Goal: Task Accomplishment & Management: Use online tool/utility

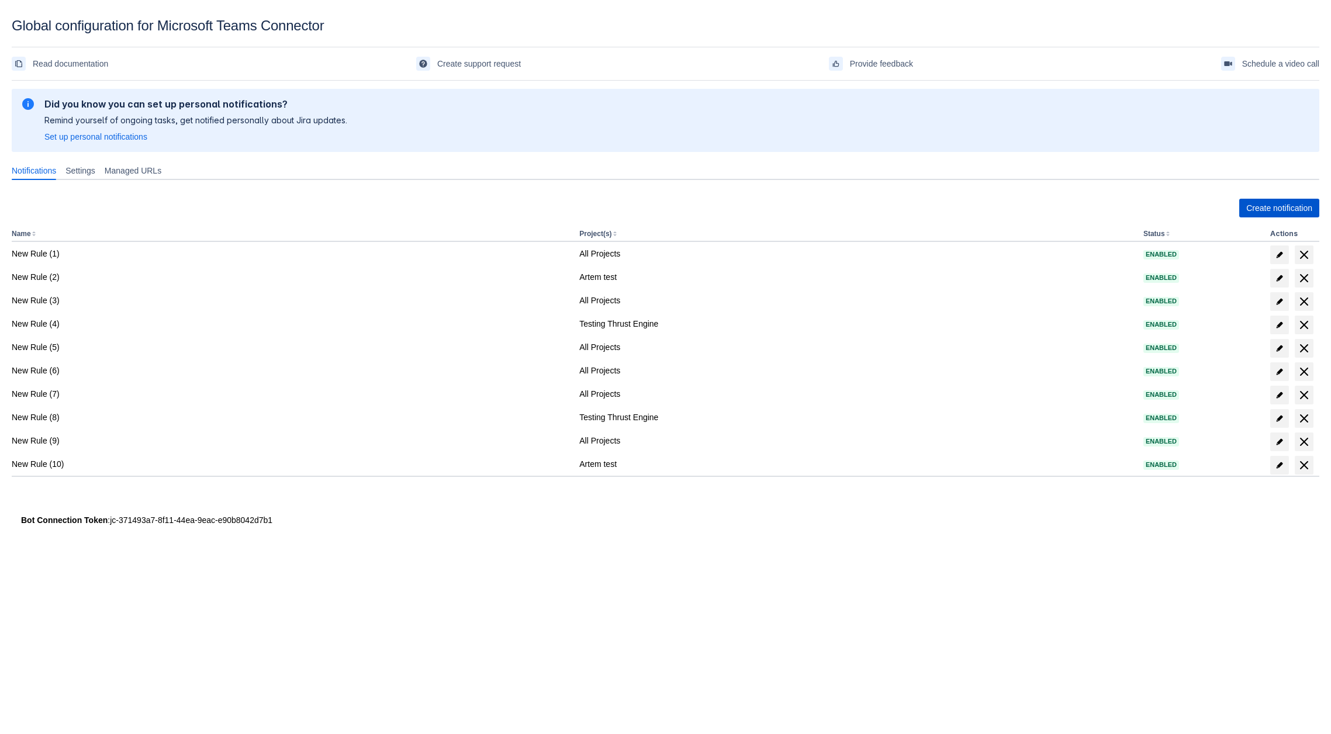
click at [1292, 204] on span "Create notification" at bounding box center [1280, 208] width 66 height 19
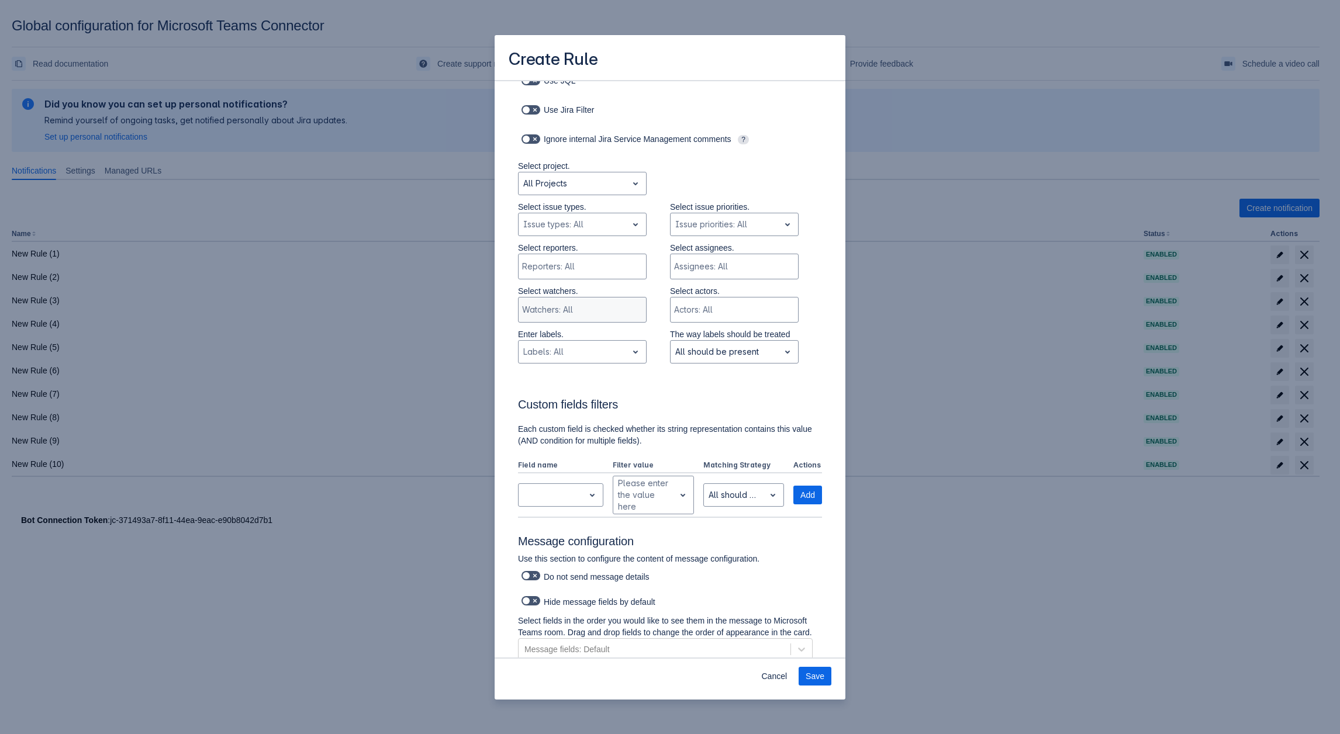
scroll to position [235, 0]
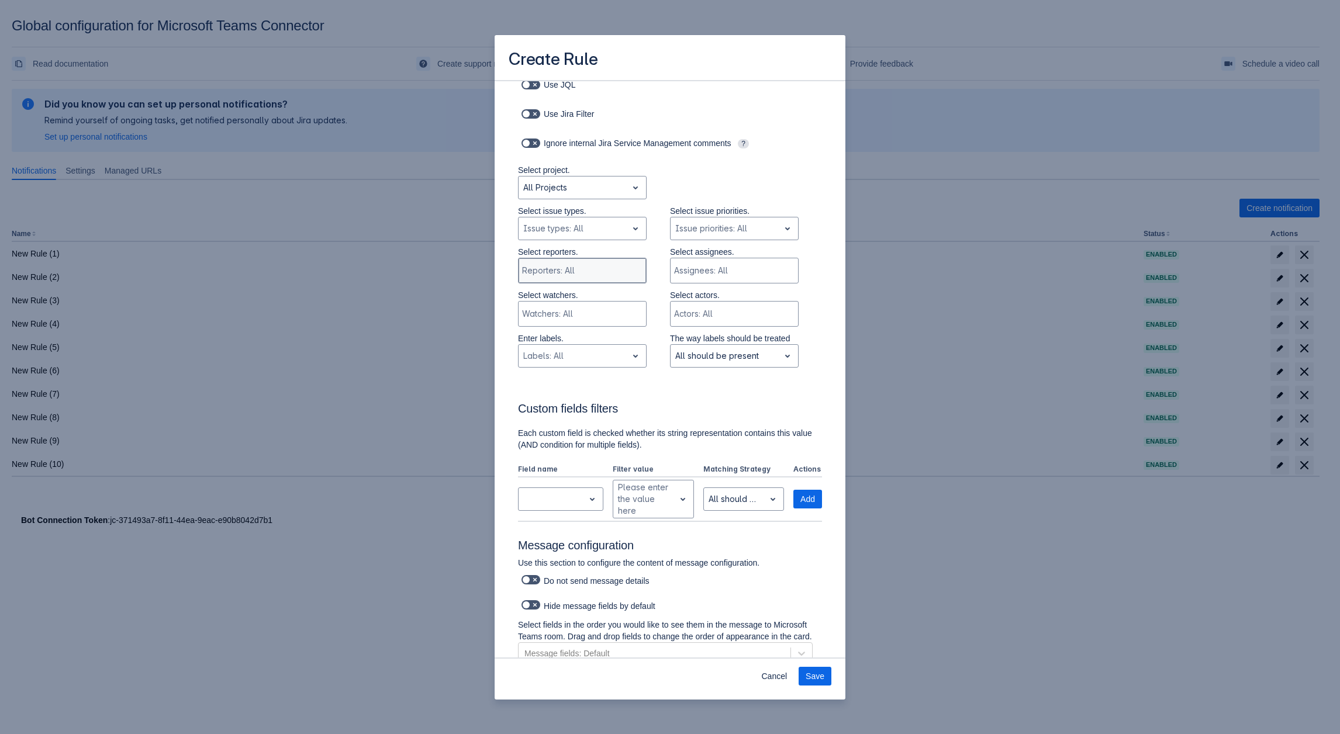
click at [565, 279] on div "Reporters: All" at bounding box center [581, 270] width 125 height 23
click at [548, 215] on p "Select issue types." at bounding box center [582, 211] width 129 height 12
click at [548, 223] on div "Scrollable content" at bounding box center [572, 229] width 99 height 14
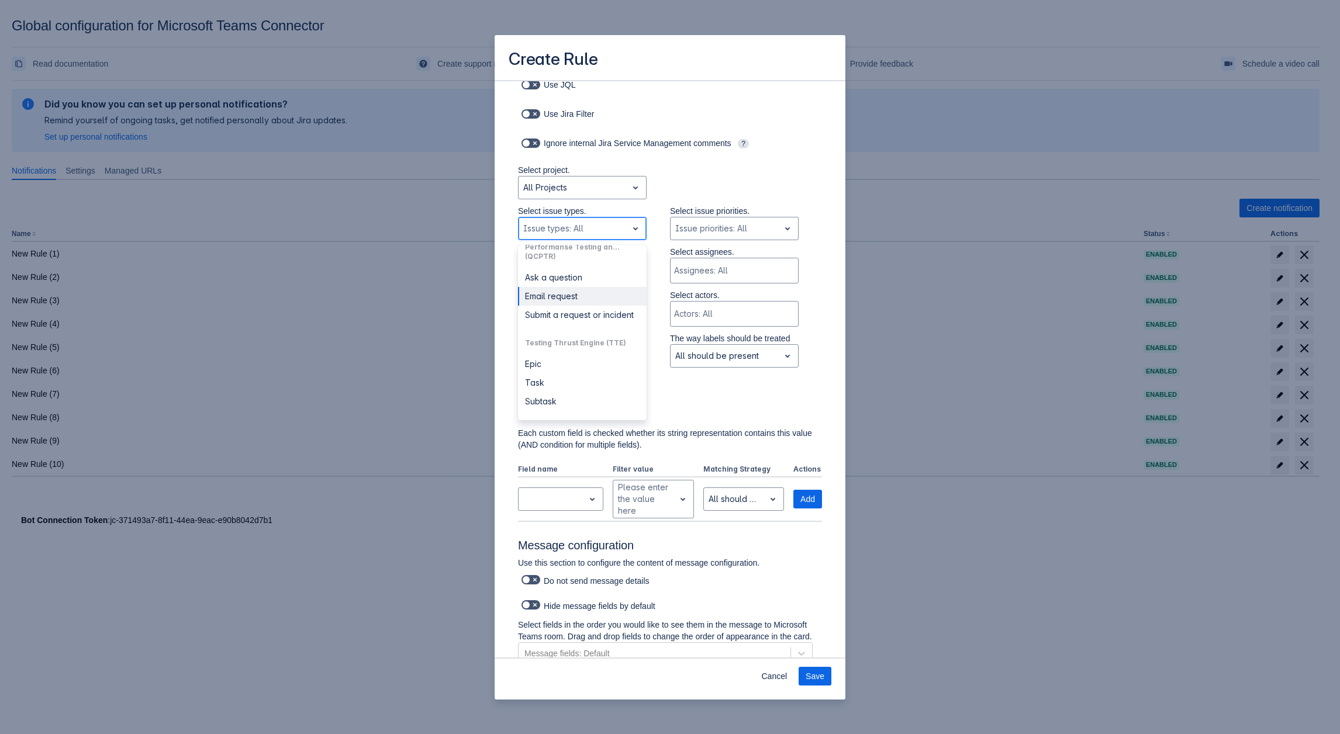
click at [552, 292] on div "Email request" at bounding box center [582, 296] width 129 height 19
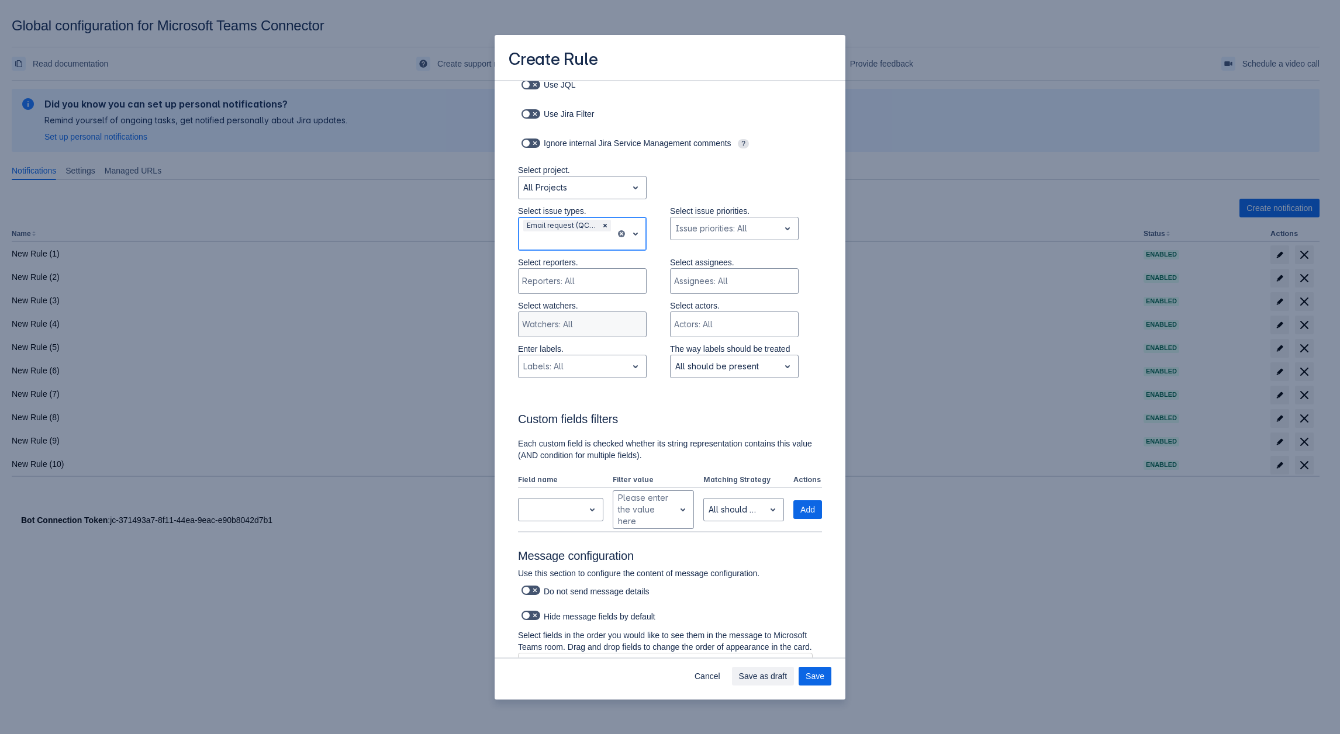
scroll to position [118, 0]
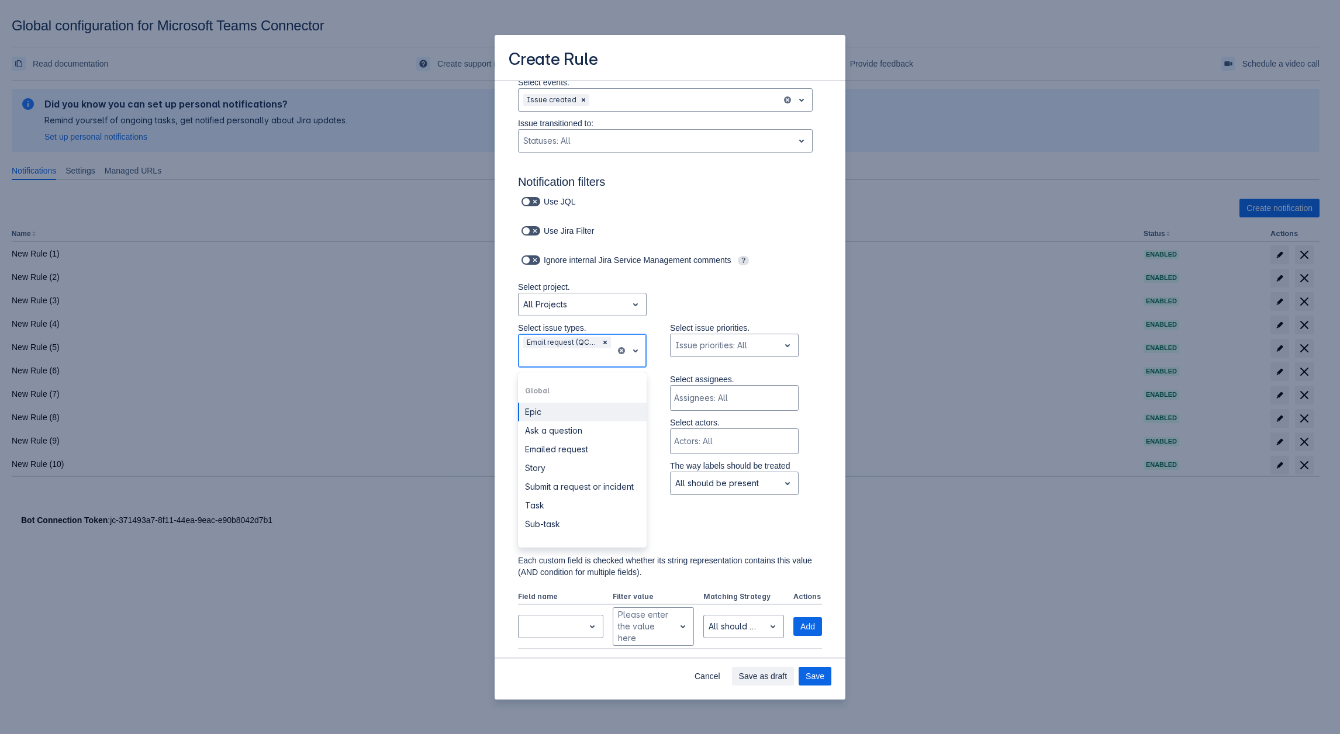
click at [579, 358] on div "Scrollable content" at bounding box center [567, 358] width 88 height 14
click at [566, 453] on div "Emailed request" at bounding box center [582, 449] width 129 height 19
click at [587, 396] on div "Scrollable content" at bounding box center [581, 398] width 118 height 12
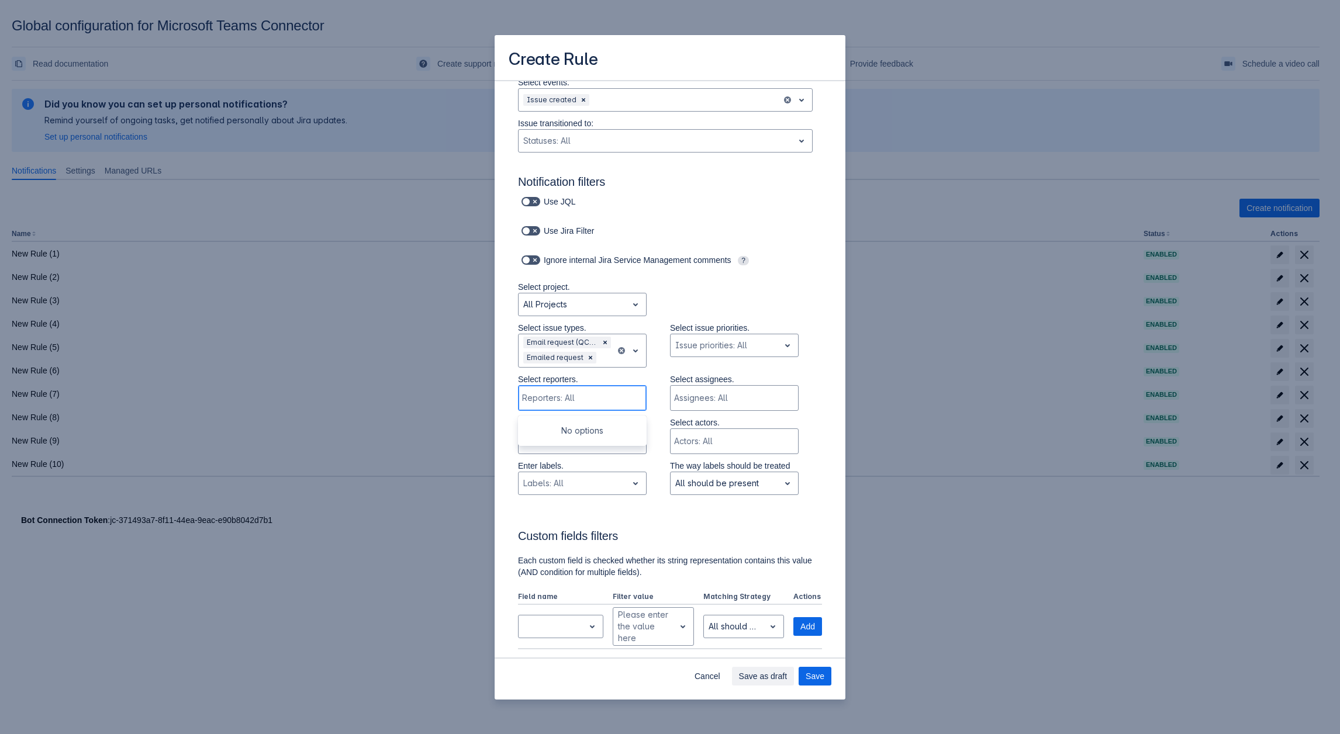
click at [585, 402] on div "Scrollable content" at bounding box center [581, 398] width 118 height 12
click at [601, 359] on div "Scrollable content" at bounding box center [605, 358] width 12 height 14
click at [570, 475] on div "Submit a request or incident" at bounding box center [582, 466] width 129 height 19
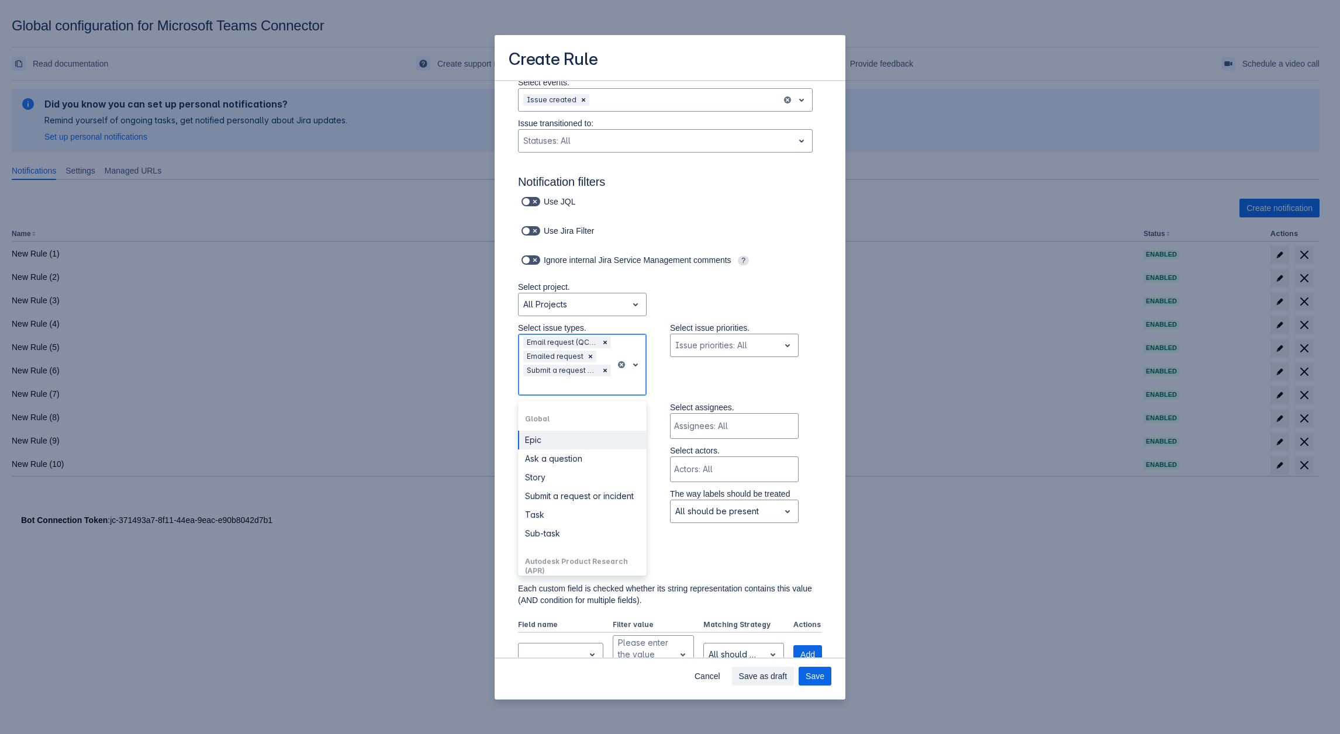
click at [567, 390] on div "Scrollable content" at bounding box center [567, 386] width 88 height 14
click at [560, 462] on div "Ask a question" at bounding box center [582, 459] width 129 height 19
click at [618, 386] on div "Scrollable content" at bounding box center [631, 364] width 30 height 61
click at [565, 445] on div "Submit a request or incident" at bounding box center [582, 435] width 129 height 19
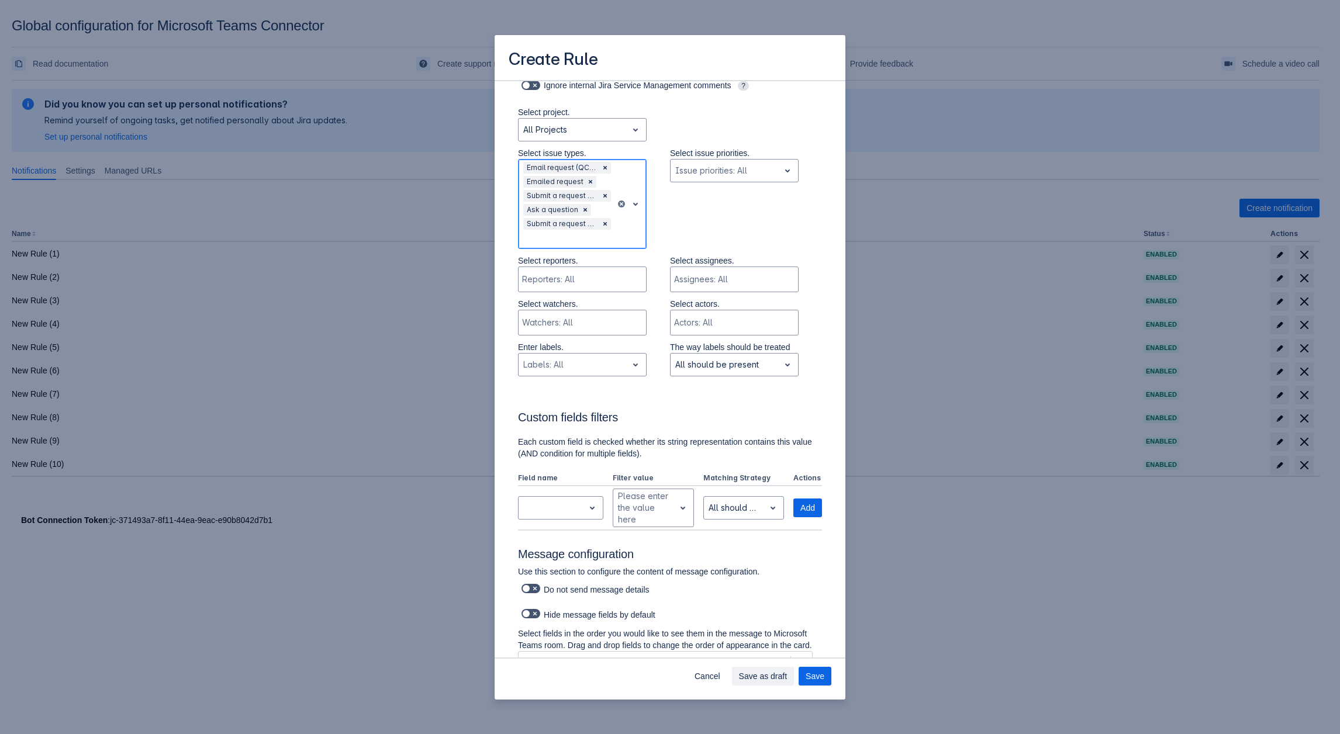
scroll to position [118, 0]
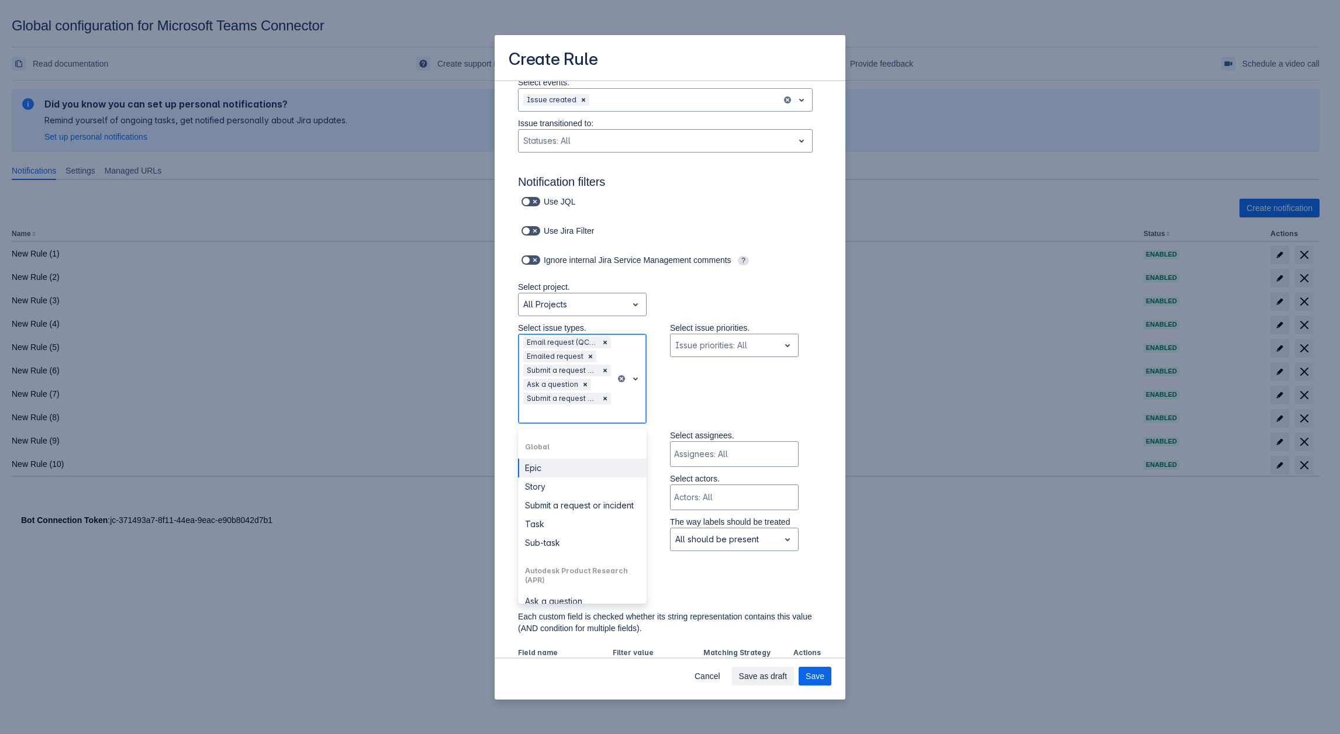
click at [534, 417] on div "Scrollable content" at bounding box center [567, 414] width 88 height 14
click at [540, 509] on div "Submit a request or incident" at bounding box center [582, 505] width 129 height 19
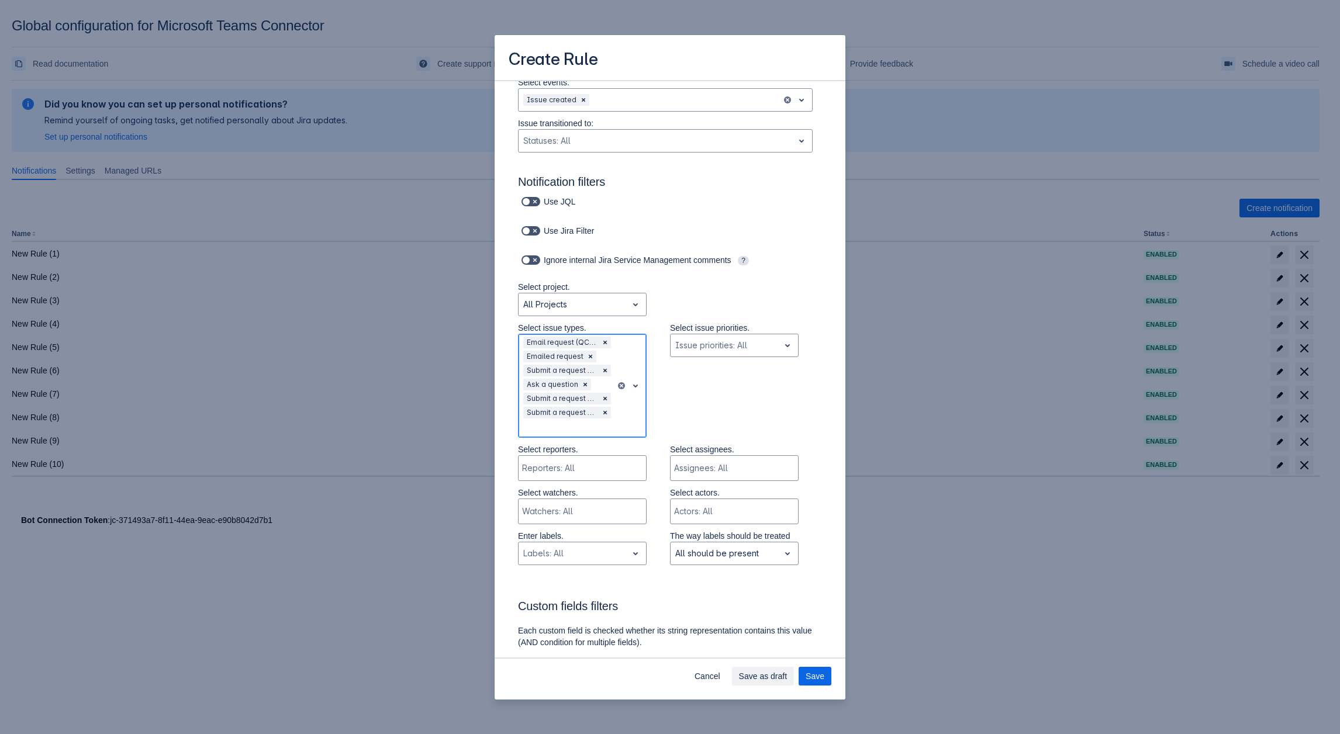
click at [547, 433] on div "Scrollable content" at bounding box center [567, 428] width 88 height 14
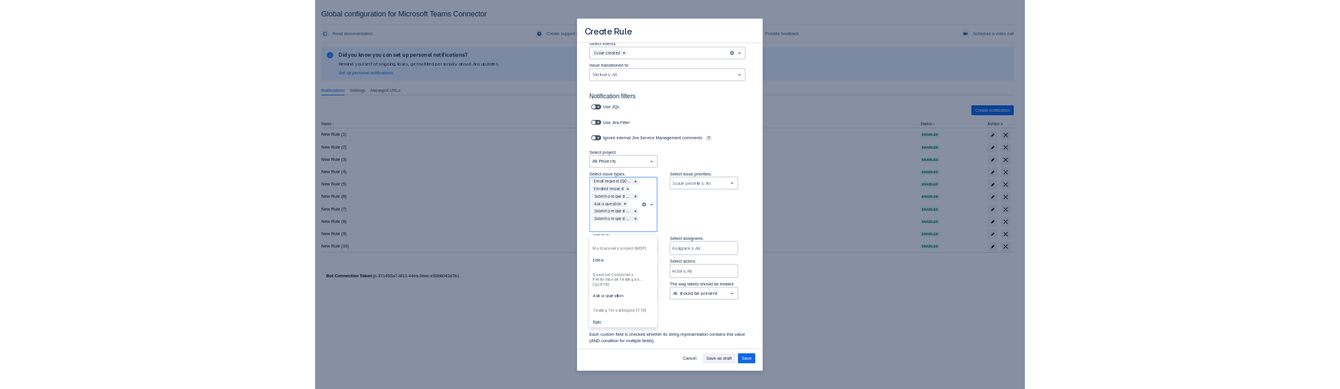
scroll to position [292, 0]
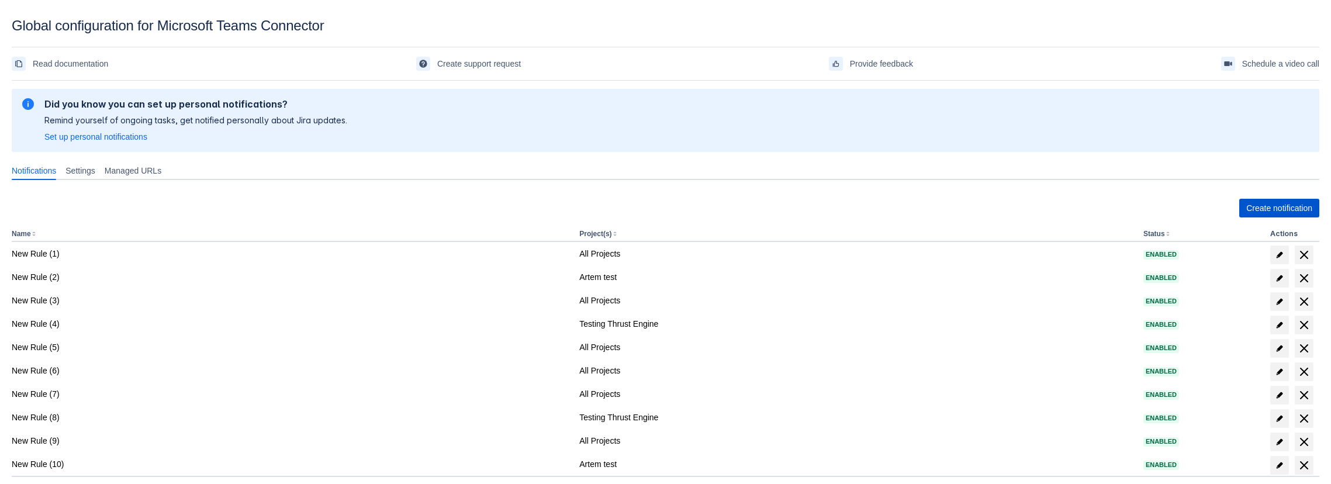
click at [1280, 201] on span "Create notification" at bounding box center [1280, 208] width 66 height 19
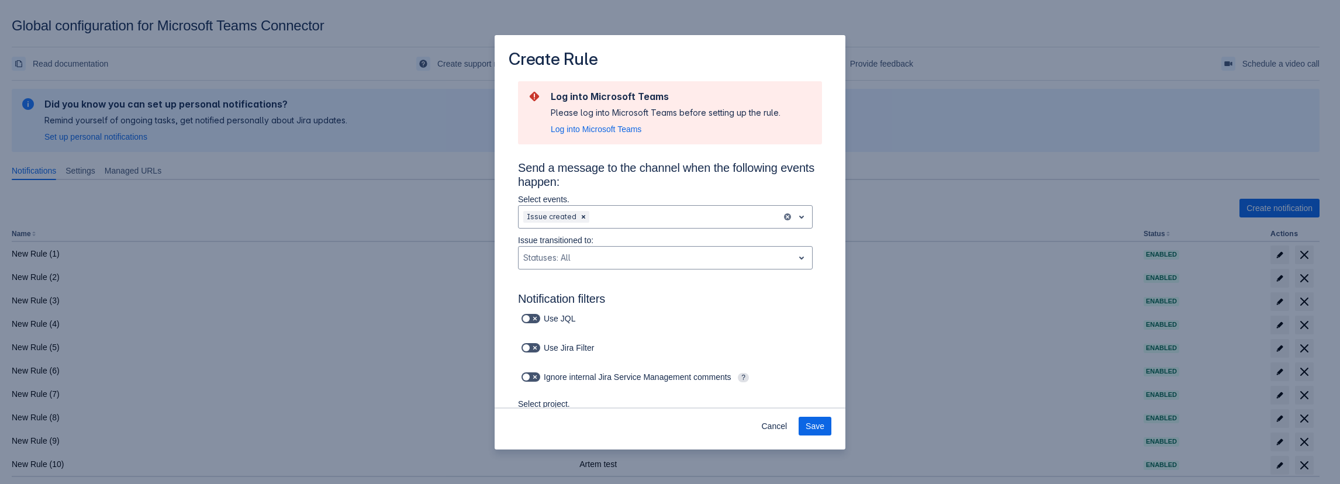
drag, startPoint x: 1161, startPoint y: 202, endPoint x: 1088, endPoint y: 206, distance: 73.2
click at [1160, 202] on div "Create Rule Log into Microsoft Teams Please log into Microsoft Teams before set…" at bounding box center [670, 242] width 1340 height 484
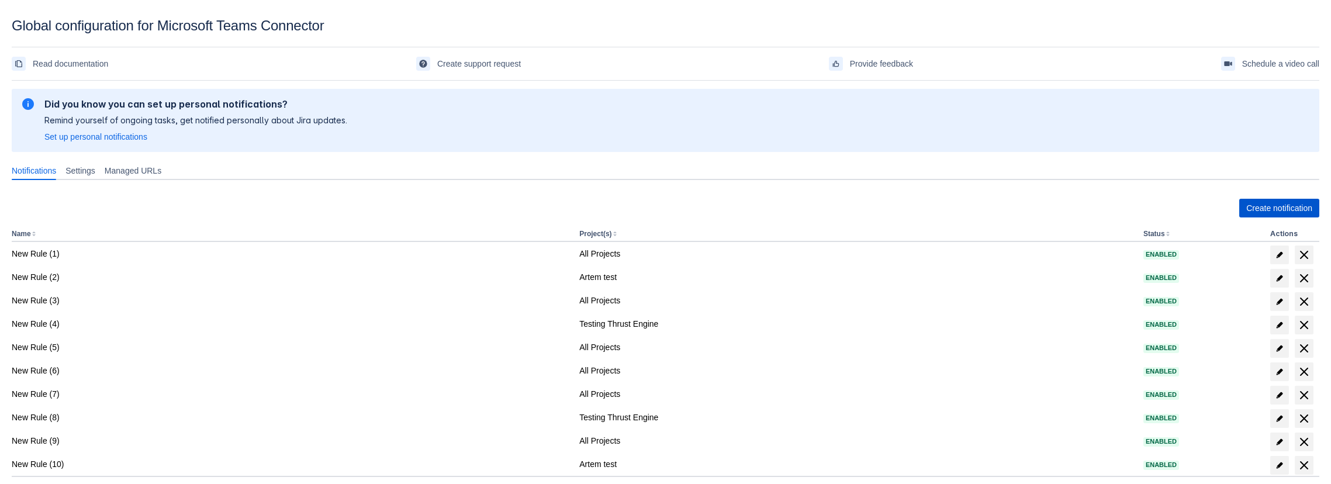
click at [1293, 209] on span "Create notification" at bounding box center [1280, 208] width 66 height 19
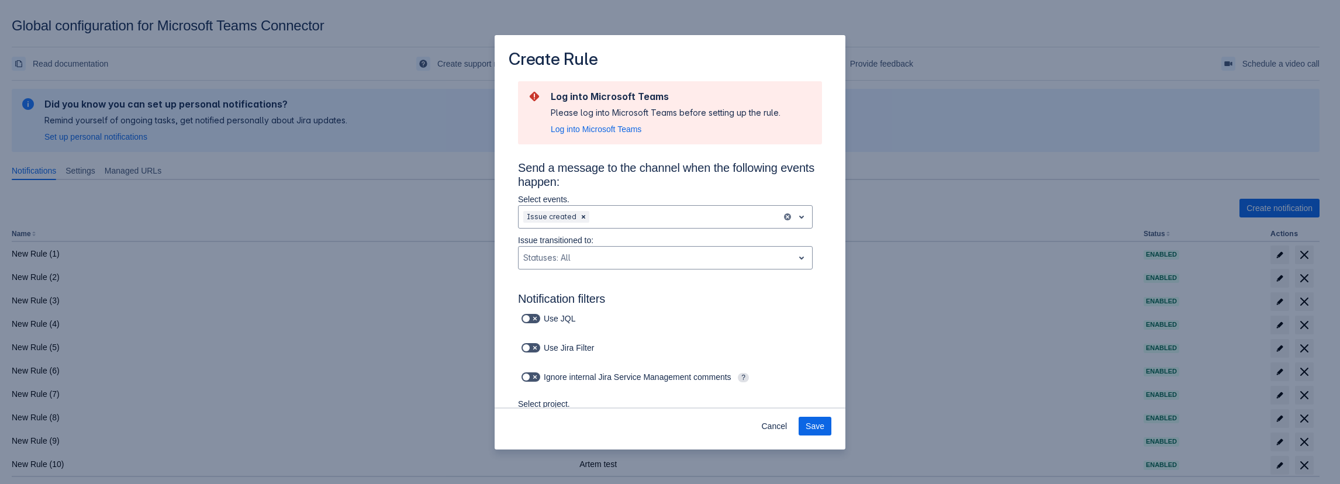
click at [969, 256] on div "Create Rule Log into Microsoft Teams Please log into Microsoft Teams before set…" at bounding box center [670, 242] width 1340 height 484
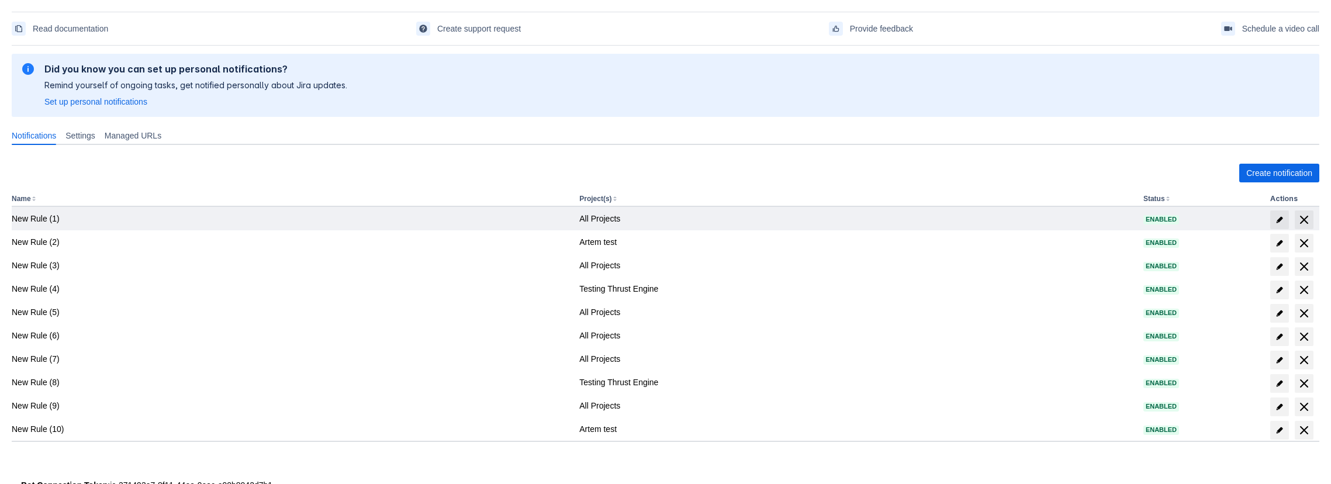
scroll to position [70, 0]
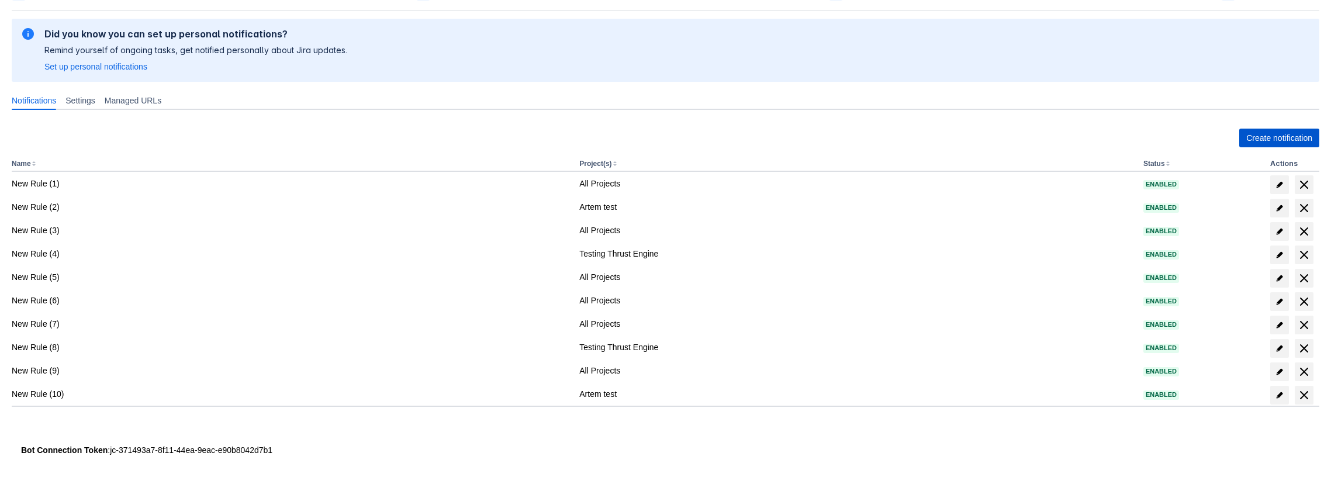
click at [1288, 134] on span "Create notification" at bounding box center [1280, 138] width 66 height 19
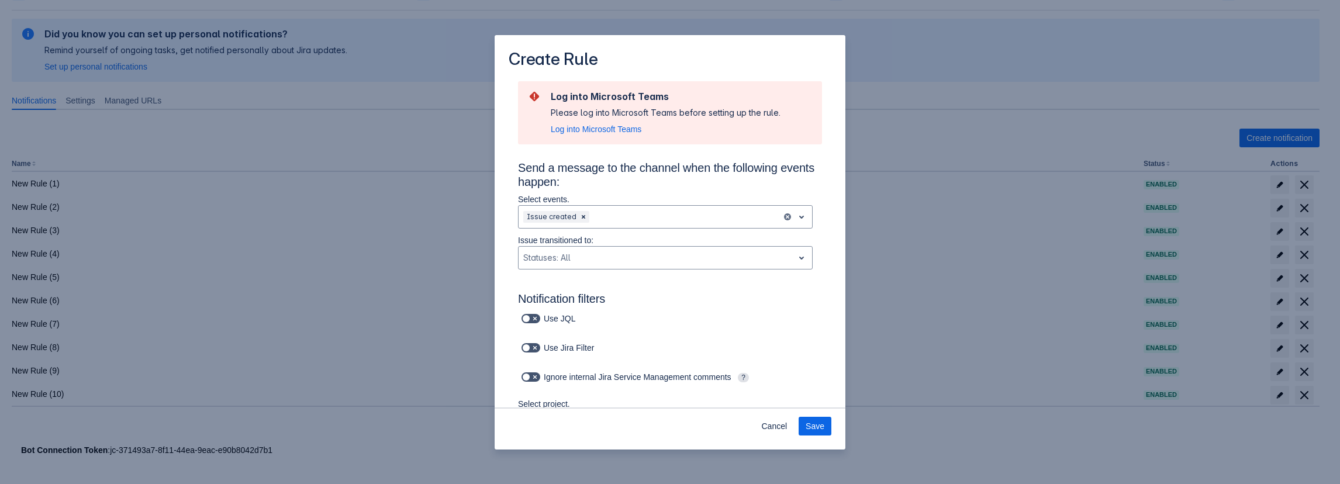
click at [996, 156] on div "Create Rule Log into Microsoft Teams Please log into Microsoft Teams before set…" at bounding box center [670, 242] width 1340 height 484
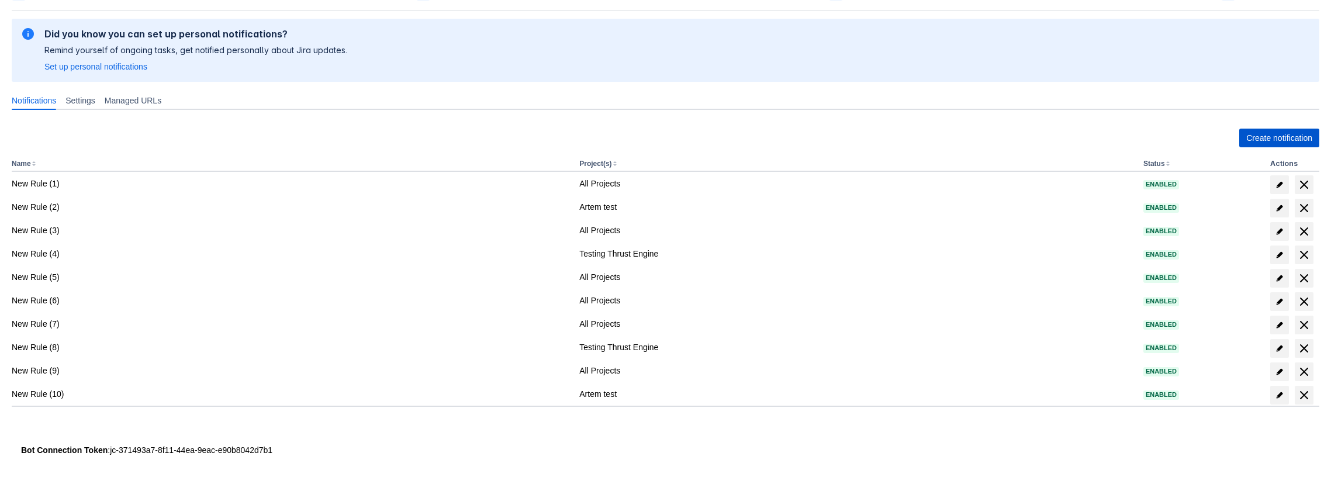
click at [1299, 140] on span "Create notification" at bounding box center [1280, 138] width 66 height 19
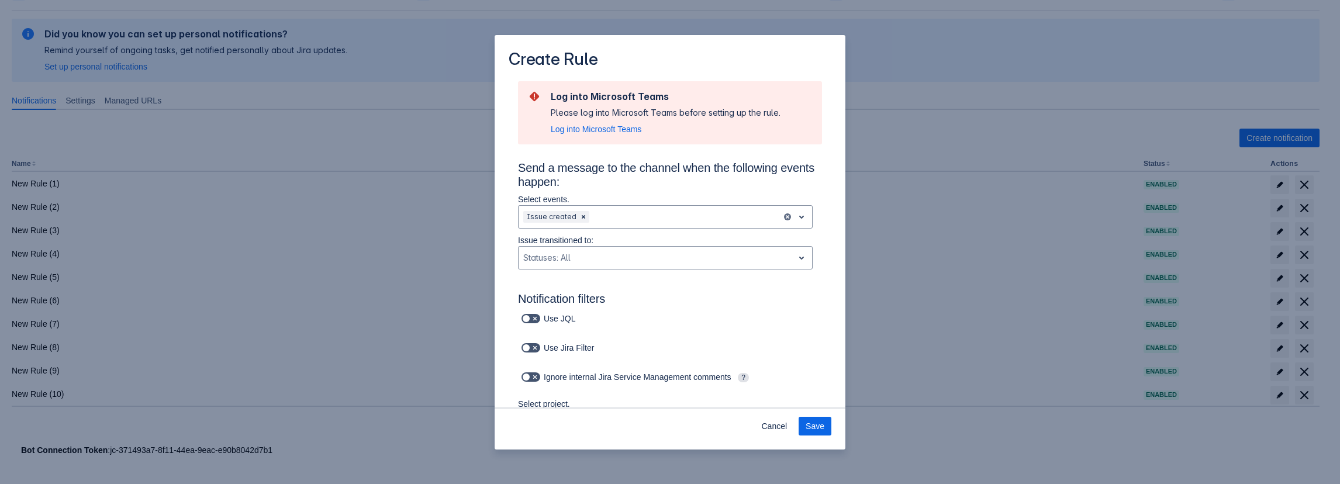
drag, startPoint x: 1057, startPoint y: 122, endPoint x: 1329, endPoint y: 168, distance: 275.8
click at [1061, 122] on div "Create Rule Log into Microsoft Teams Please log into Microsoft Teams before set…" at bounding box center [670, 242] width 1340 height 484
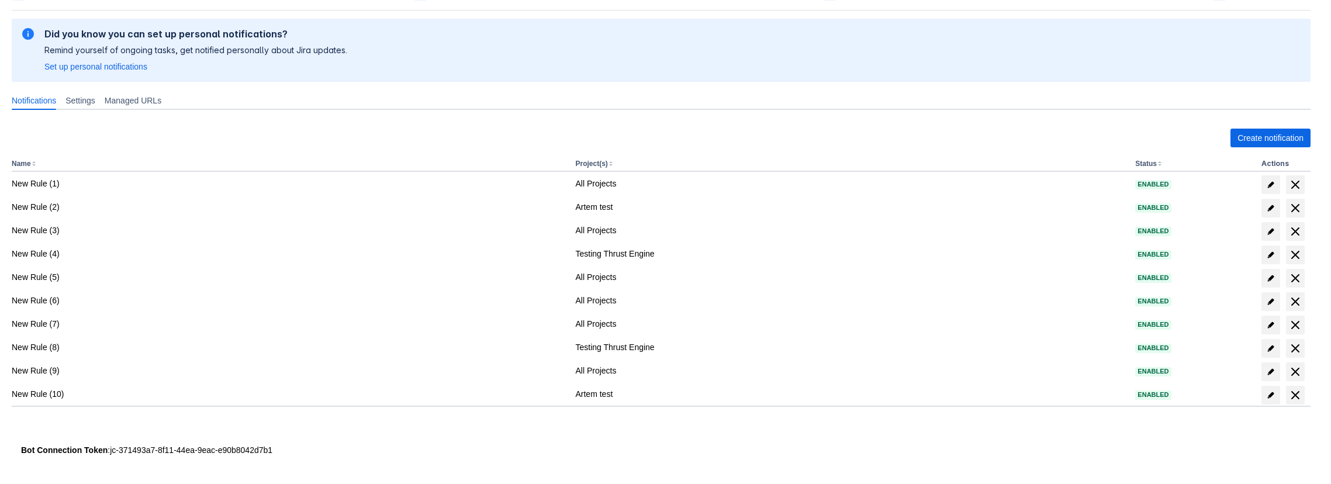
click at [1299, 157] on th "Actions" at bounding box center [1284, 164] width 54 height 15
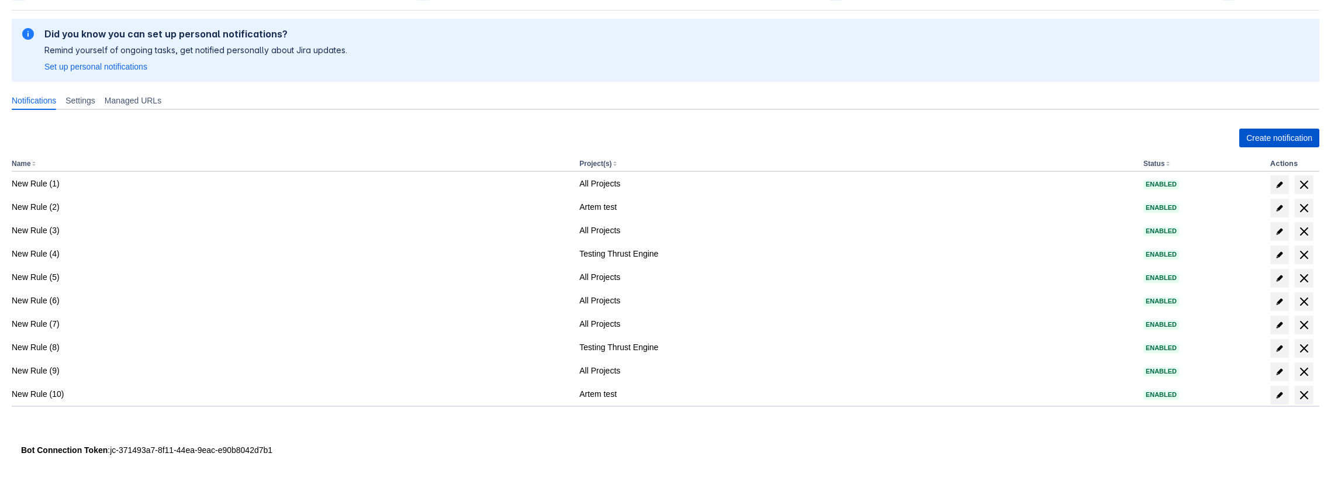
click at [1282, 145] on span "Create notification" at bounding box center [1280, 138] width 66 height 19
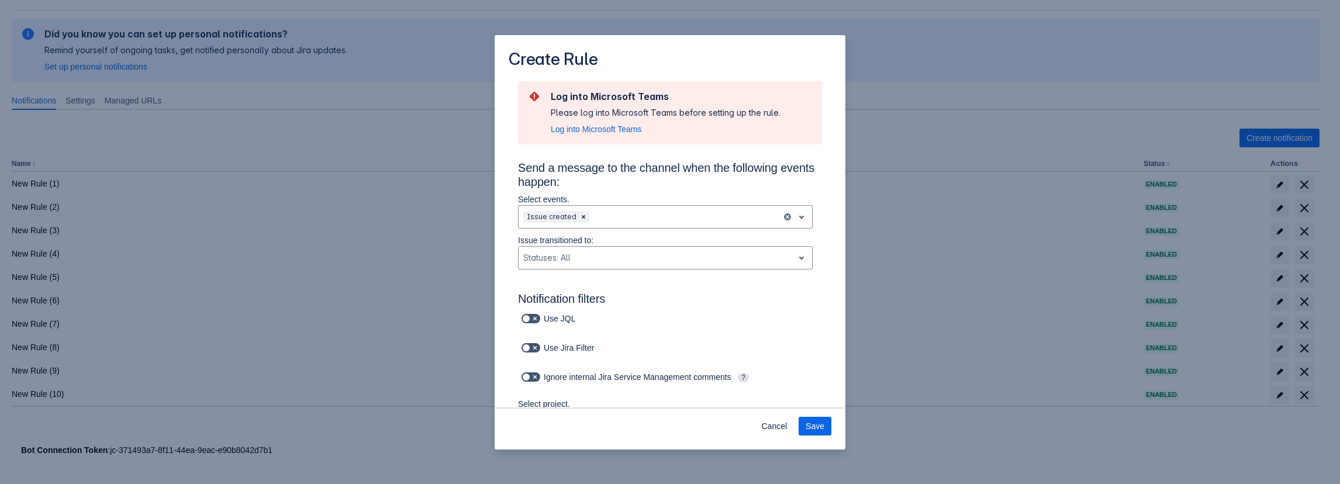
drag, startPoint x: 927, startPoint y: 164, endPoint x: 913, endPoint y: 158, distance: 14.7
click at [926, 164] on div "Create Rule Log into Microsoft Teams Please log into Microsoft Teams before set…" at bounding box center [670, 242] width 1340 height 484
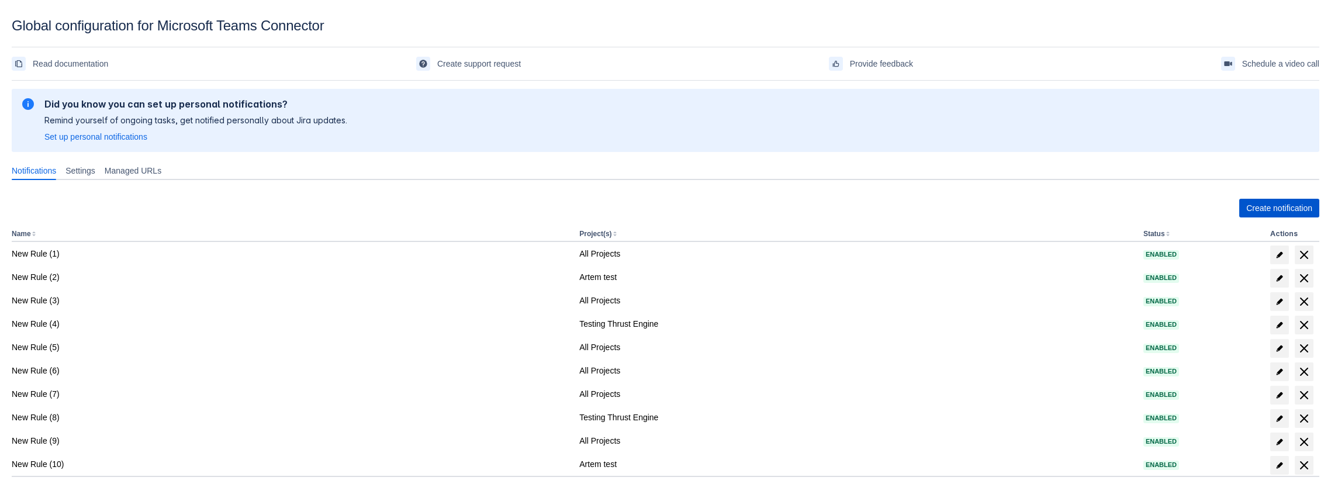
click at [1302, 205] on span "Create notification" at bounding box center [1280, 208] width 66 height 19
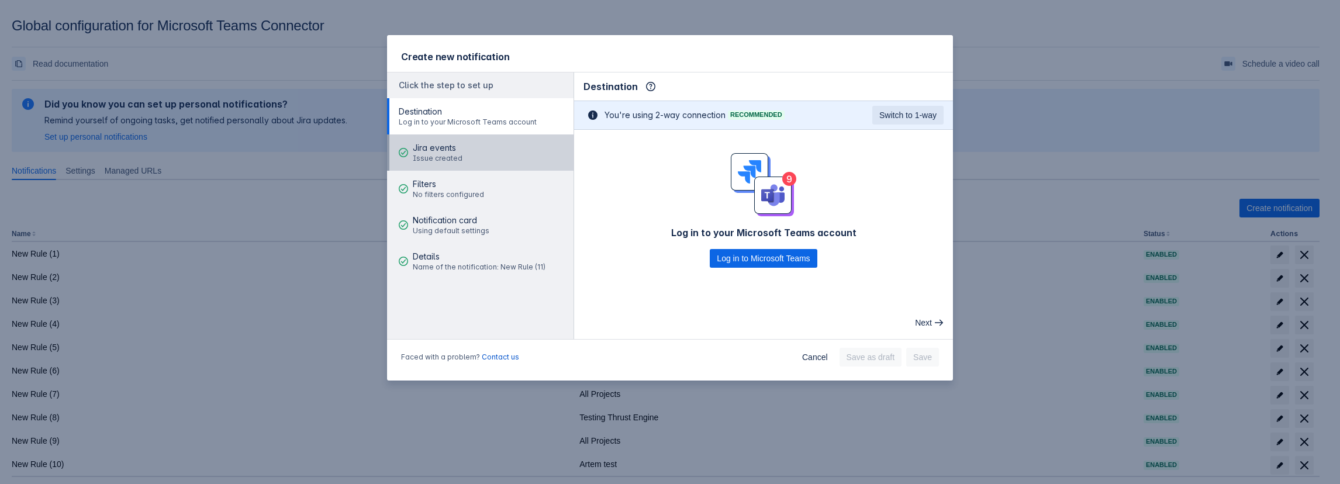
click at [415, 151] on span "Jira events" at bounding box center [438, 148] width 50 height 12
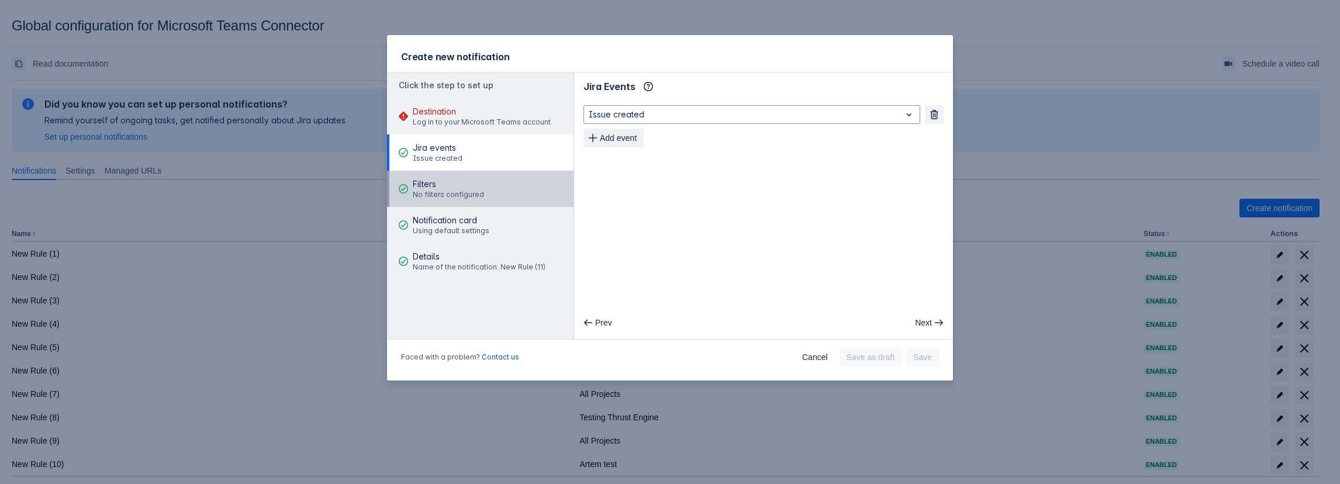
click at [411, 184] on button "Filters No filters configured" at bounding box center [480, 189] width 187 height 36
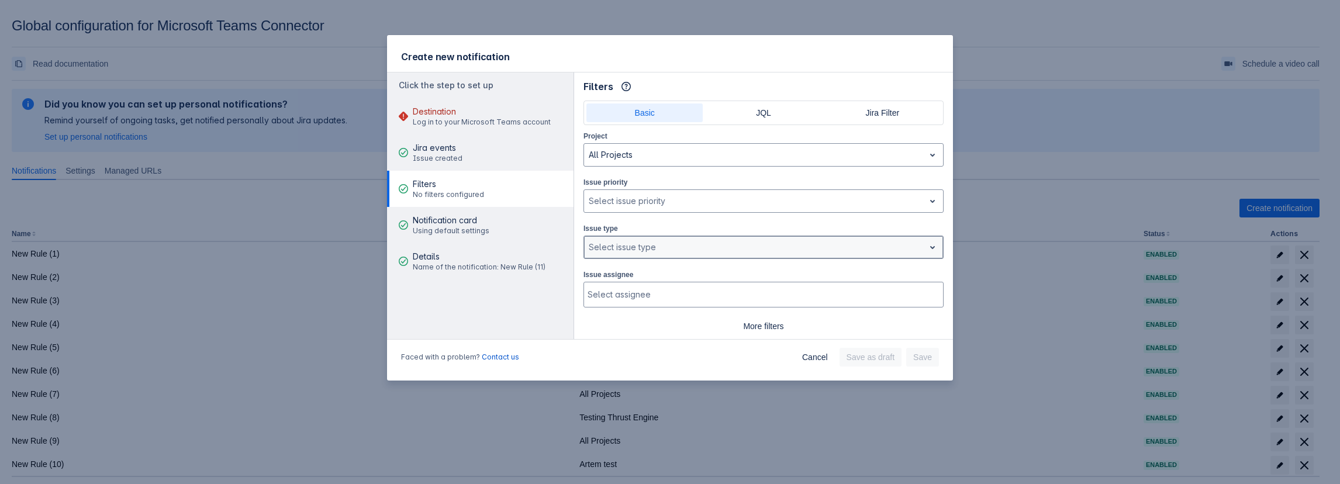
click at [662, 244] on div at bounding box center [754, 247] width 331 height 14
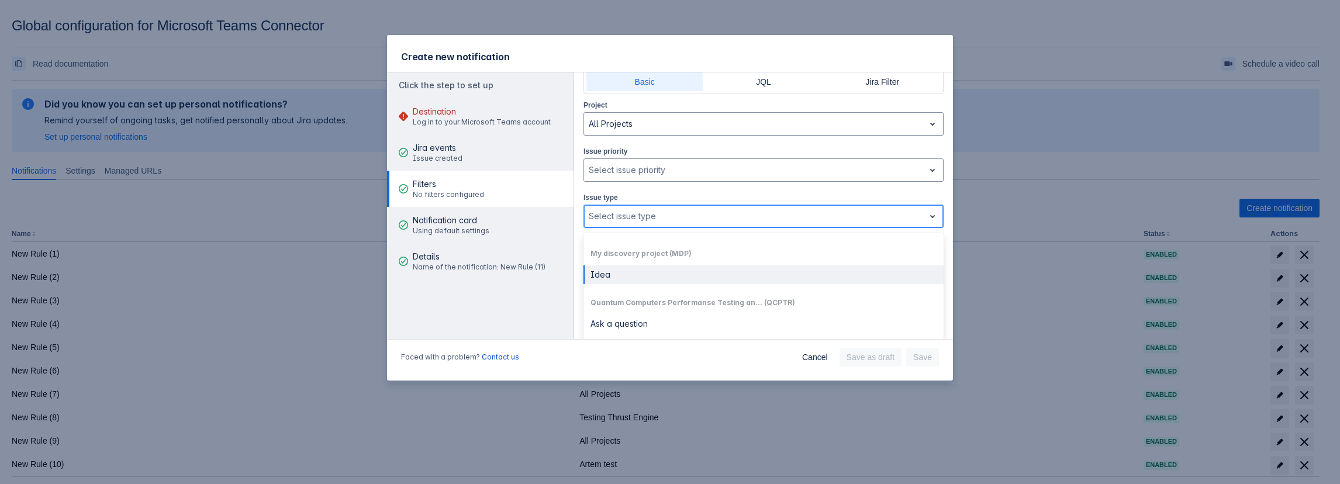
scroll to position [409, 0]
click at [641, 268] on div "Ask a question" at bounding box center [764, 265] width 360 height 19
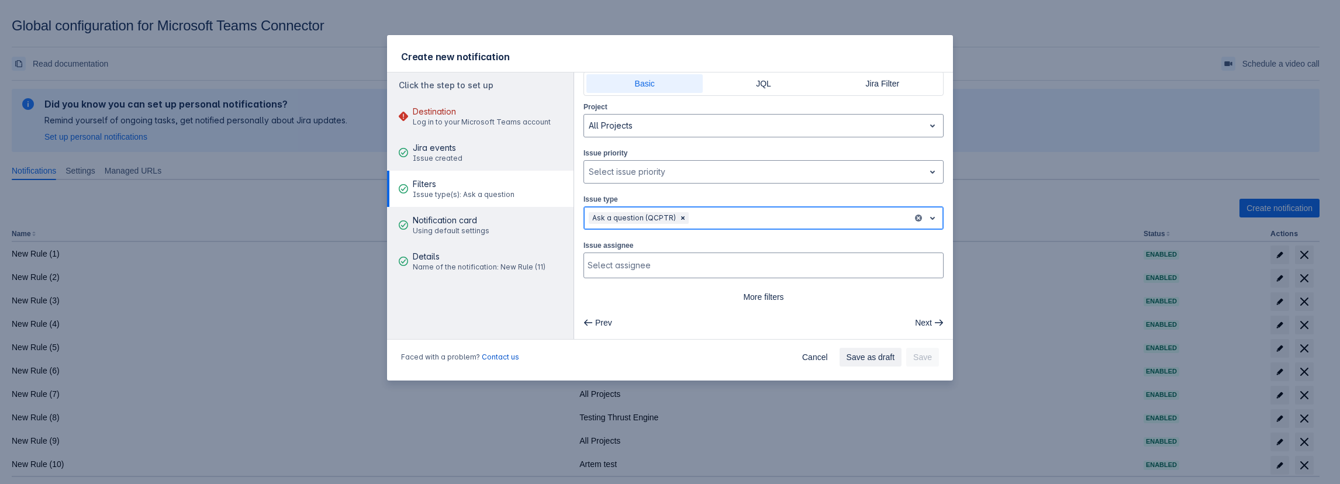
click at [710, 219] on div at bounding box center [799, 218] width 217 height 14
click at [646, 298] on div "Emailed request" at bounding box center [764, 291] width 360 height 19
click at [784, 218] on div at bounding box center [838, 220] width 142 height 14
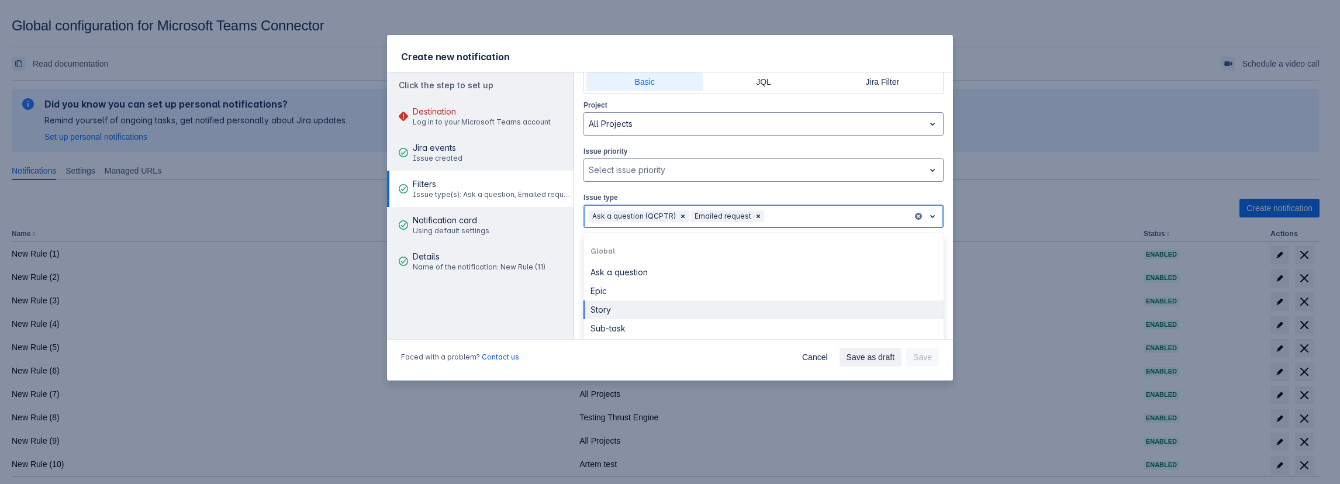
click at [700, 304] on div "Story" at bounding box center [764, 310] width 360 height 19
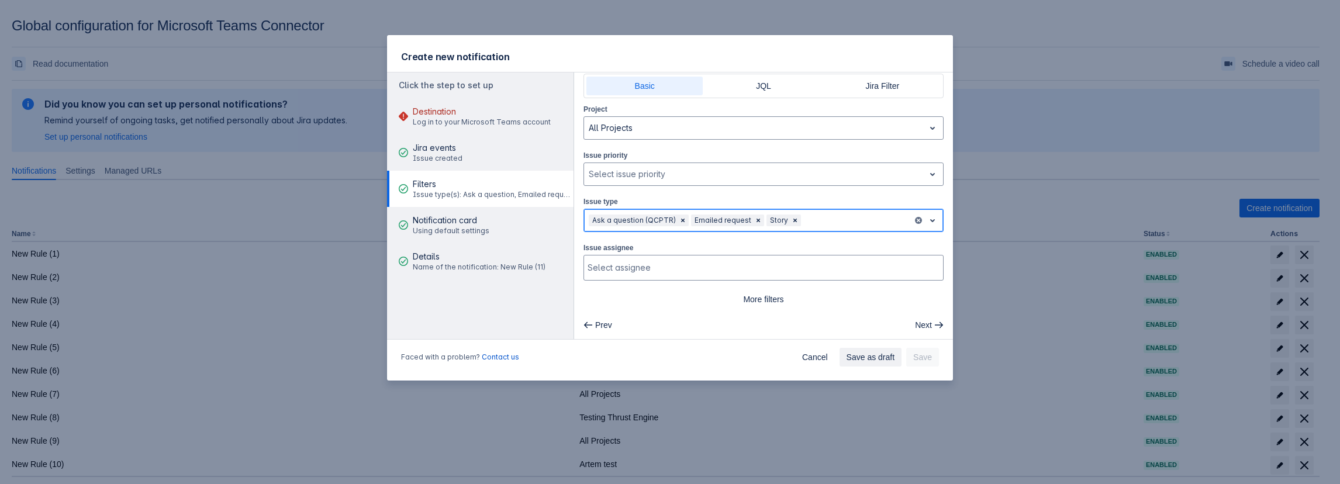
click at [837, 222] on div "Ask a question (QCPTR) Emailed request Story" at bounding box center [748, 220] width 329 height 19
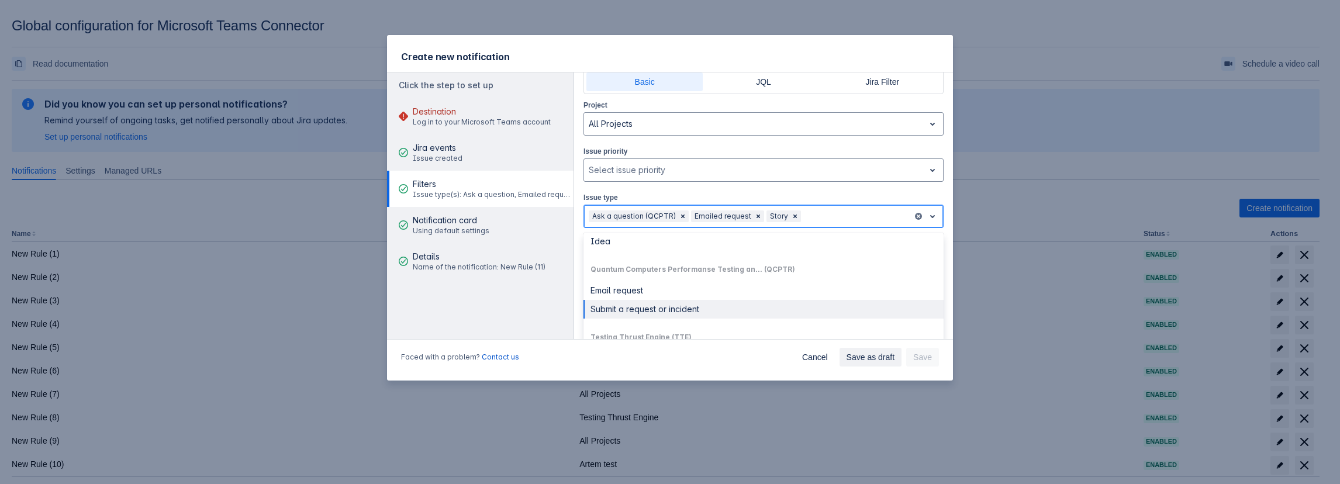
scroll to position [351, 0]
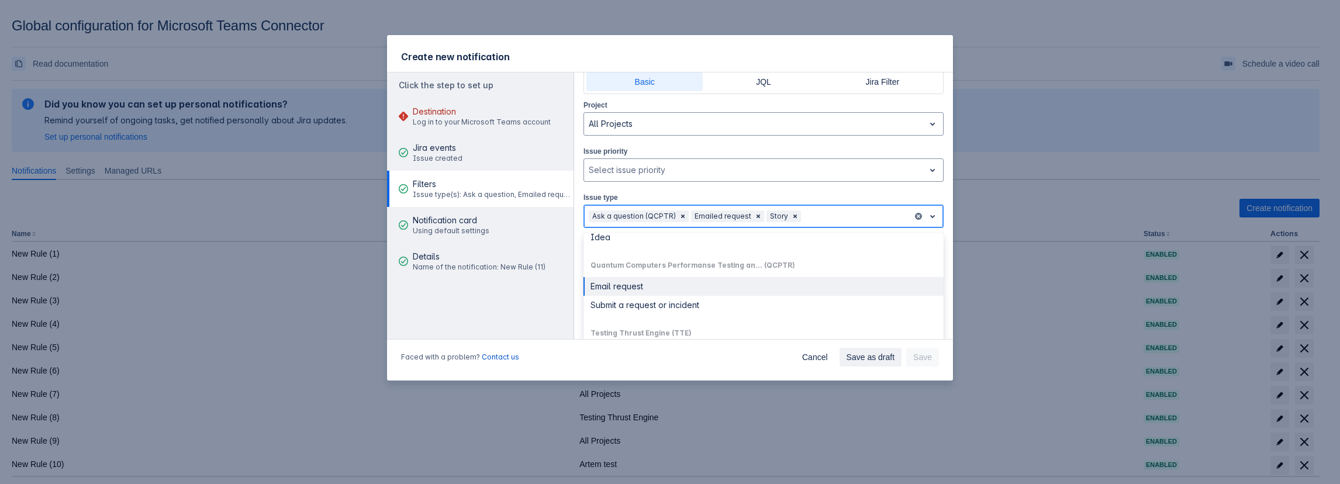
click at [629, 294] on div "Email request" at bounding box center [764, 286] width 360 height 19
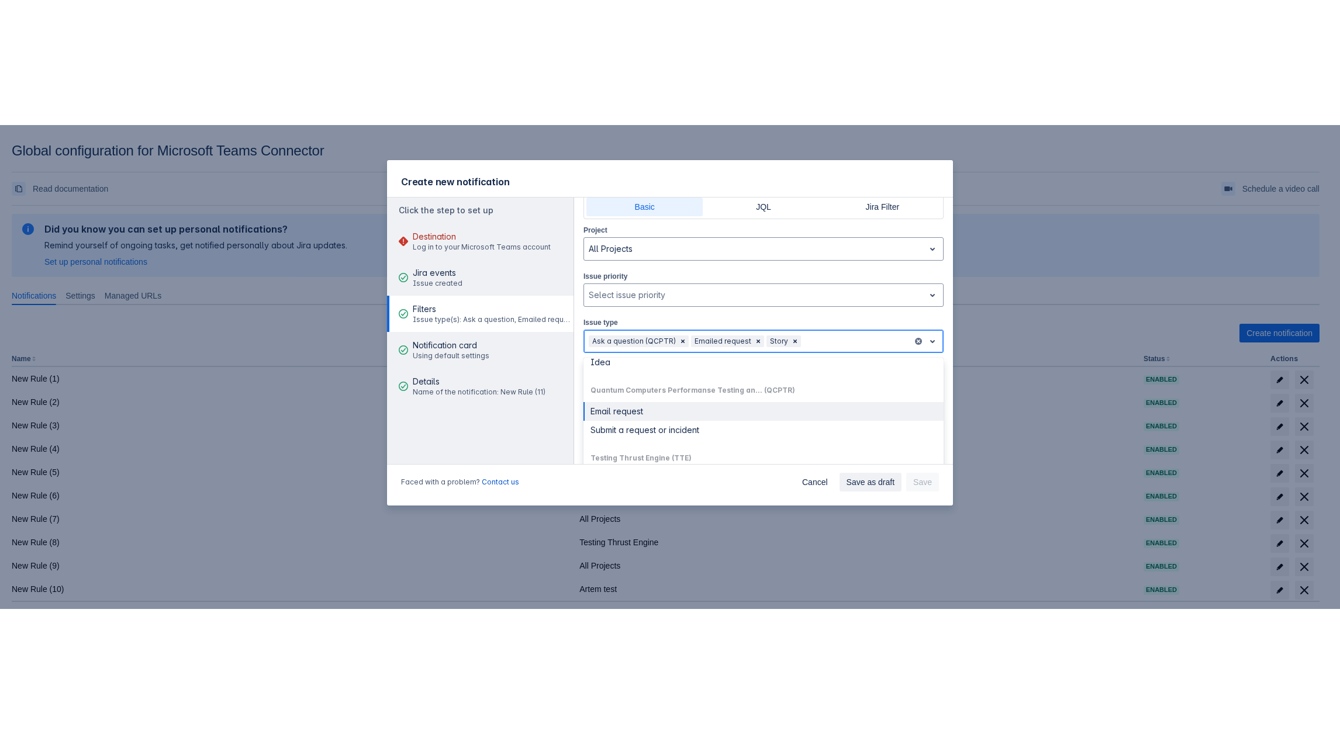
scroll to position [27, 0]
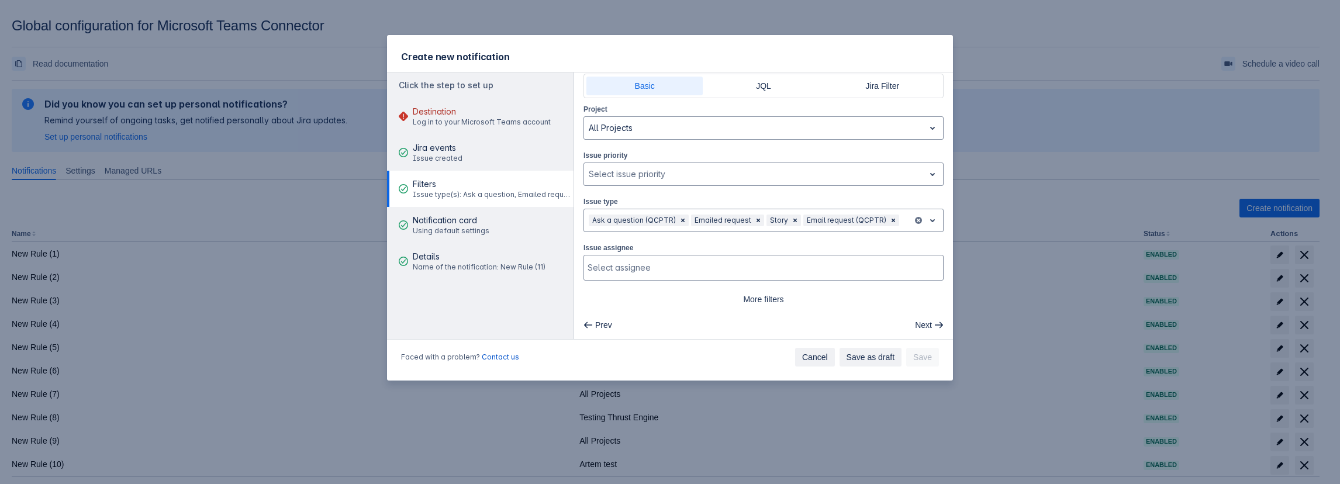
click at [821, 358] on span "Cancel" at bounding box center [815, 357] width 26 height 19
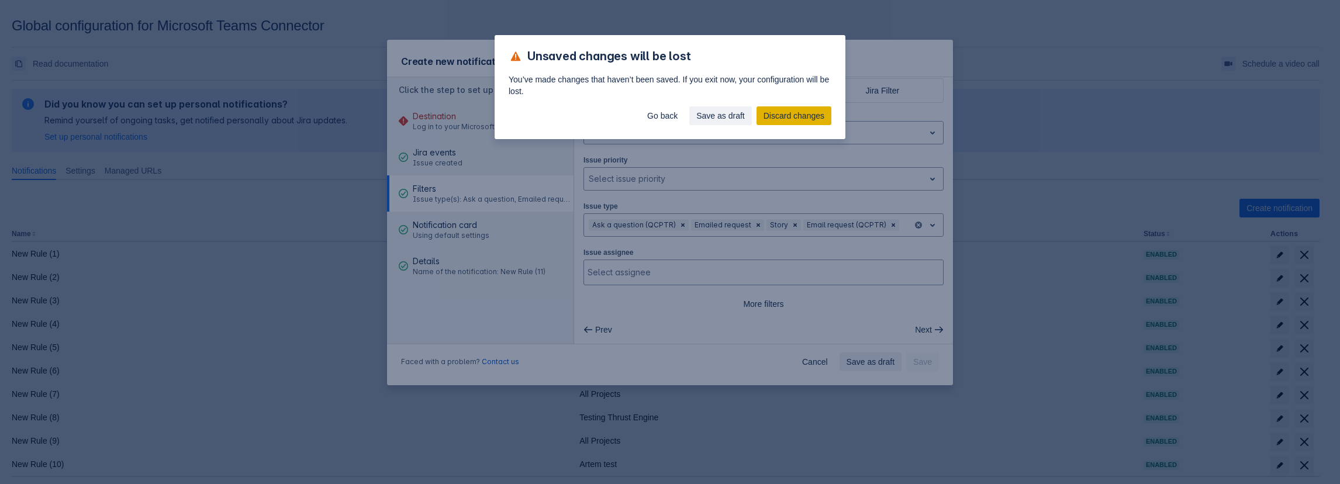
click at [778, 117] on span "Discard changes" at bounding box center [794, 115] width 61 height 19
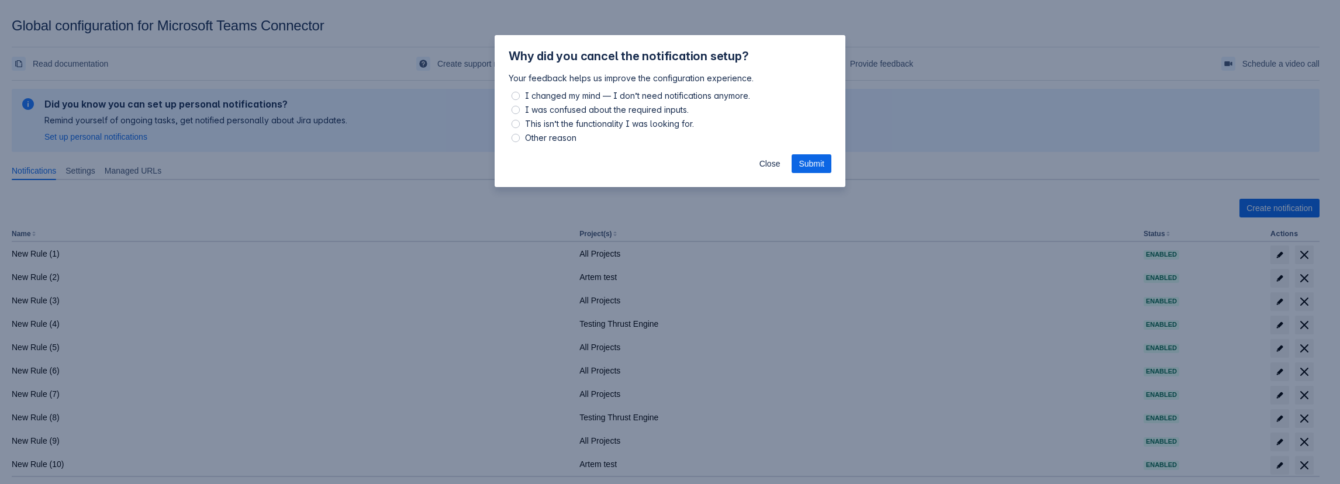
click at [750, 161] on div "Close Submit" at bounding box center [670, 166] width 351 height 42
click at [758, 163] on button "Close" at bounding box center [770, 163] width 35 height 19
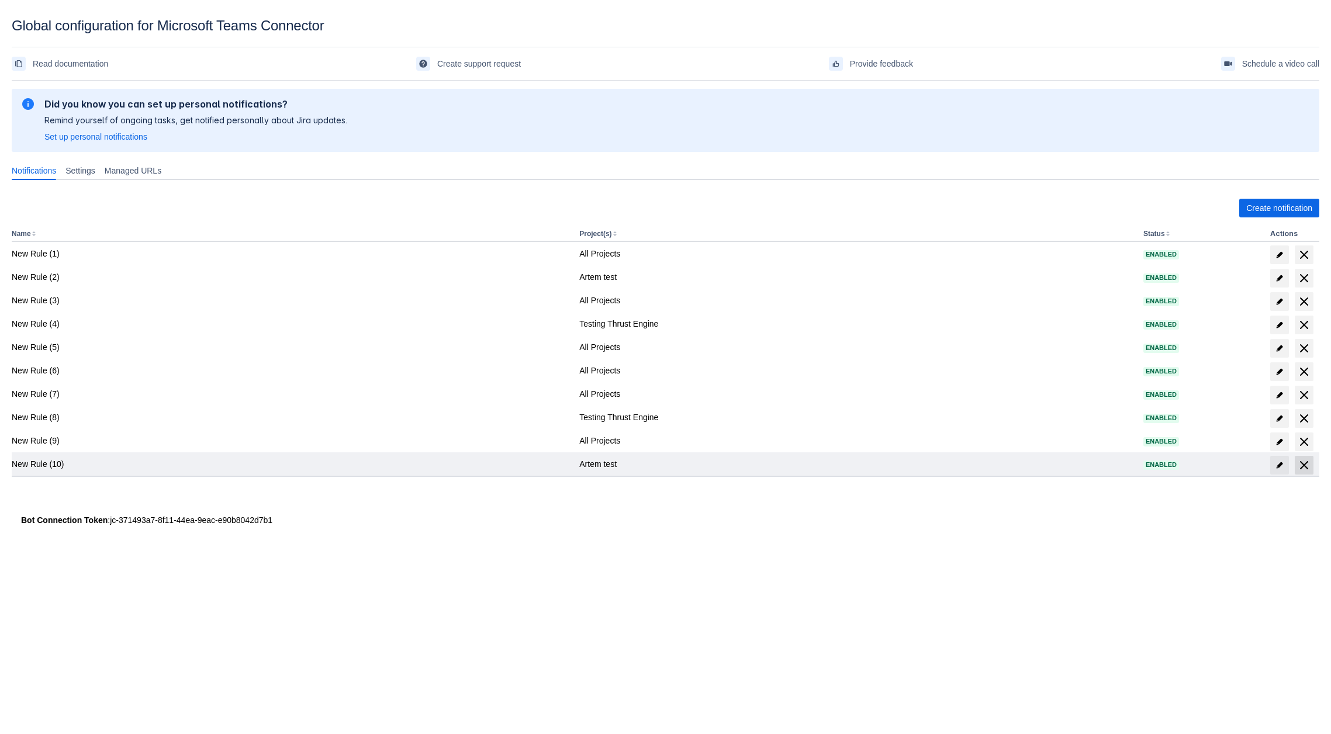
click at [1312, 469] on span at bounding box center [1304, 465] width 19 height 19
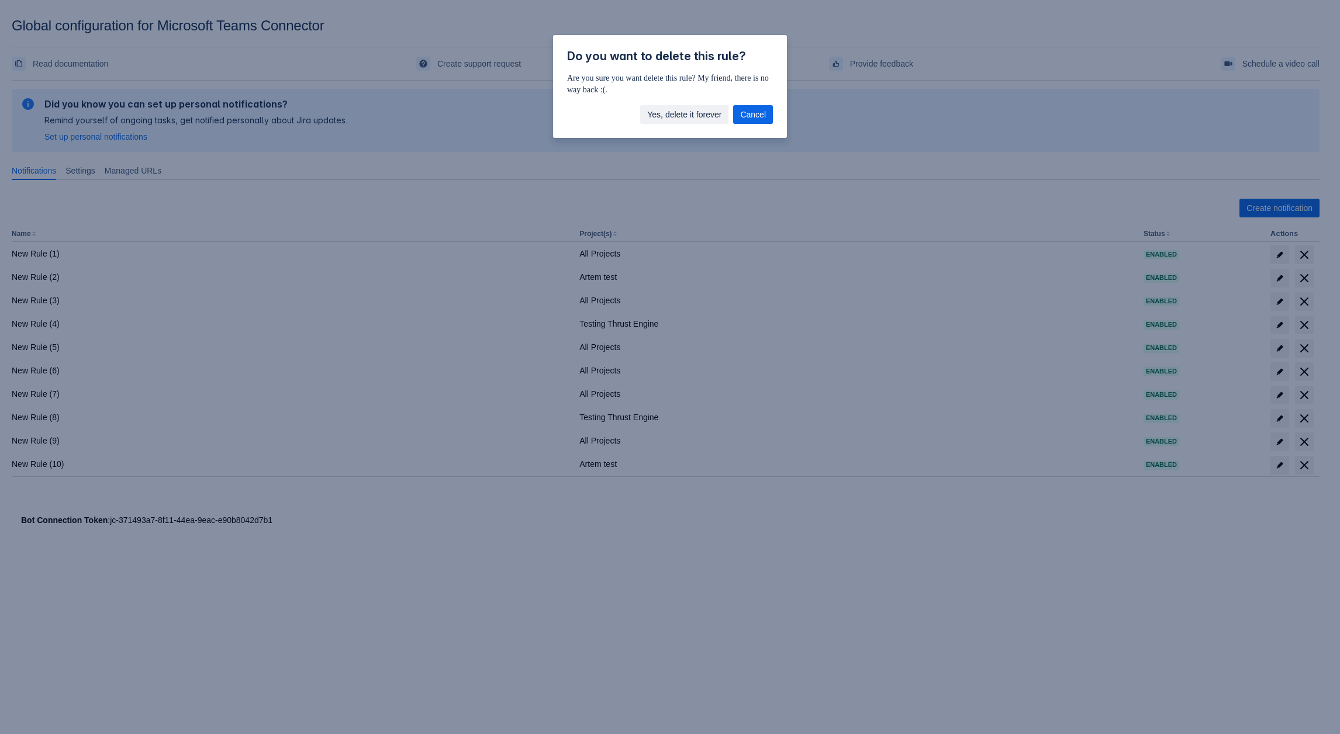
click at [708, 122] on span "Yes, delete it forever" at bounding box center [684, 114] width 74 height 19
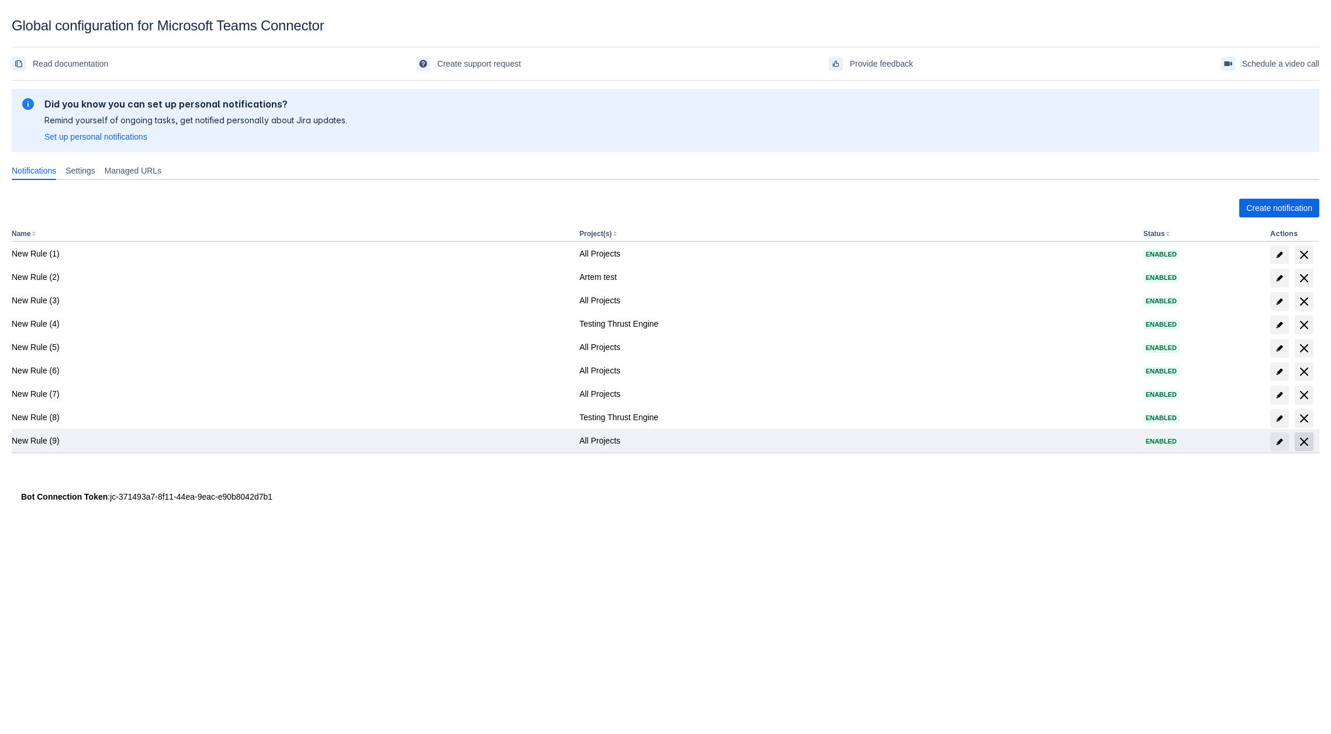
click at [1299, 442] on span "delete" at bounding box center [1304, 442] width 14 height 14
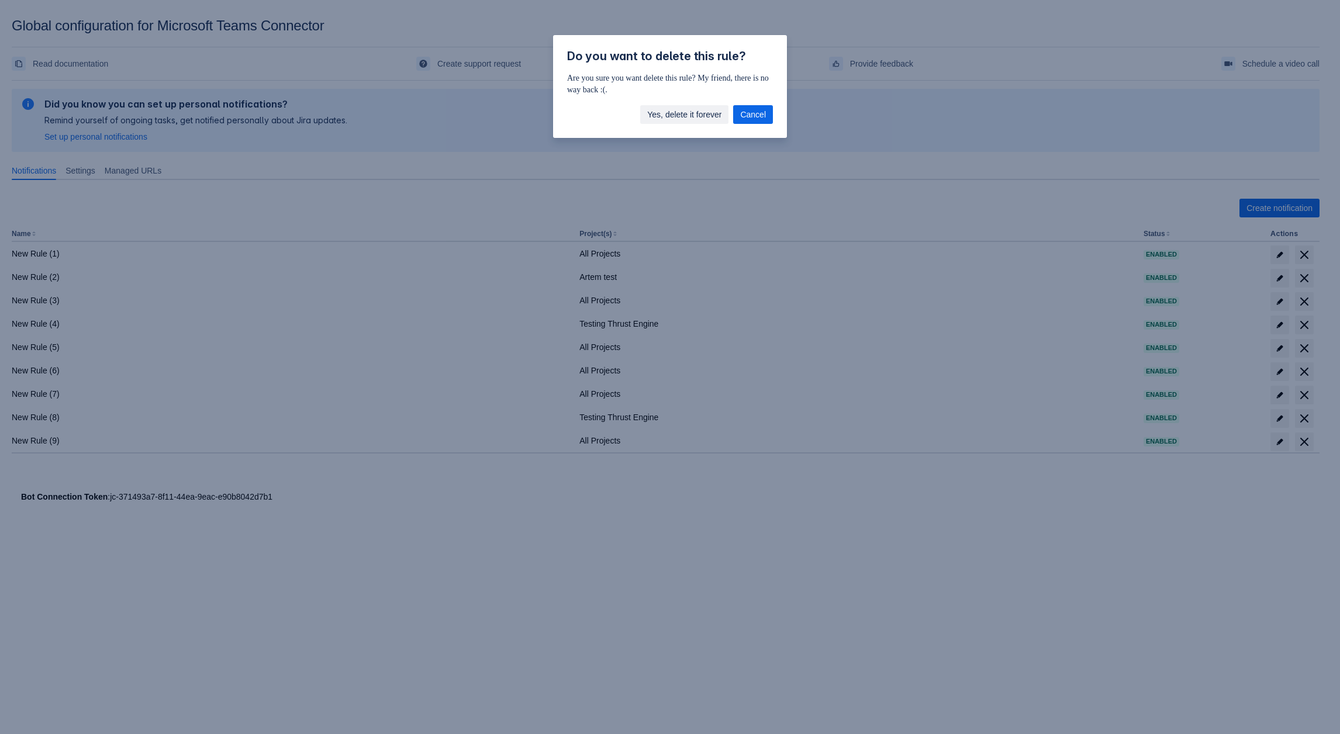
click at [688, 108] on span "Yes, delete it forever" at bounding box center [684, 114] width 74 height 19
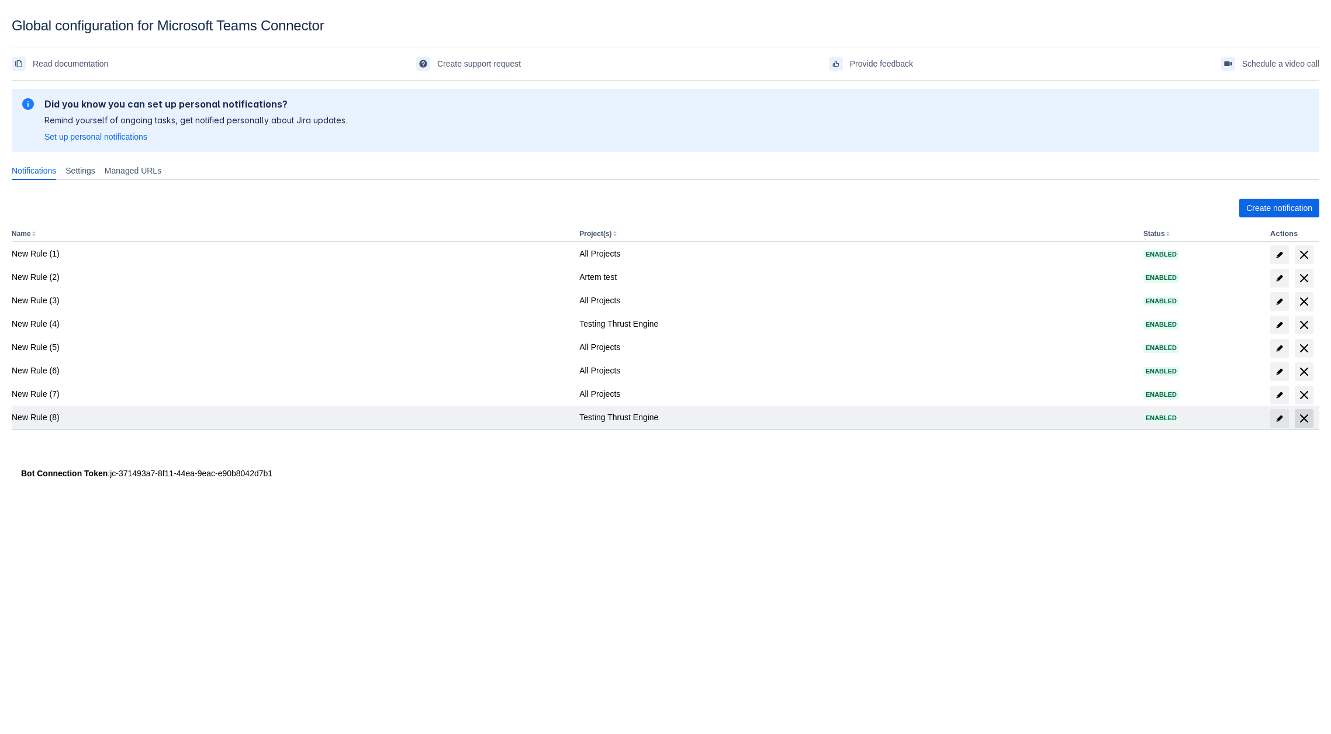
click at [1307, 426] on span at bounding box center [1304, 418] width 19 height 19
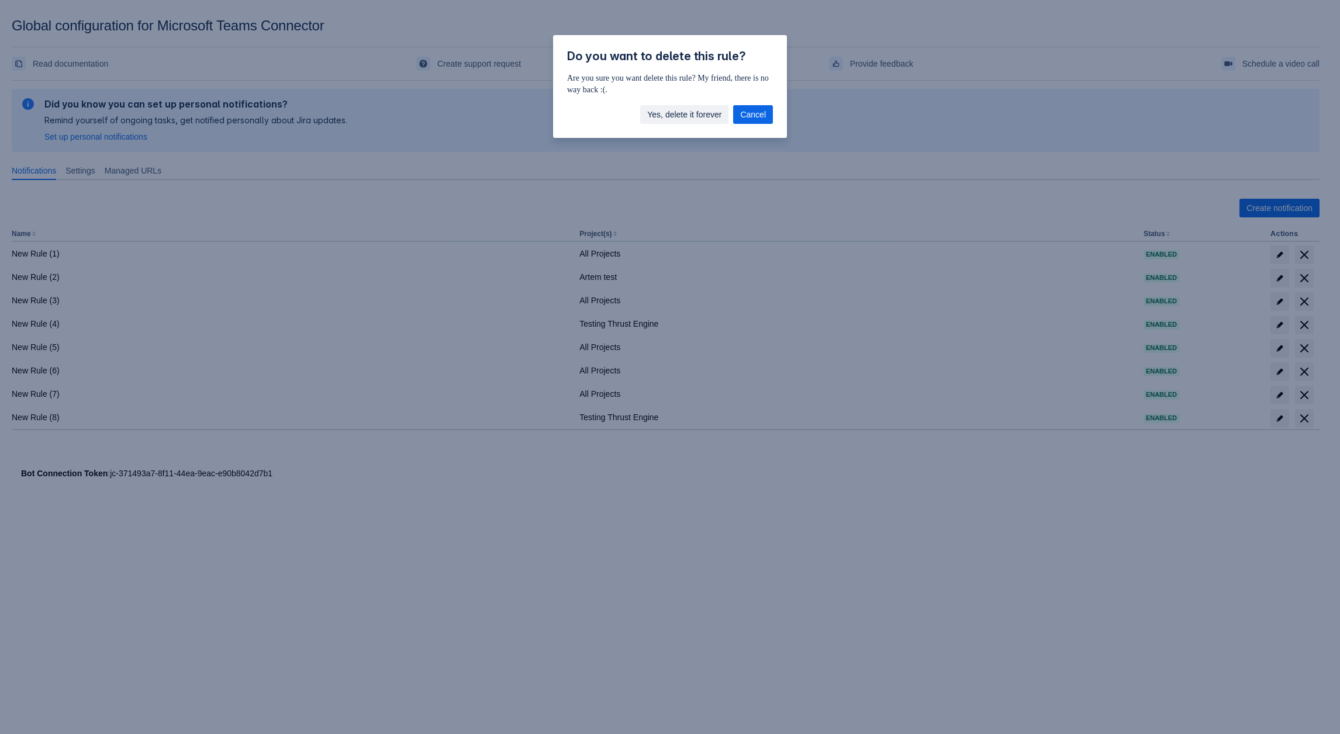
click at [681, 120] on span "Yes, delete it forever" at bounding box center [684, 114] width 74 height 19
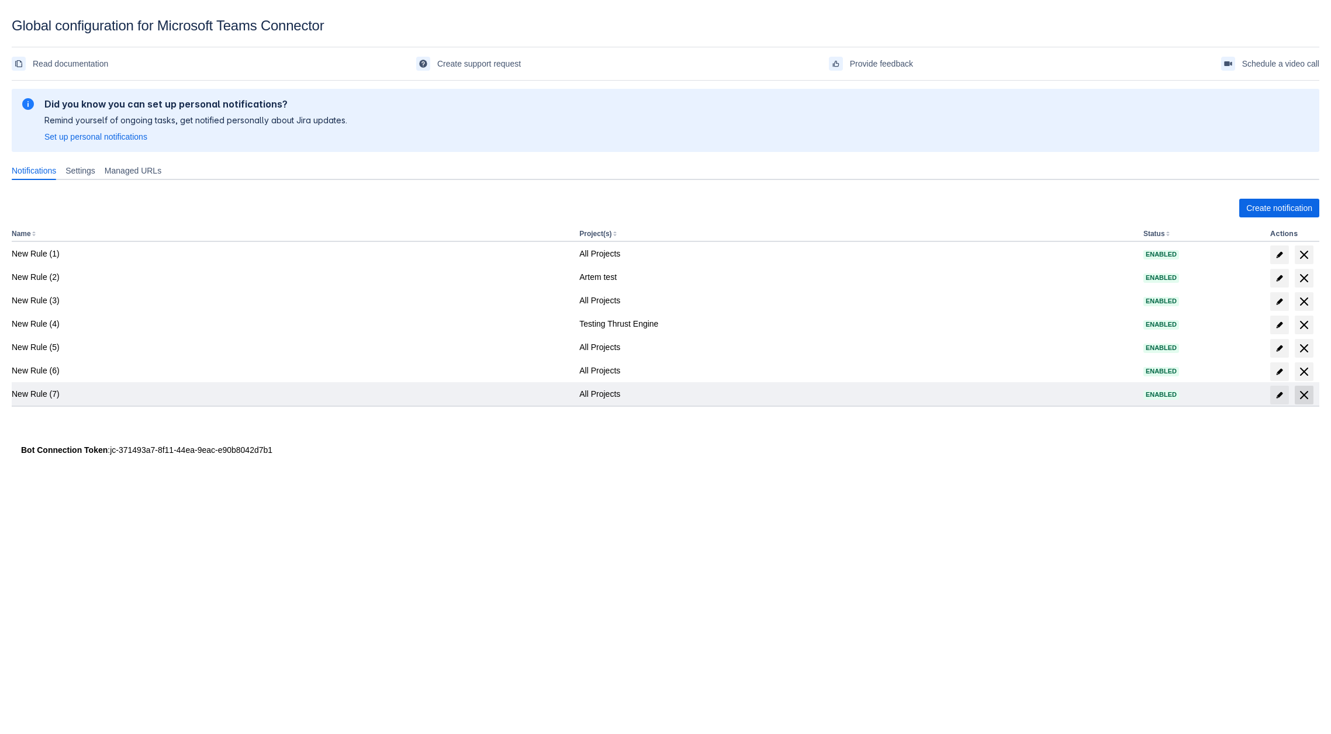
click at [1309, 402] on span "delete" at bounding box center [1304, 395] width 14 height 14
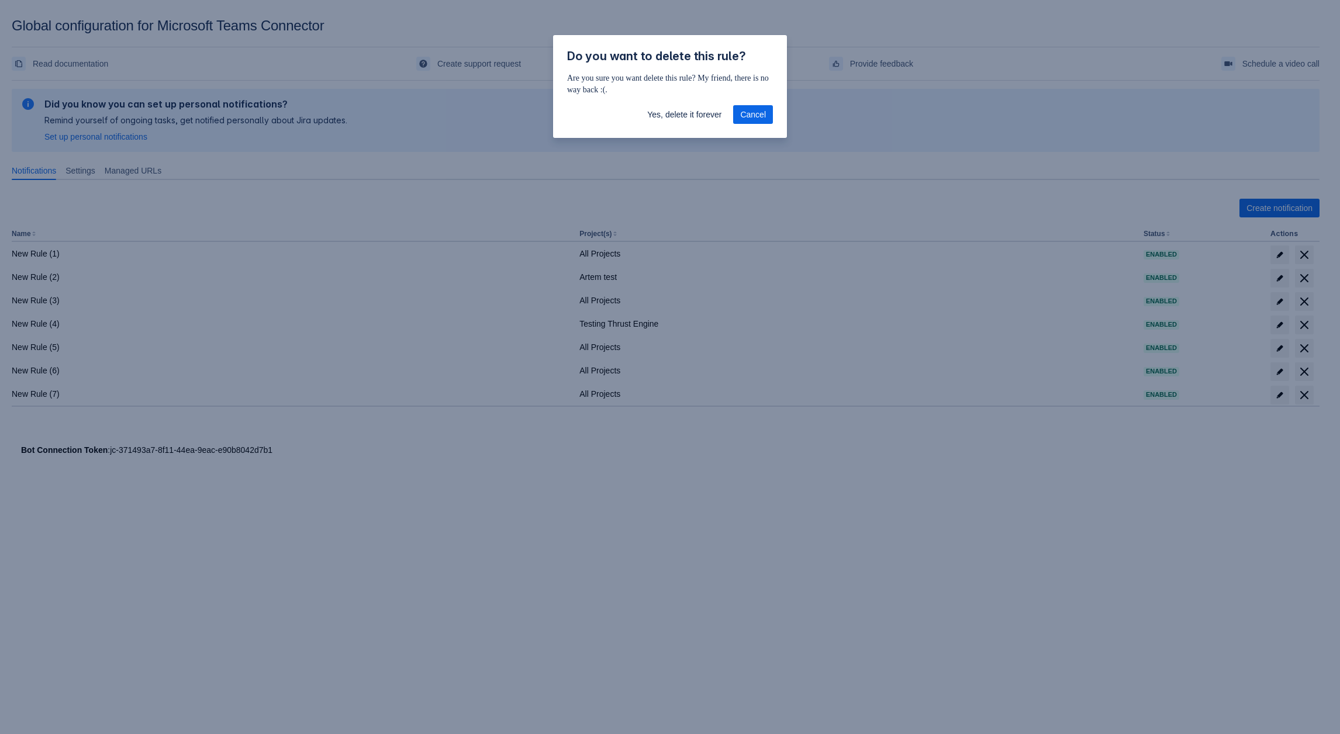
click at [705, 126] on div "Yes, delete it forever Cancel" at bounding box center [670, 117] width 234 height 42
click at [686, 115] on span "Yes, delete it forever" at bounding box center [684, 114] width 74 height 19
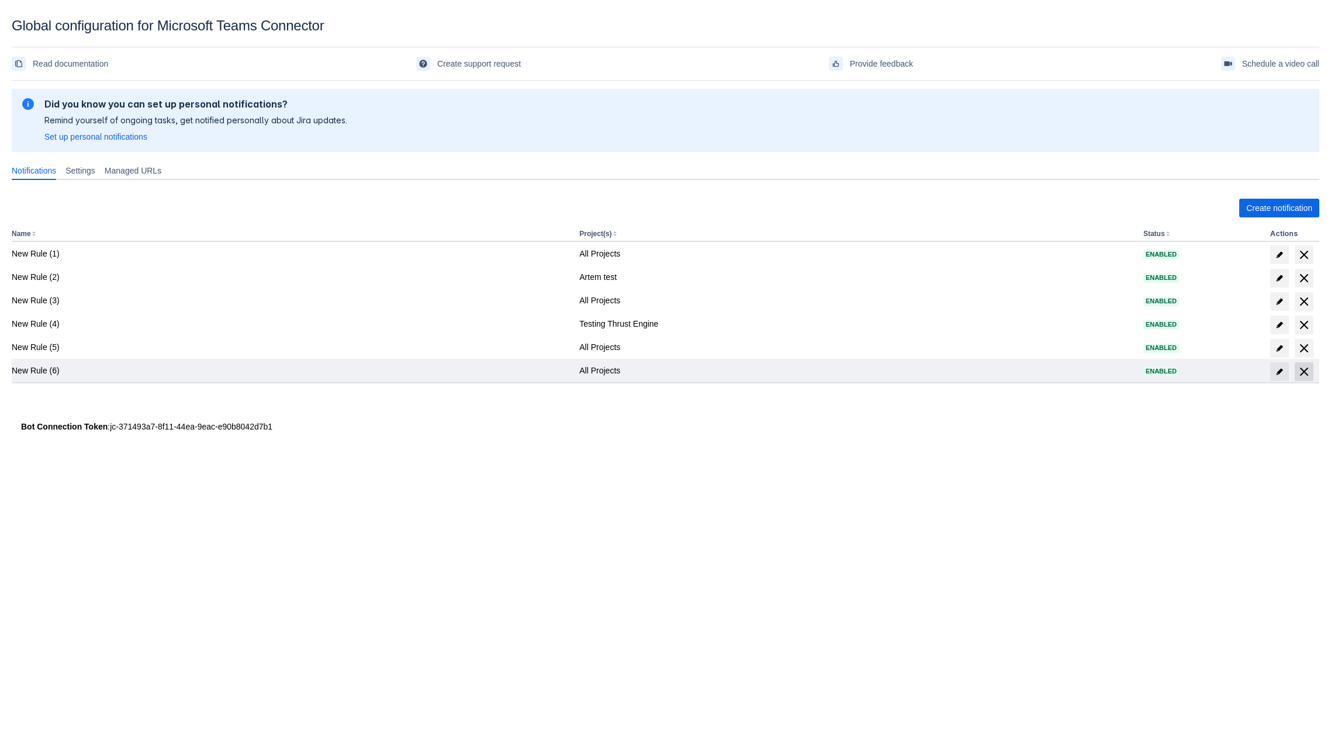
click at [1307, 375] on span "delete" at bounding box center [1304, 372] width 14 height 14
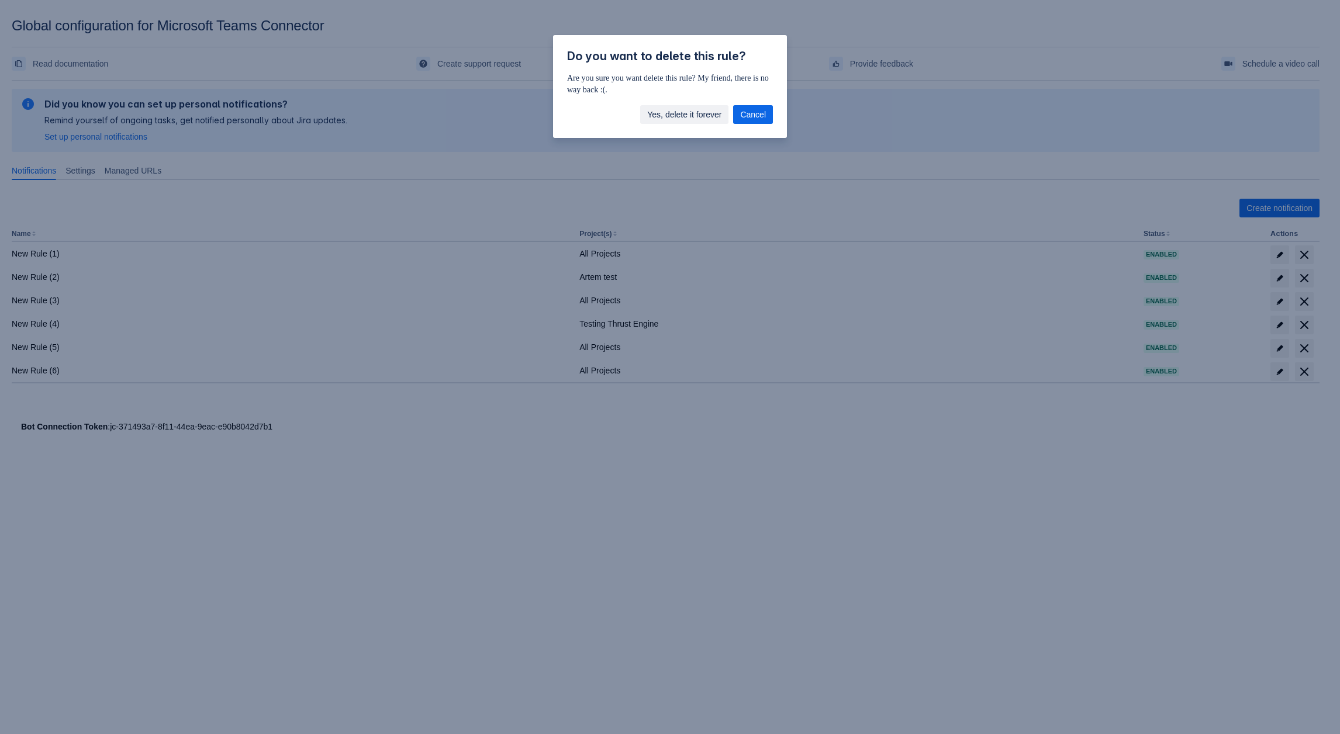
click at [713, 106] on span "Yes, delete it forever" at bounding box center [684, 114] width 74 height 19
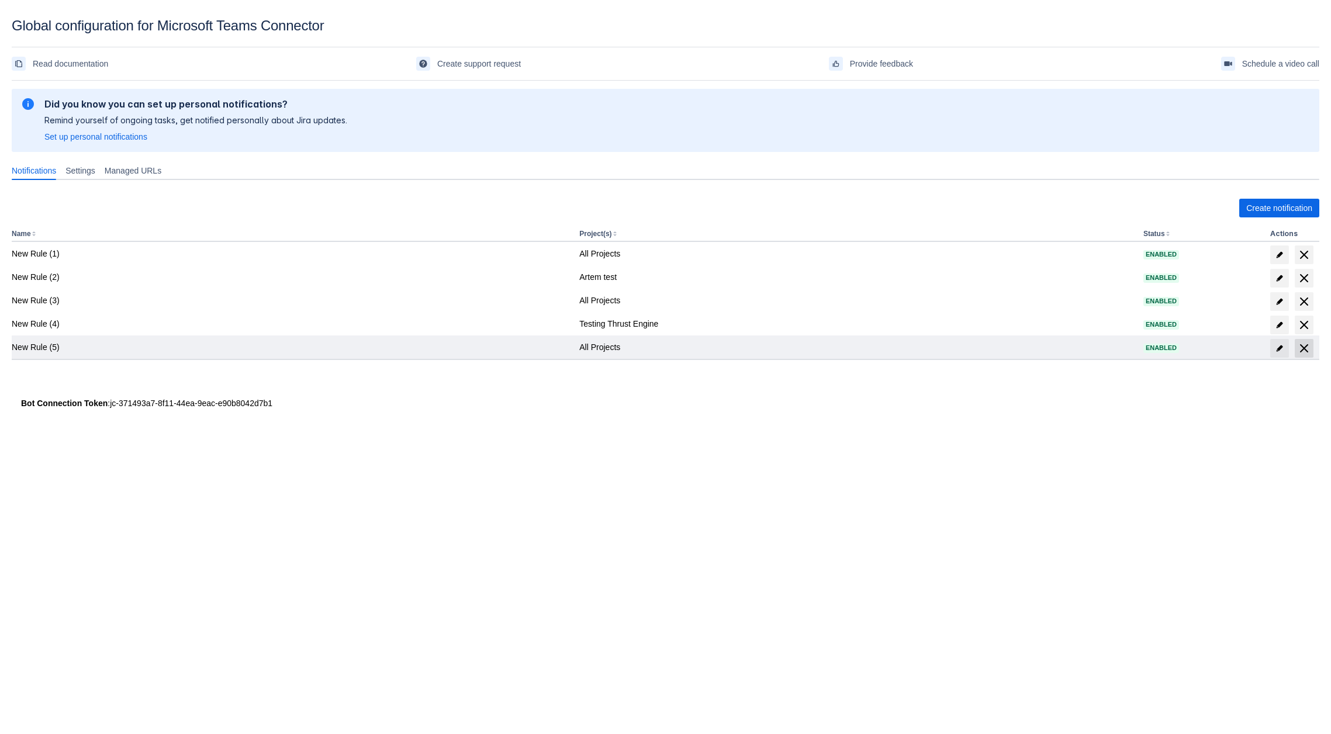
click at [1302, 349] on span "delete" at bounding box center [1304, 348] width 14 height 14
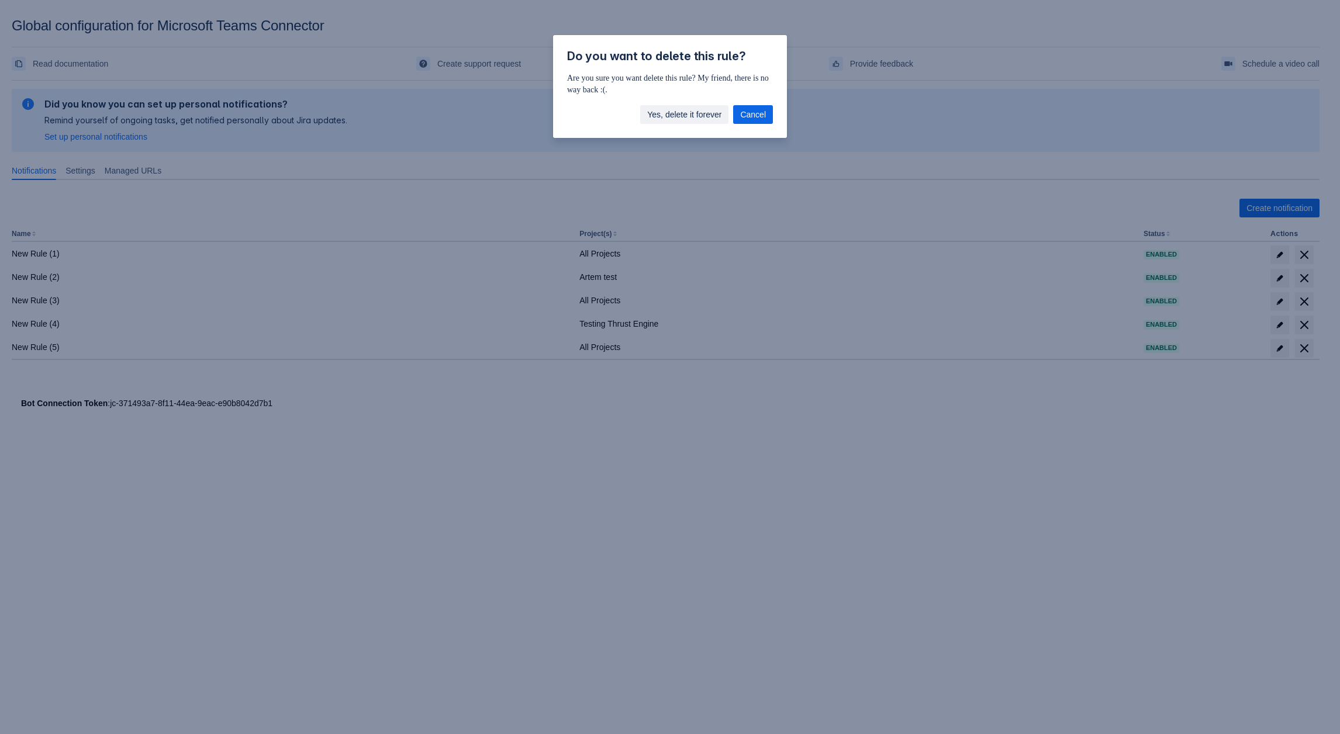
click at [705, 114] on span "Yes, delete it forever" at bounding box center [684, 114] width 74 height 19
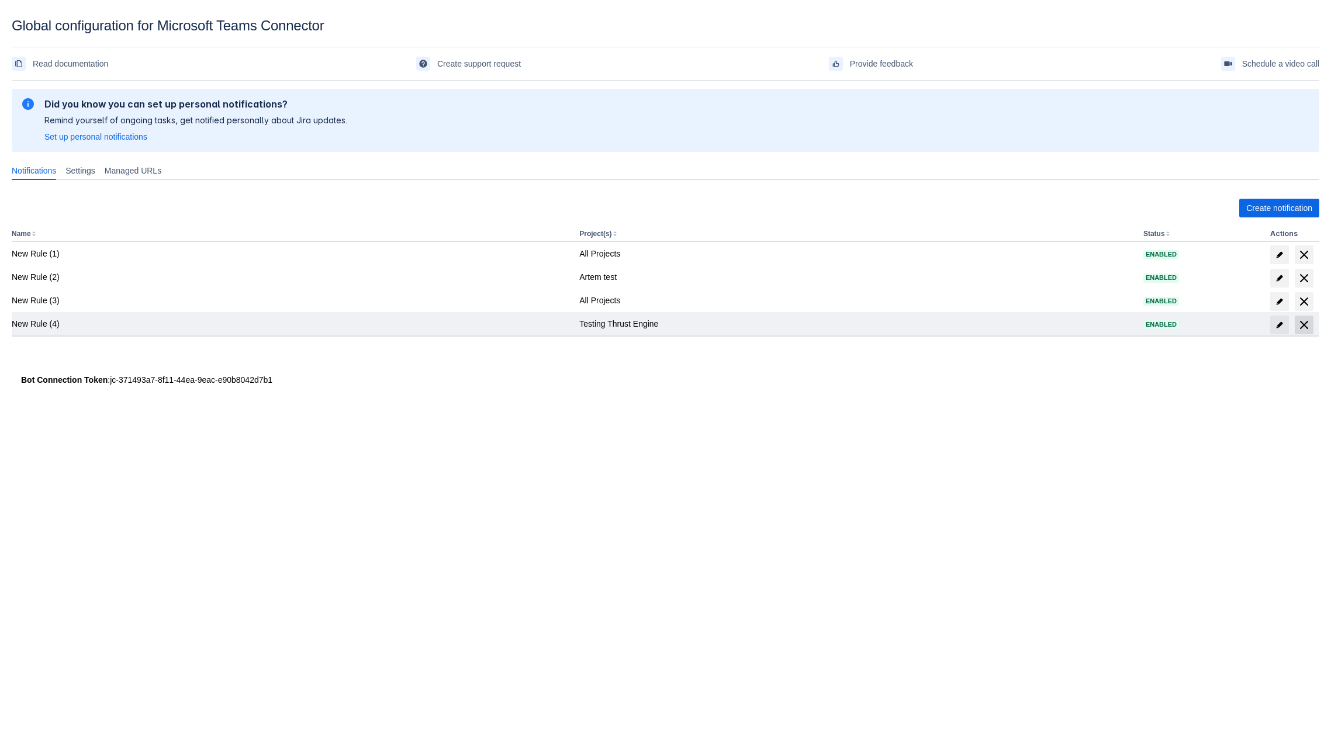
click at [1303, 325] on span "delete" at bounding box center [1304, 325] width 14 height 14
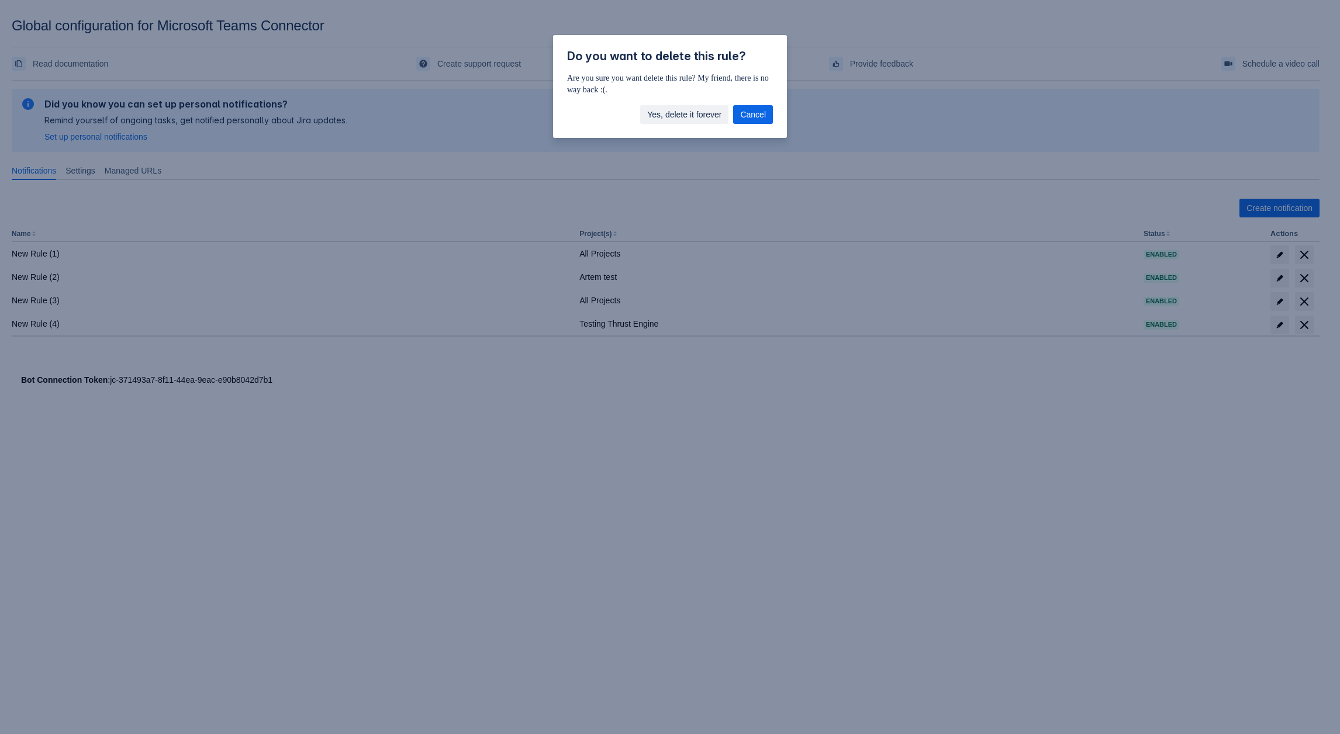
click at [651, 113] on span "Yes, delete it forever" at bounding box center [684, 114] width 74 height 19
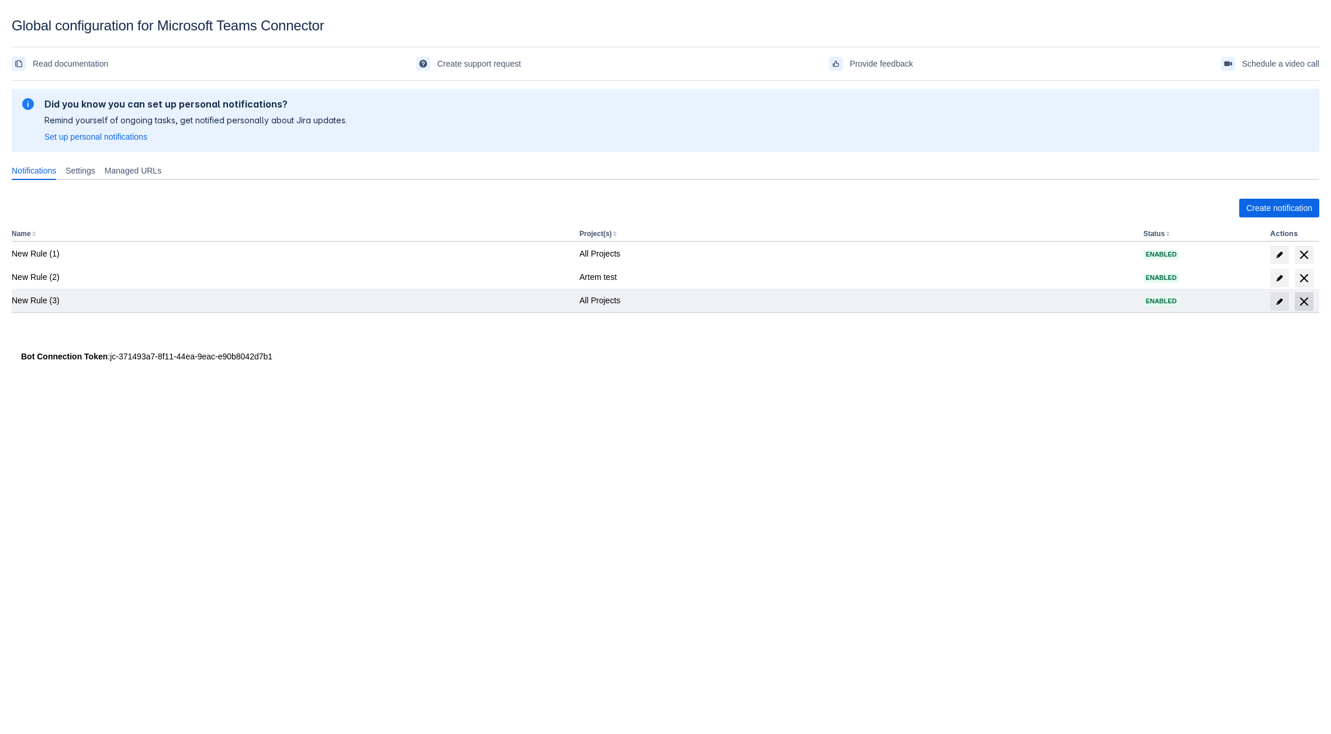
click at [1313, 306] on div at bounding box center [1295, 301] width 49 height 19
click at [1303, 298] on span "delete" at bounding box center [1304, 302] width 14 height 14
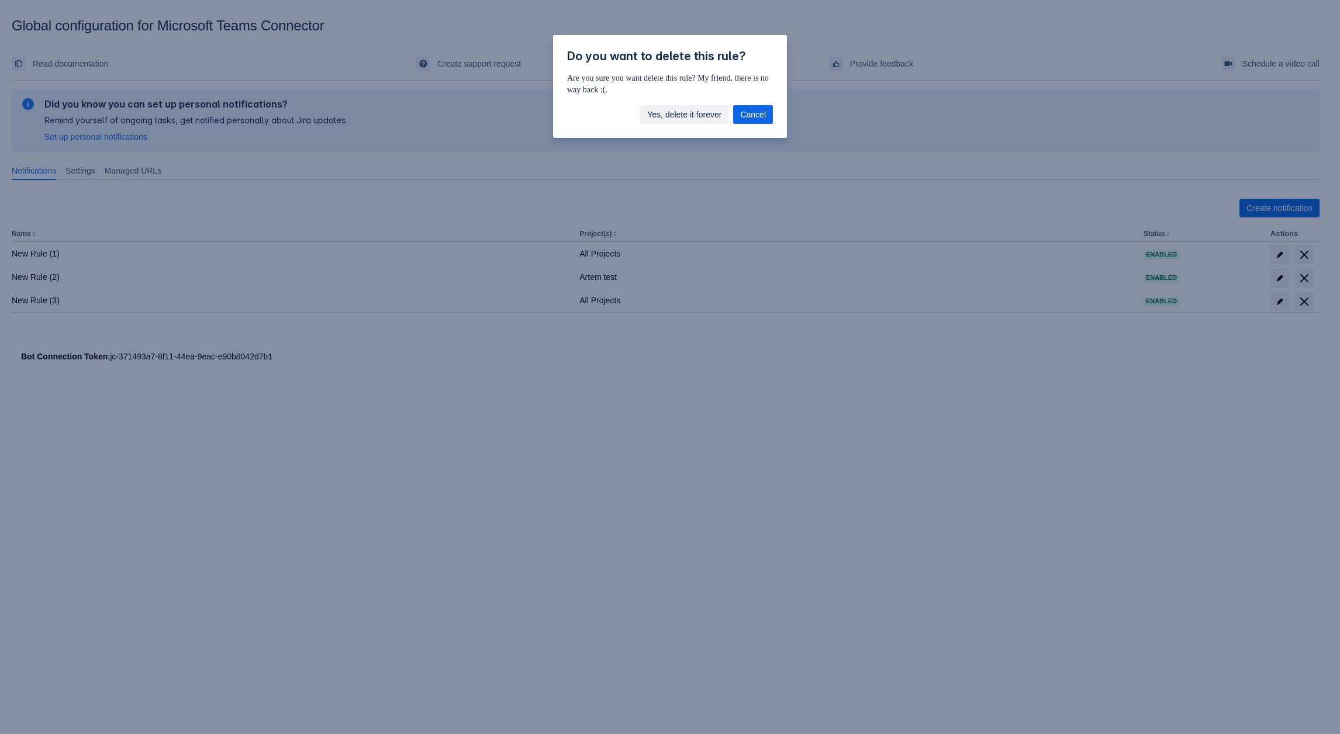
click at [702, 110] on span "Yes, delete it forever" at bounding box center [684, 114] width 74 height 19
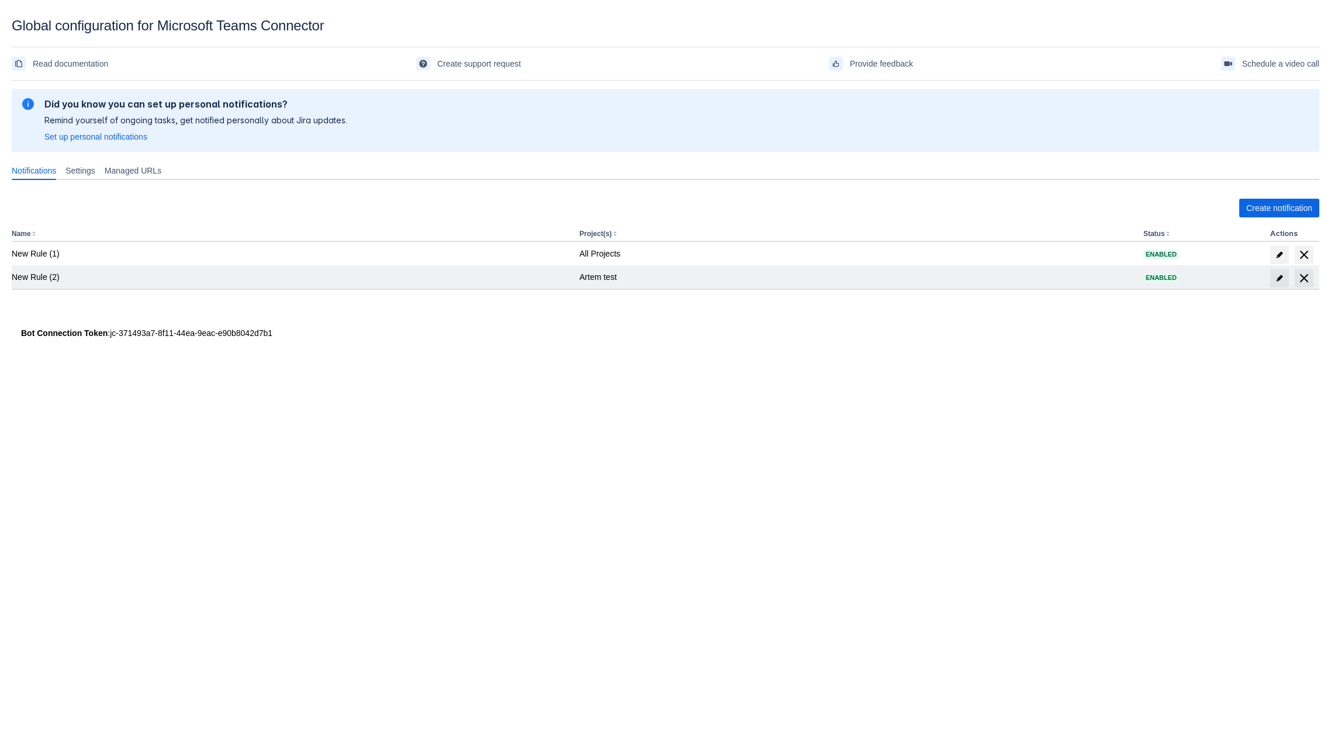
click at [1316, 288] on td at bounding box center [1293, 276] width 54 height 23
click at [1310, 279] on span "delete" at bounding box center [1304, 278] width 14 height 14
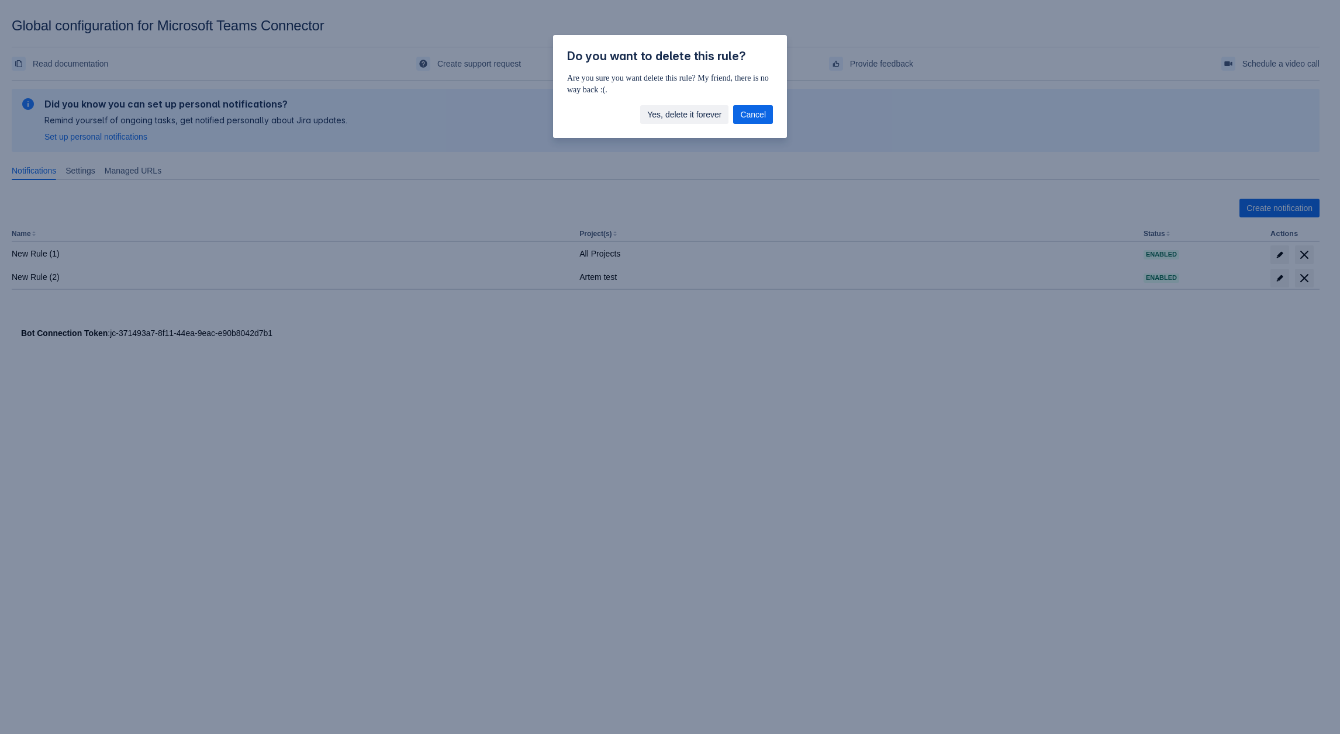
click at [688, 112] on span "Yes, delete it forever" at bounding box center [684, 114] width 74 height 19
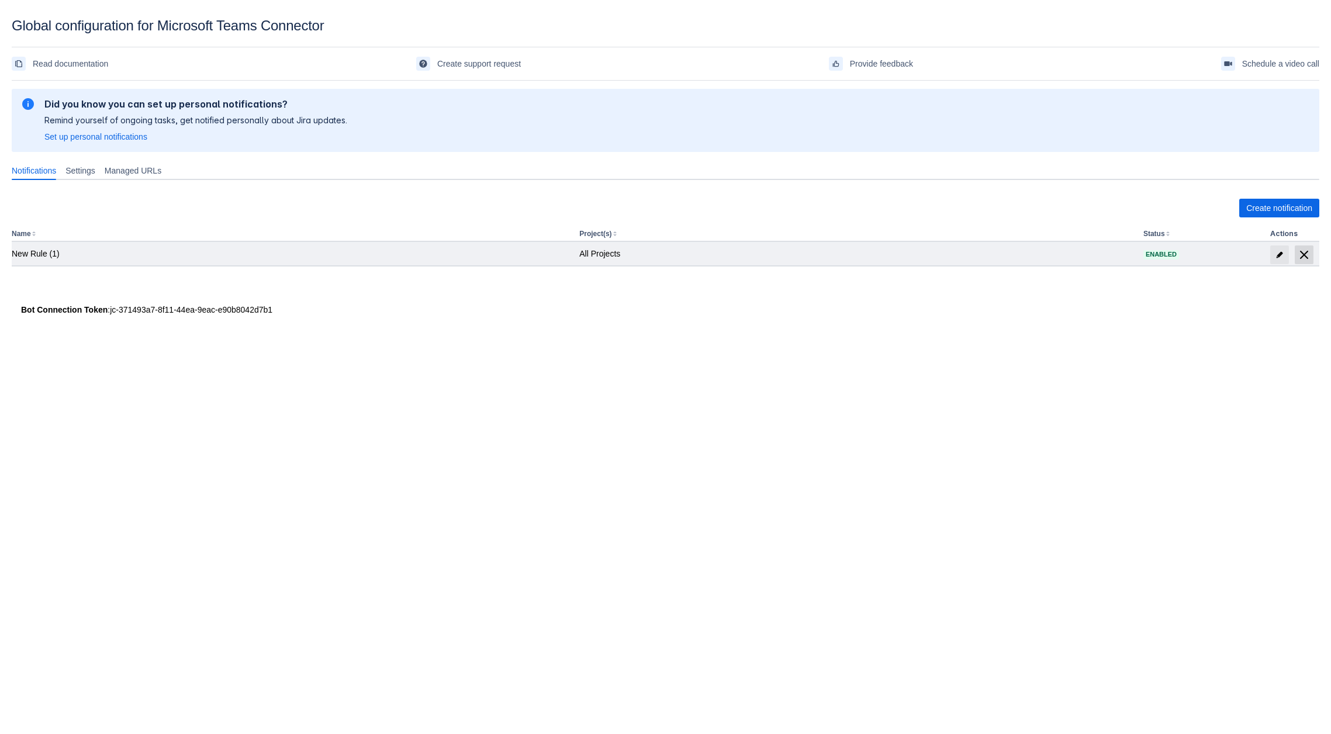
click at [1309, 258] on span "delete" at bounding box center [1304, 255] width 14 height 14
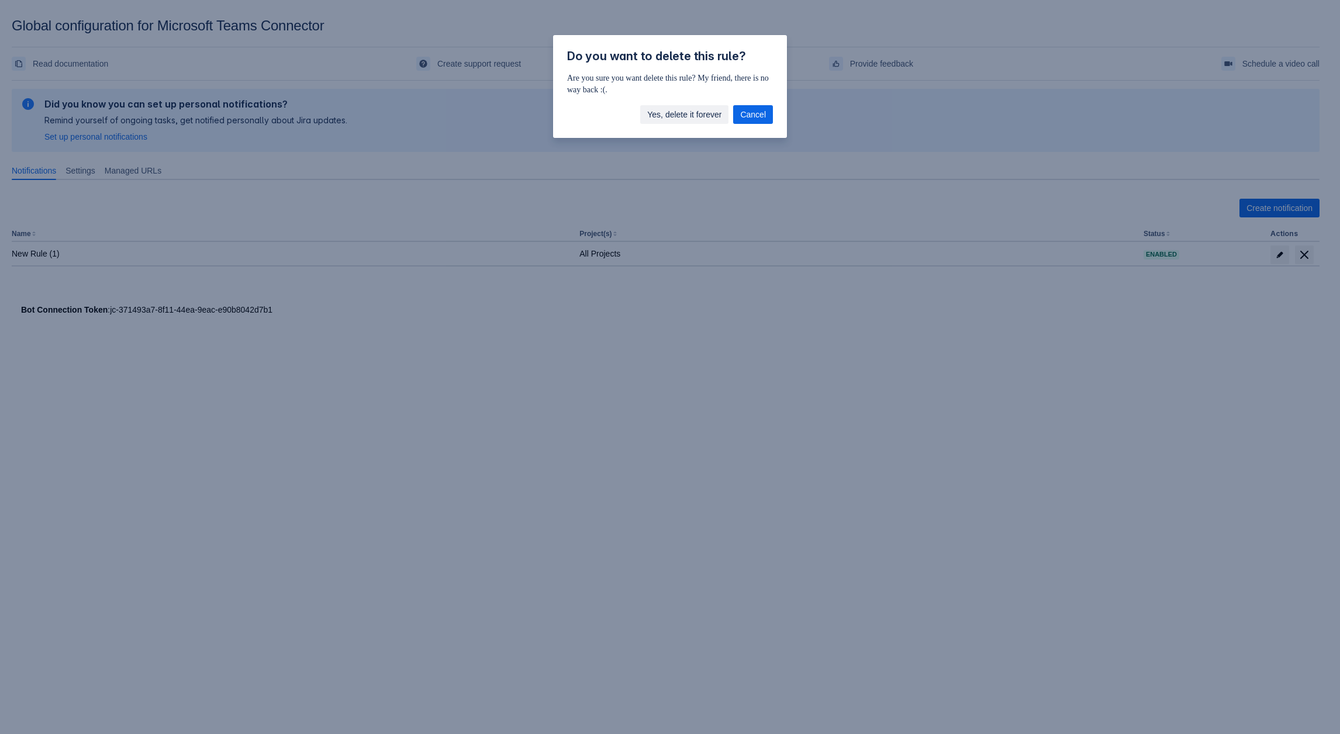
click at [658, 107] on span "Yes, delete it forever" at bounding box center [684, 114] width 74 height 19
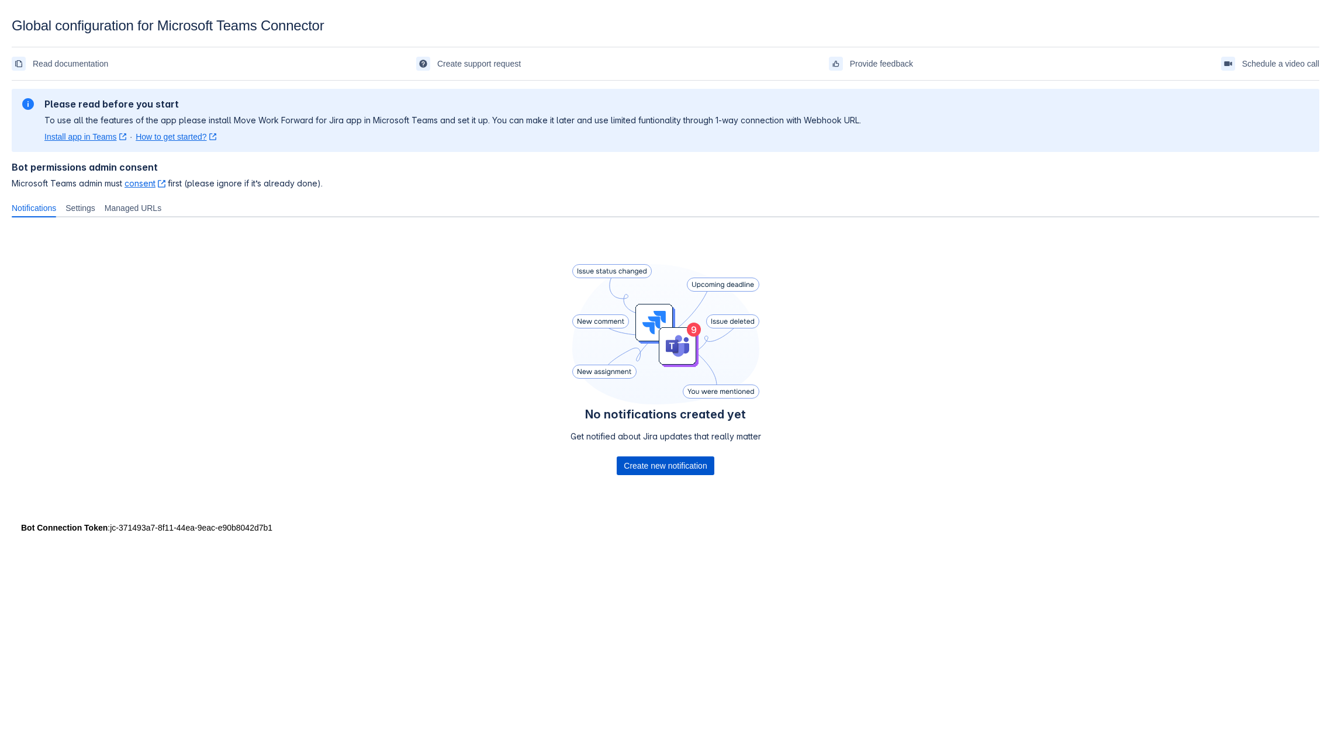
click at [658, 470] on span "Create new notification" at bounding box center [665, 466] width 83 height 19
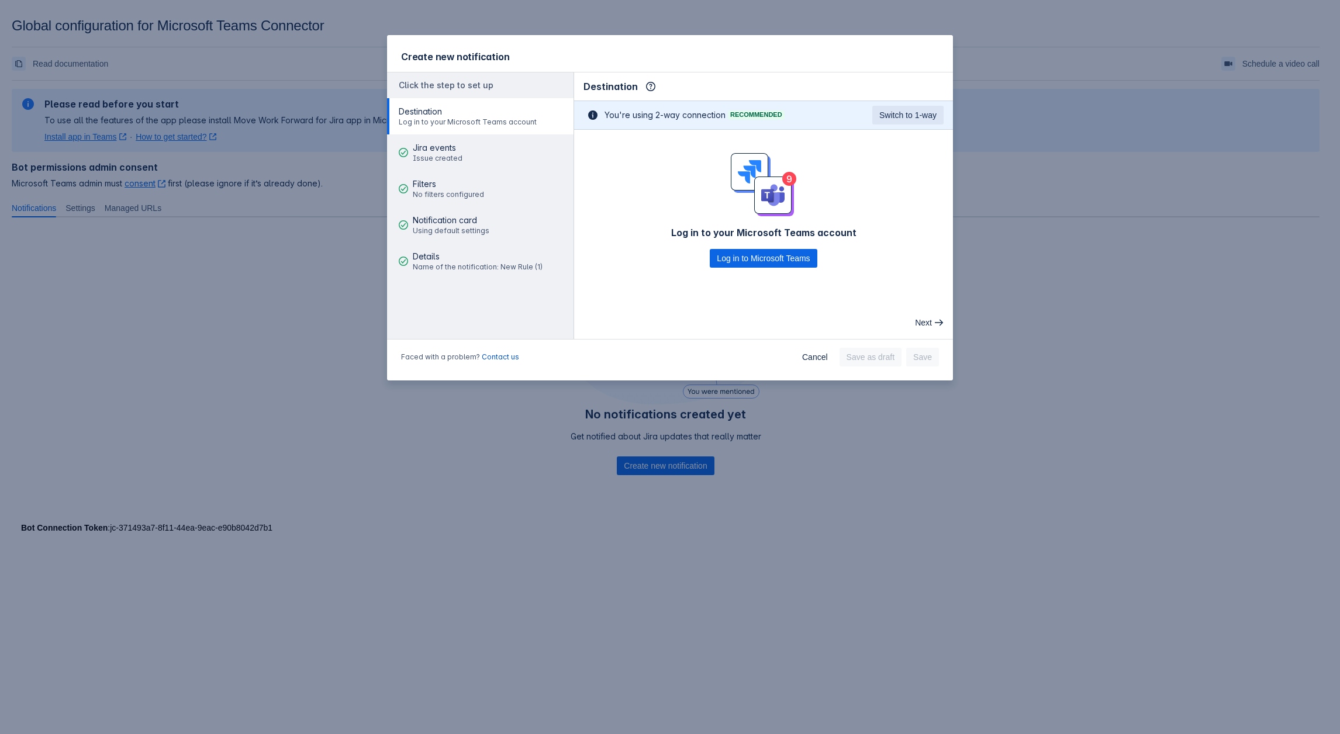
click at [464, 120] on span "Log in to your Microsoft Teams account" at bounding box center [468, 122] width 138 height 9
click at [453, 144] on span "Jira events" at bounding box center [438, 148] width 50 height 12
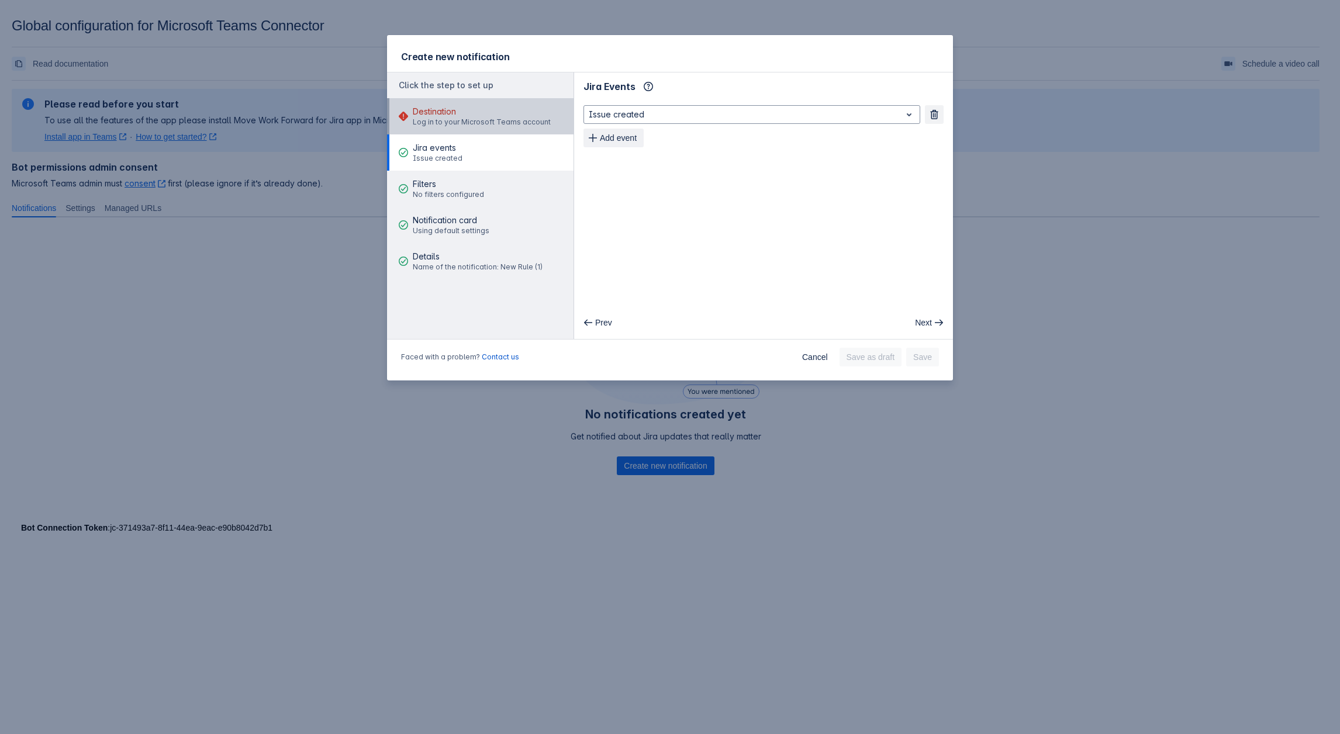
click at [457, 124] on span "Log in to your Microsoft Teams account" at bounding box center [482, 122] width 138 height 9
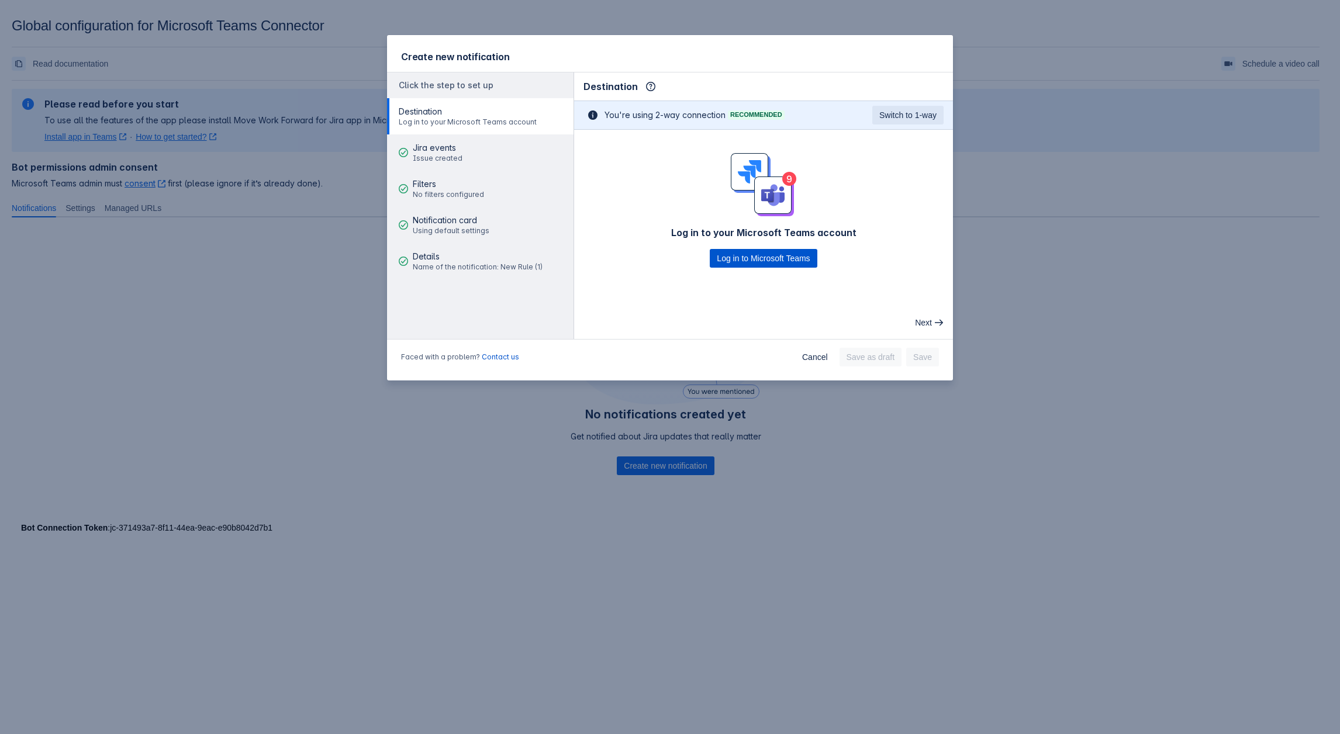
click at [781, 252] on span "Log in to Microsoft Teams" at bounding box center [763, 258] width 93 height 19
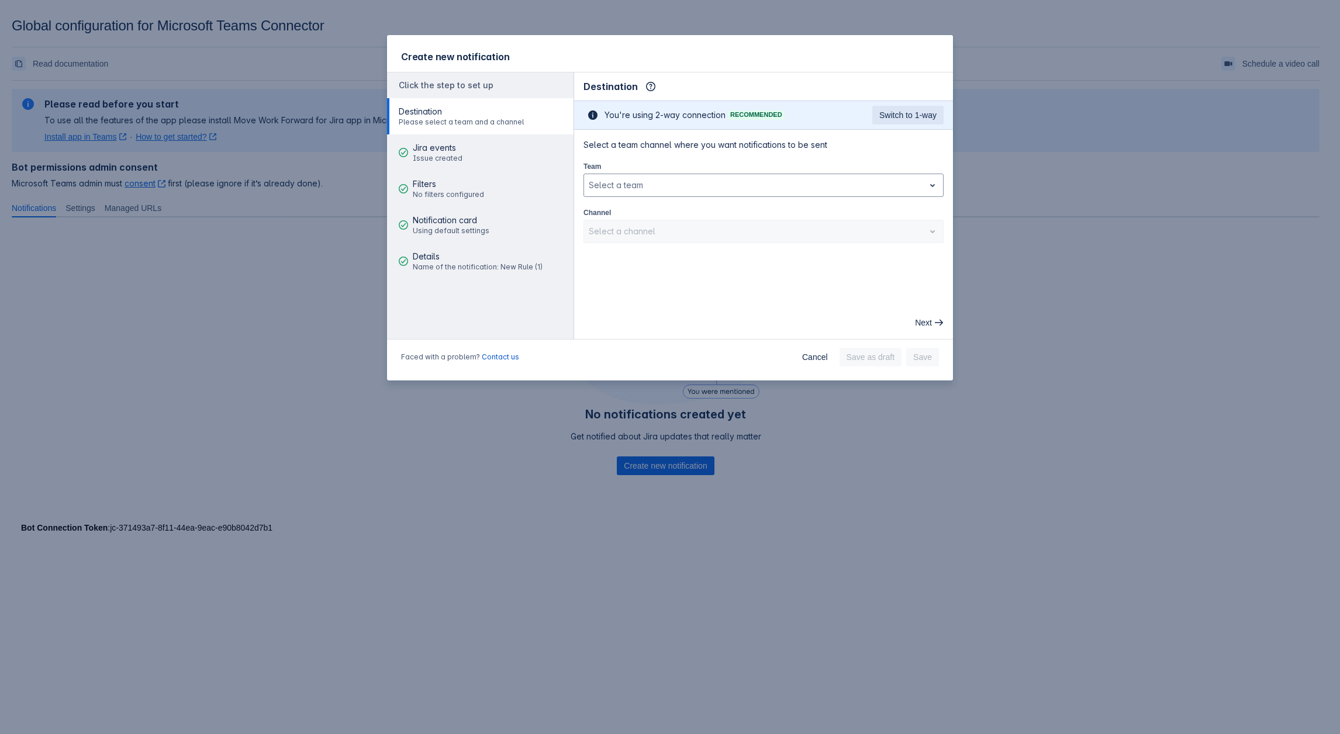
click at [574, 177] on aside "Click the step to set up Destination Please select a team and a channel Jira ev…" at bounding box center [480, 206] width 187 height 267
click at [607, 184] on div at bounding box center [754, 185] width 331 height 14
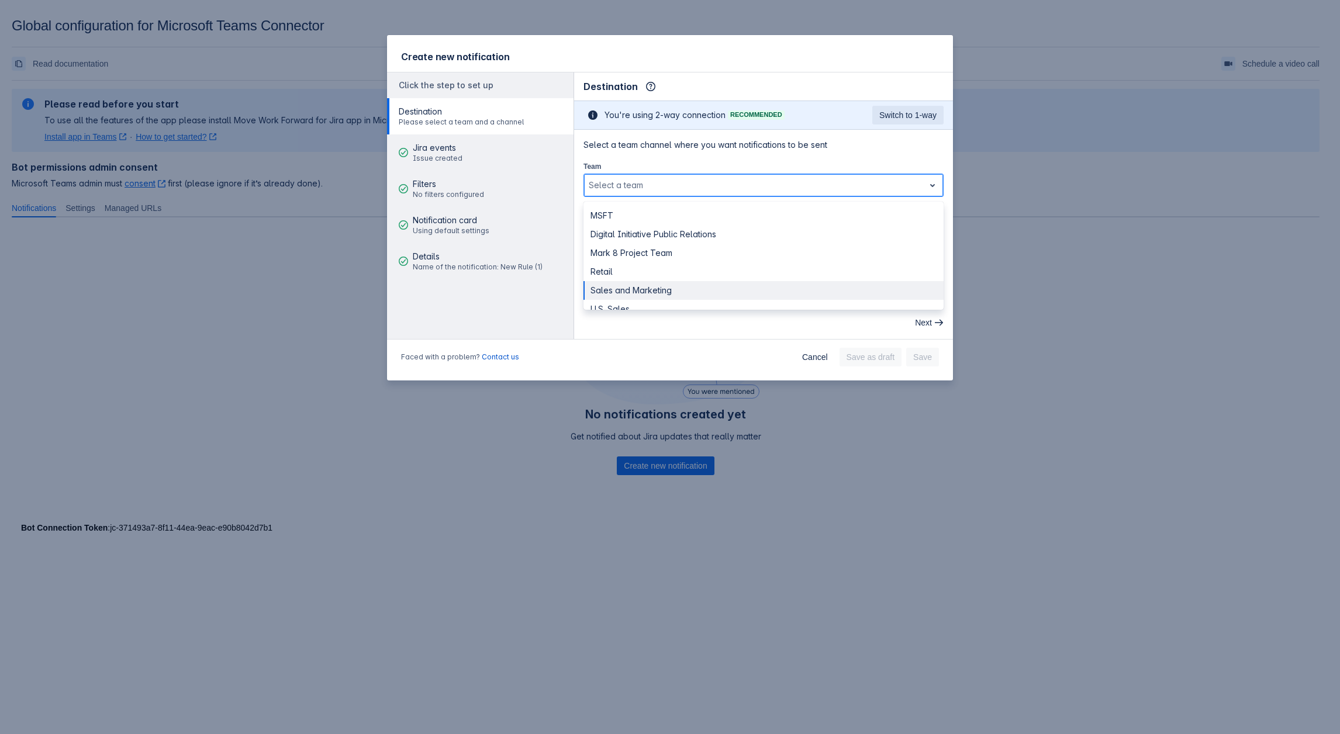
scroll to position [13, 0]
click at [620, 277] on div "Sales and Marketing" at bounding box center [764, 277] width 360 height 19
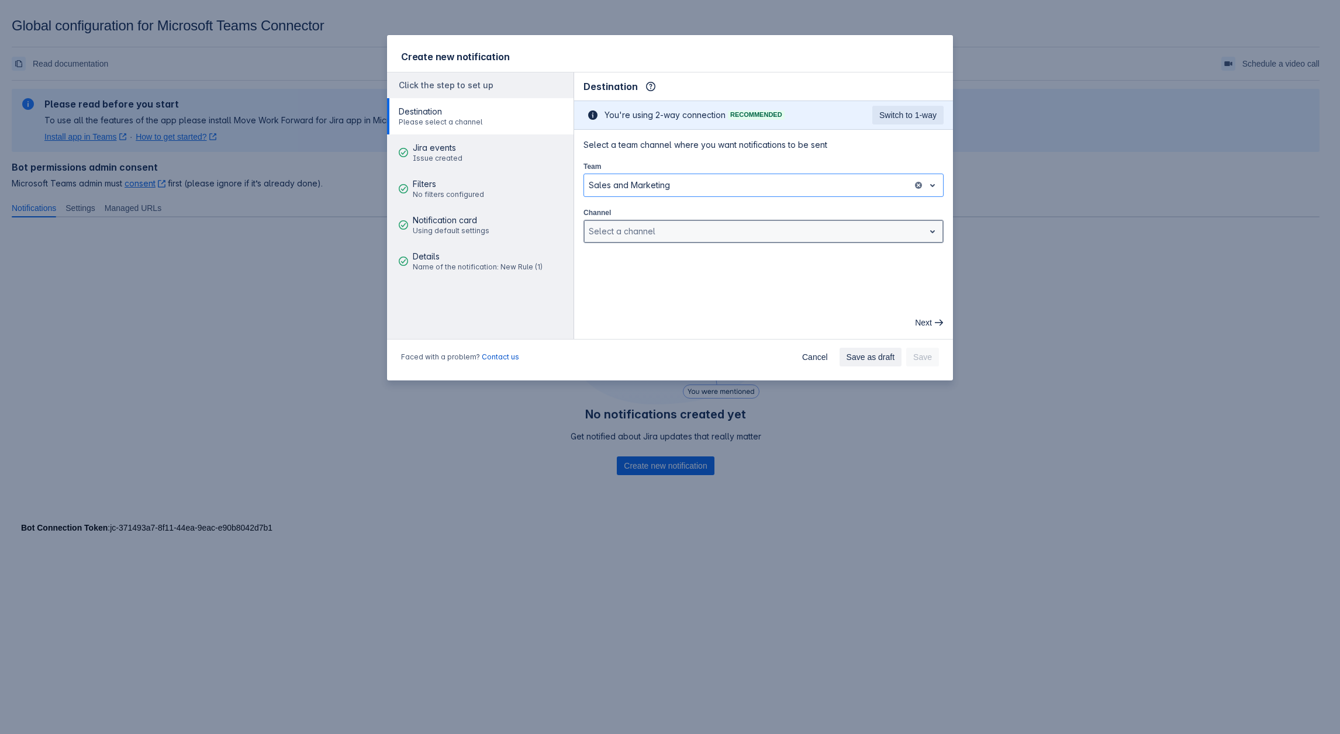
click at [654, 231] on div at bounding box center [754, 232] width 331 height 14
click at [667, 236] on div at bounding box center [754, 232] width 331 height 14
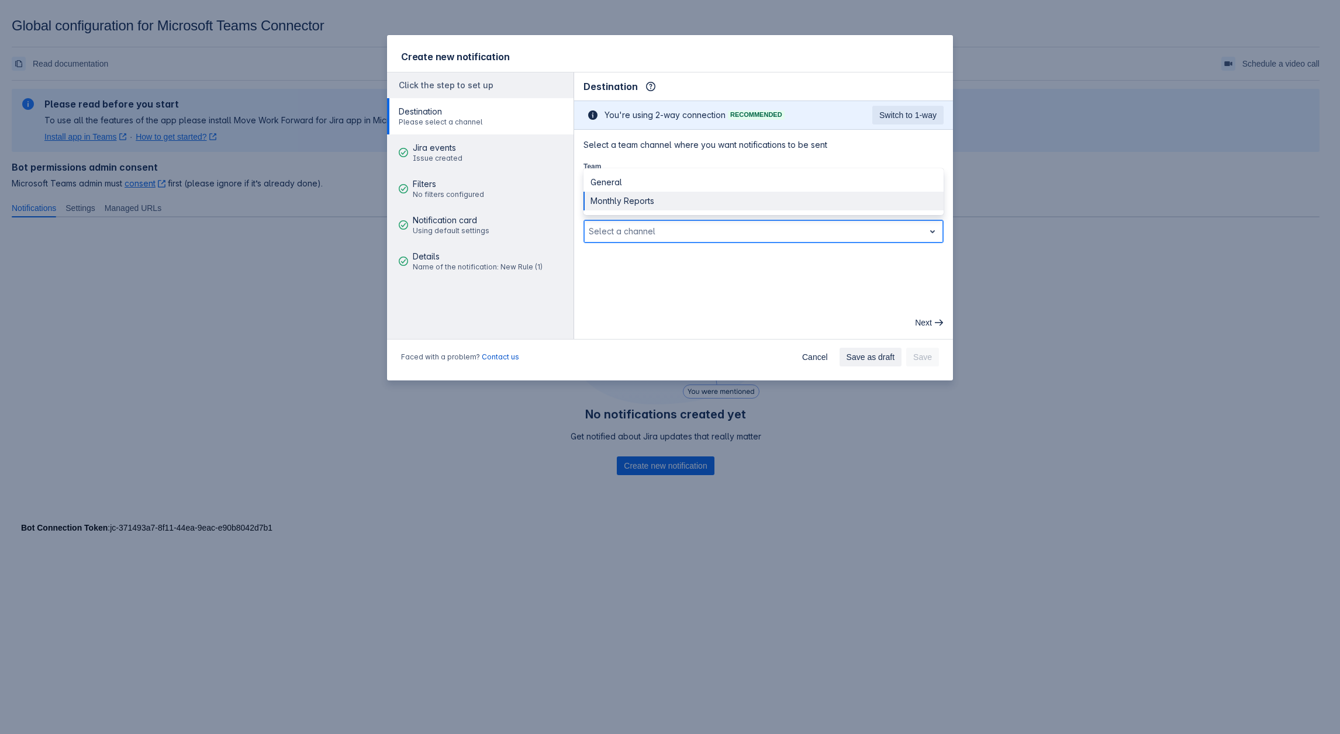
click at [640, 199] on div "Monthly Reports" at bounding box center [764, 201] width 360 height 19
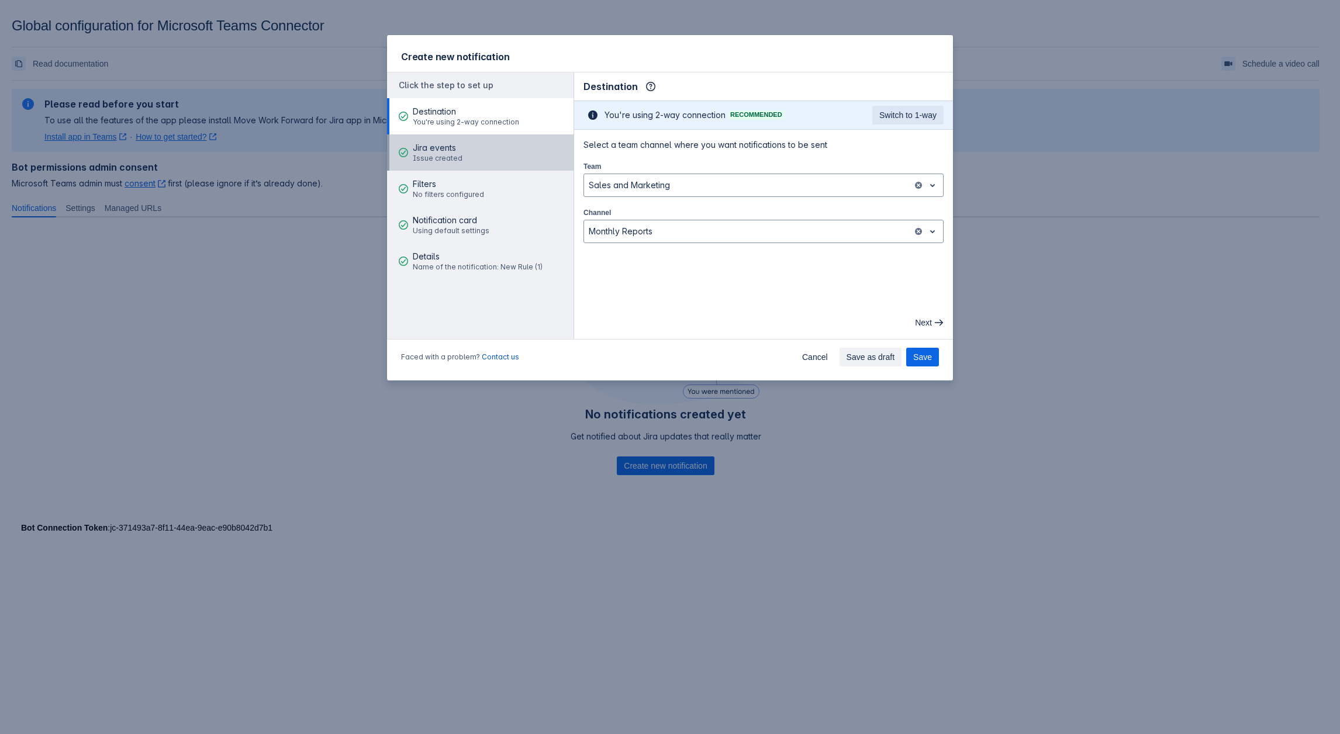
click at [433, 158] on span "Issue created" at bounding box center [438, 158] width 50 height 9
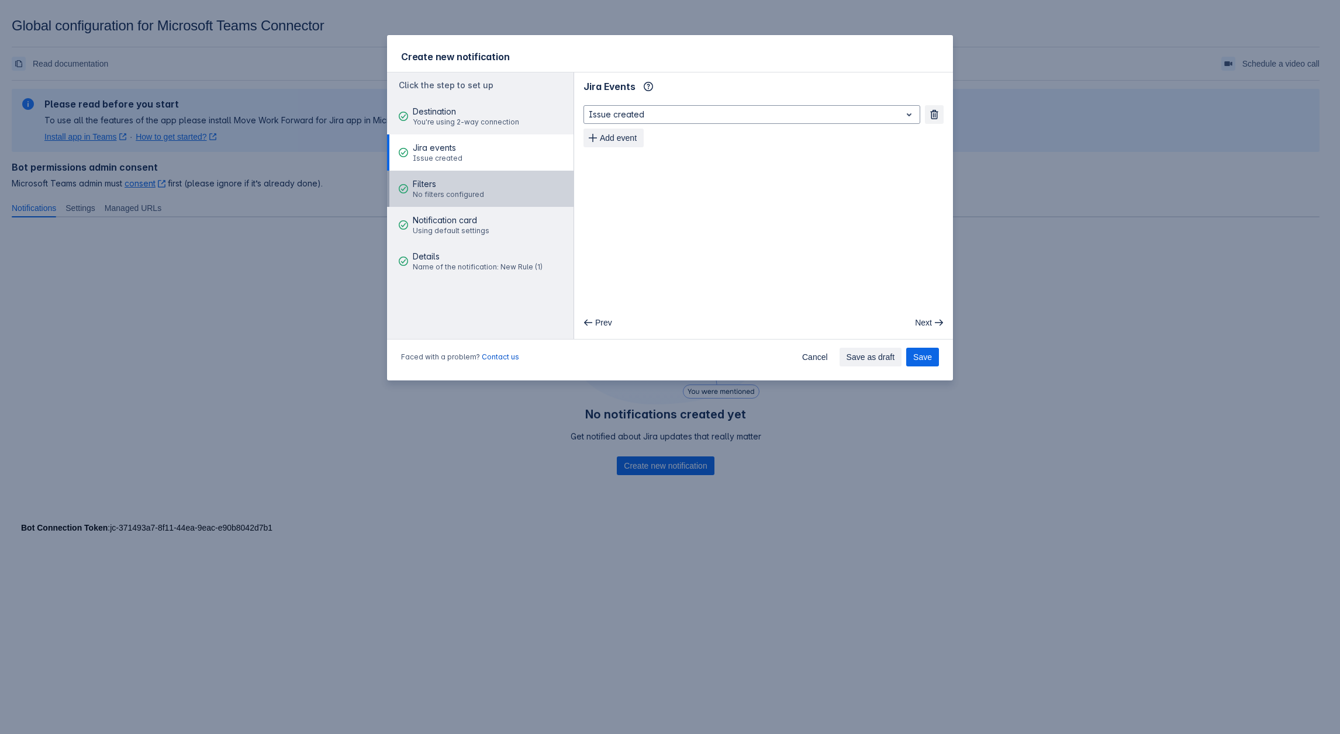
click at [464, 177] on div "Filters No filters configured" at bounding box center [448, 188] width 71 height 35
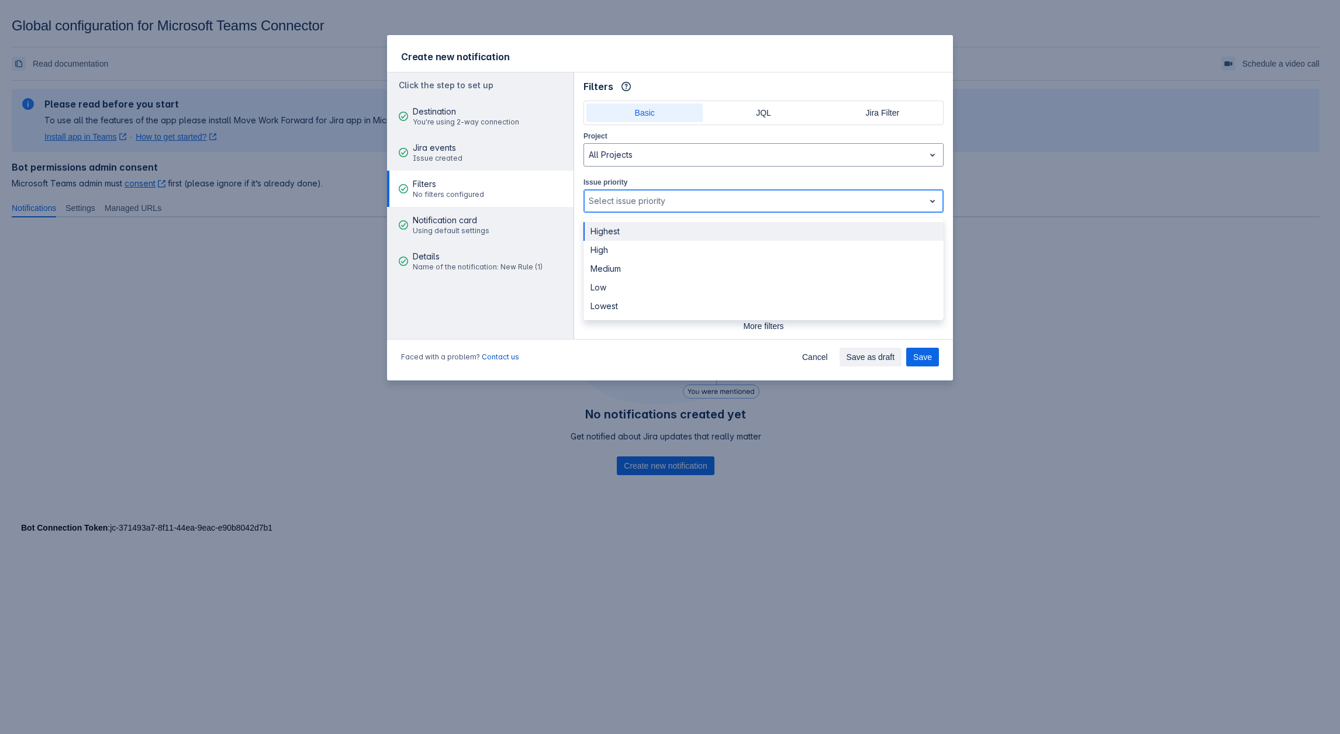
click at [638, 203] on div at bounding box center [754, 201] width 331 height 14
click at [648, 205] on div at bounding box center [754, 201] width 331 height 14
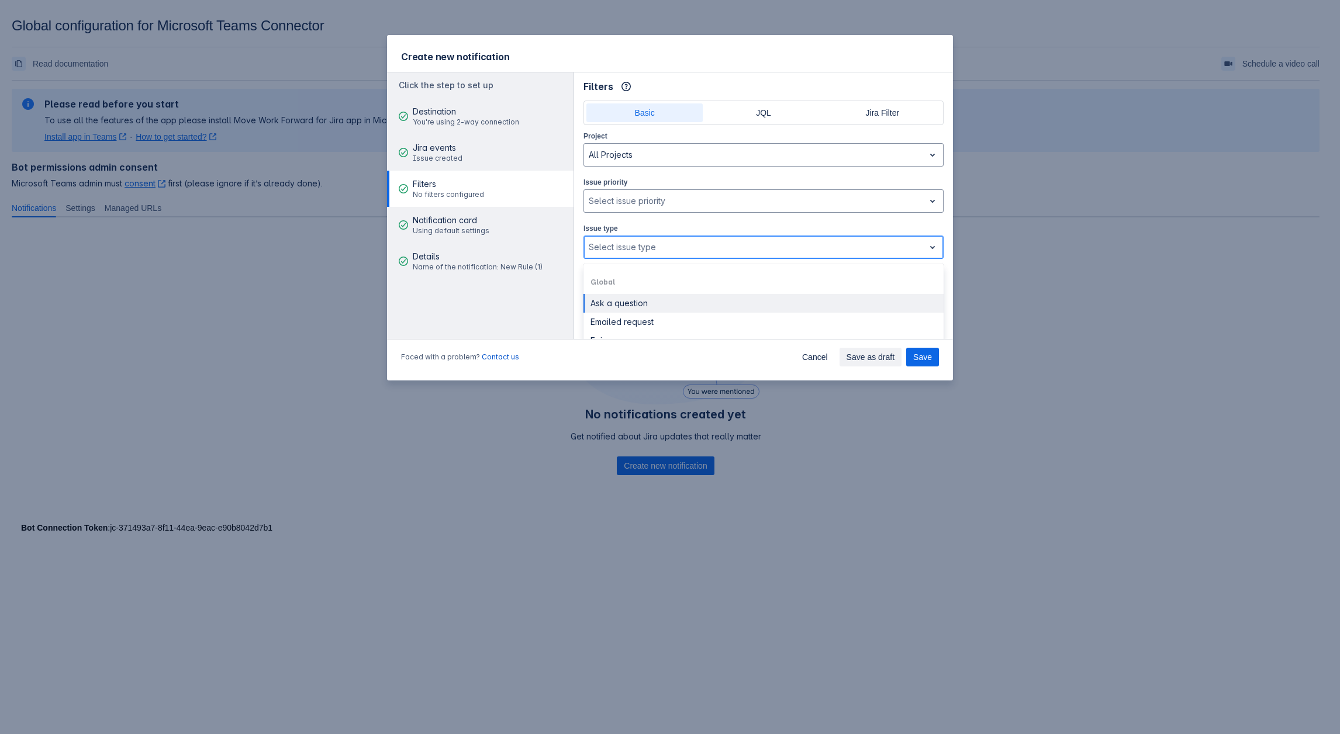
click at [669, 243] on div at bounding box center [754, 247] width 331 height 14
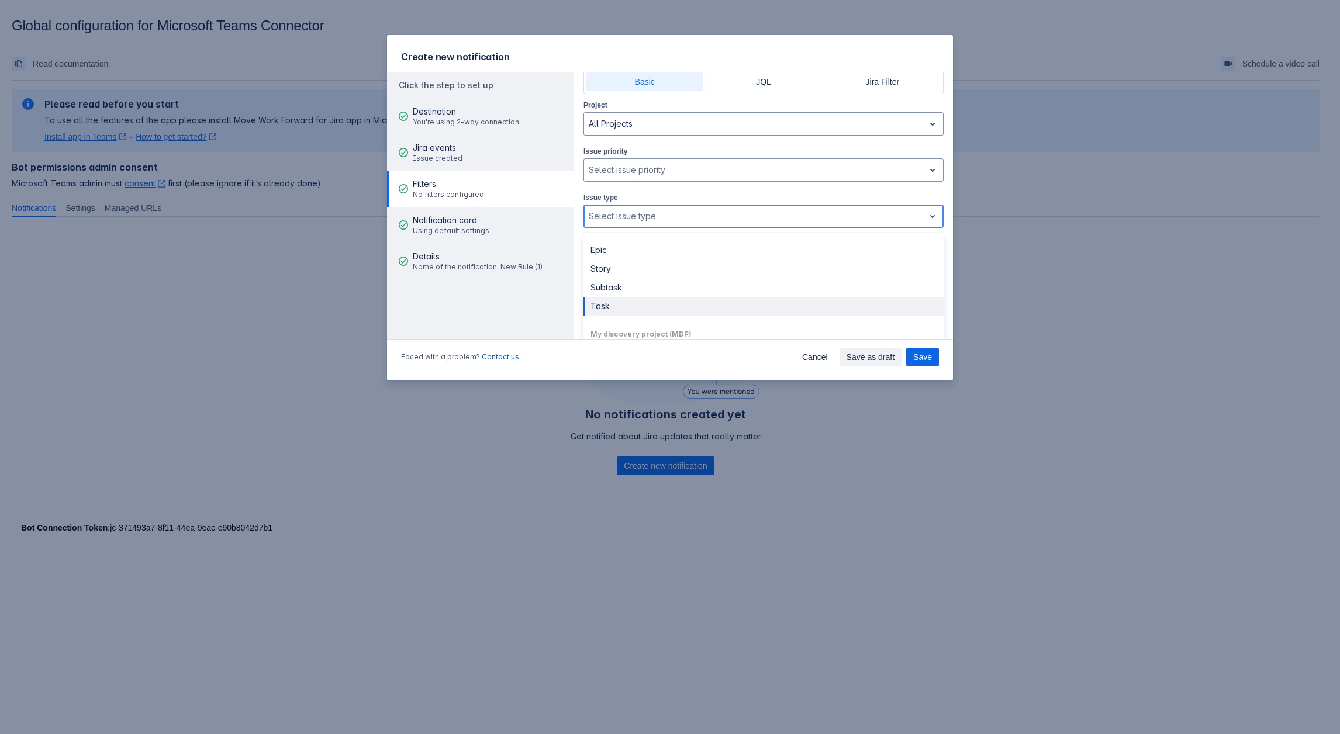
scroll to position [243, 0]
click at [646, 328] on div "Task" at bounding box center [764, 334] width 360 height 19
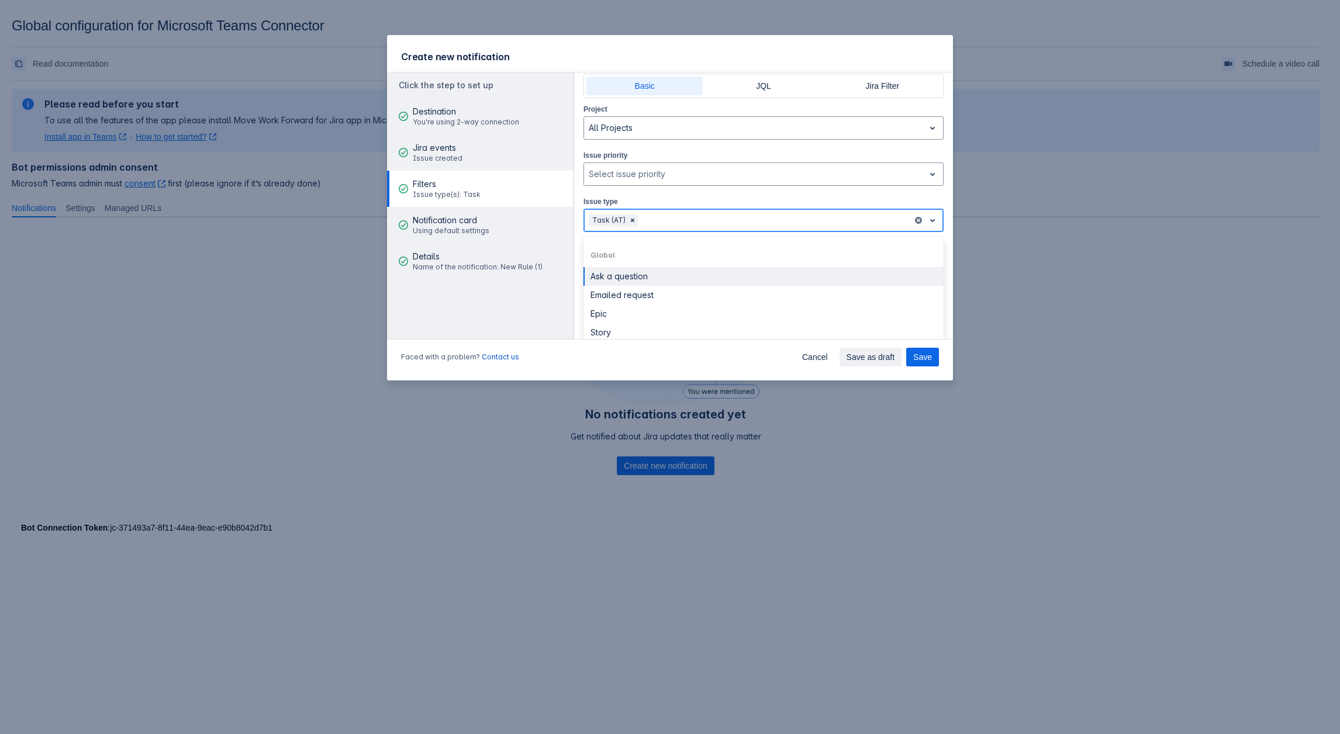
click at [682, 218] on div at bounding box center [774, 220] width 267 height 14
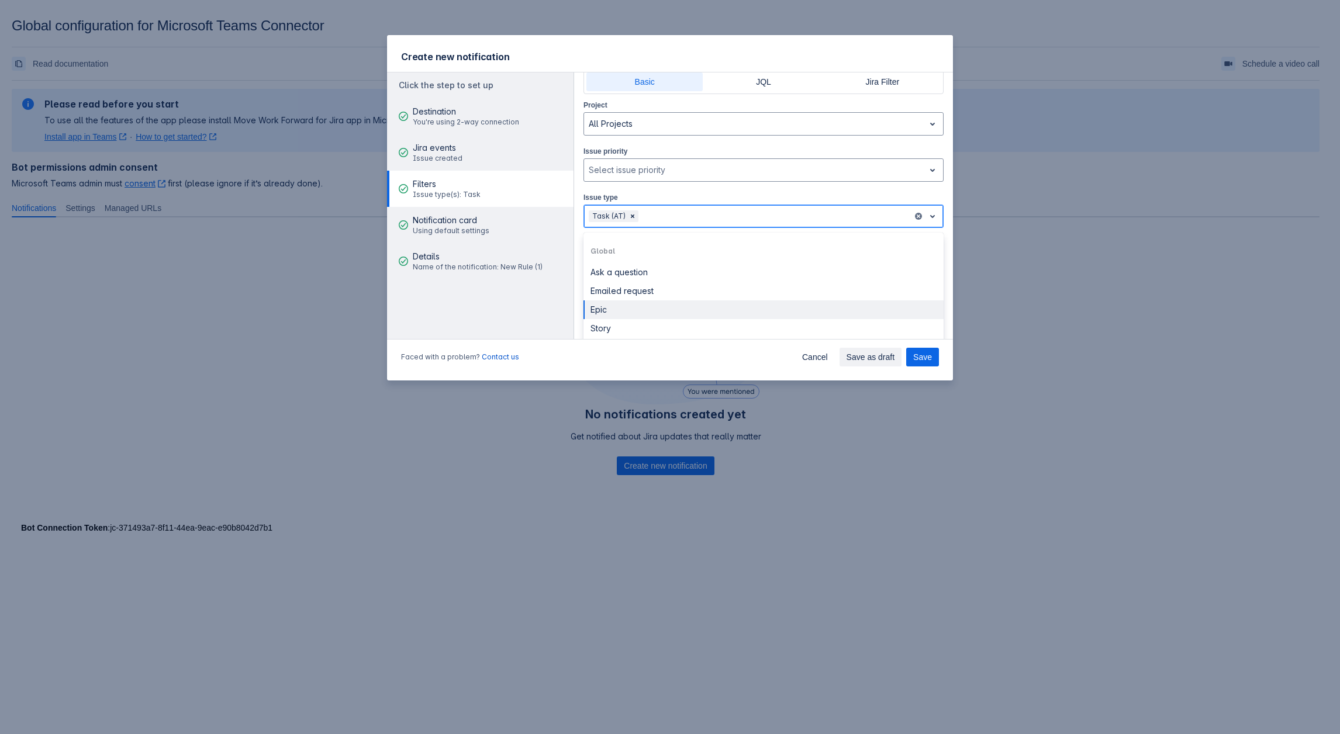
click at [643, 313] on div "Epic" at bounding box center [764, 310] width 360 height 19
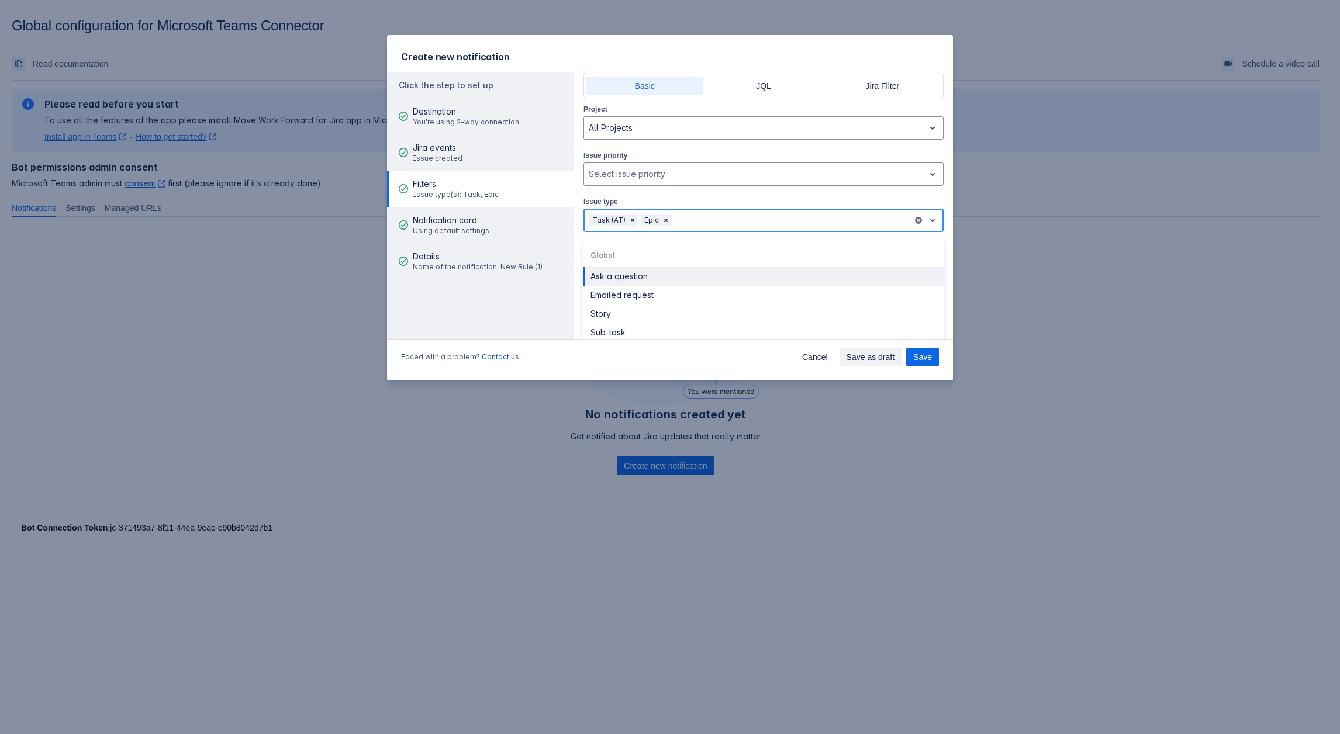
scroll to position [31, 0]
click at [693, 213] on div at bounding box center [791, 216] width 234 height 14
click at [700, 216] on div at bounding box center [791, 220] width 234 height 14
click at [664, 218] on span "Clear" at bounding box center [665, 220] width 9 height 9
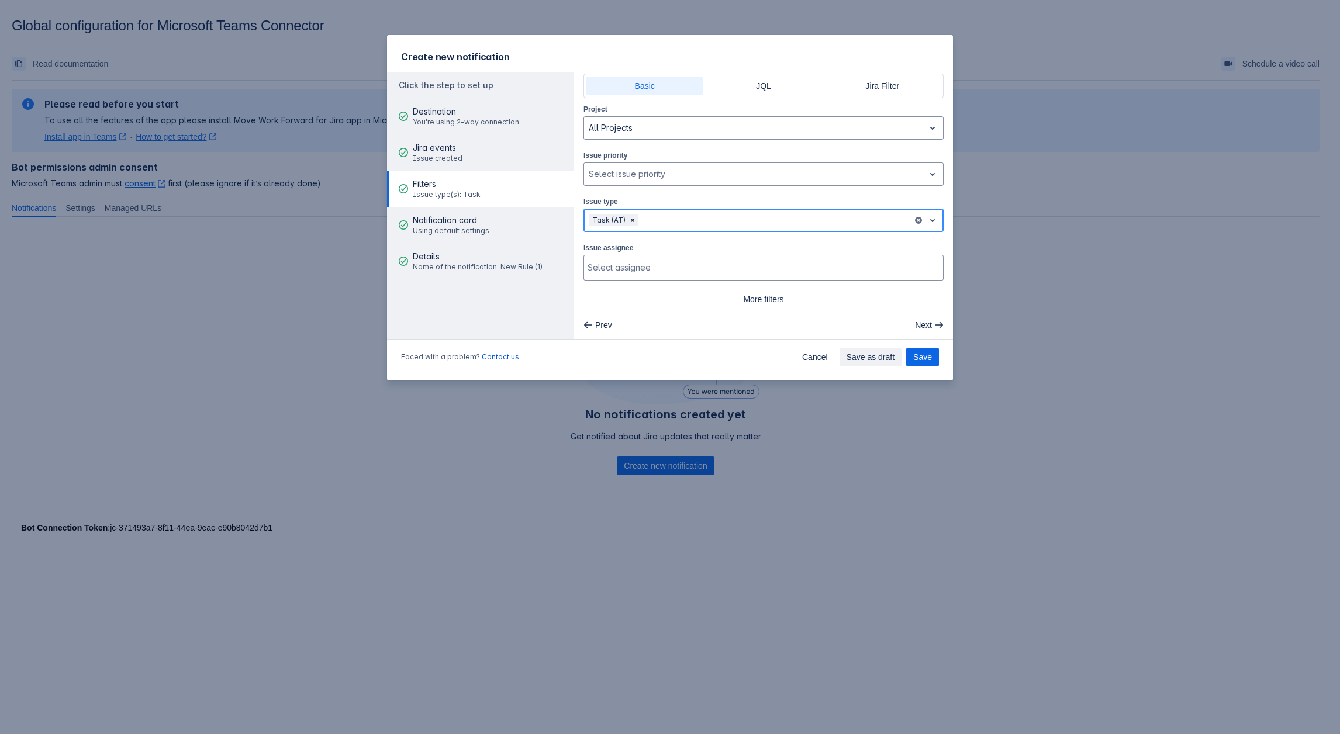
click at [688, 219] on div at bounding box center [774, 220] width 267 height 14
click at [604, 288] on div "Epic" at bounding box center [764, 286] width 360 height 19
click at [714, 220] on div at bounding box center [799, 220] width 218 height 14
click at [625, 284] on div "Story" at bounding box center [764, 286] width 360 height 19
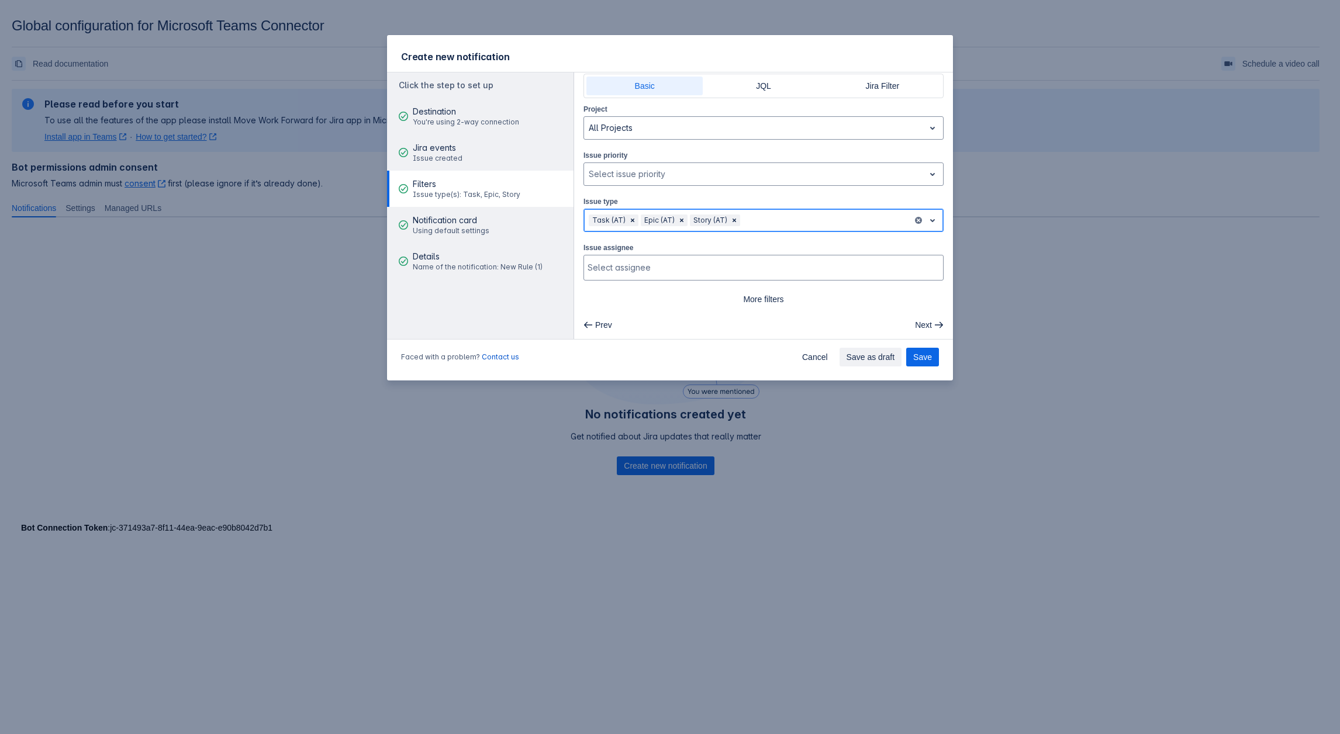
click at [763, 215] on div at bounding box center [825, 220] width 165 height 14
click at [620, 288] on div "Subtask" at bounding box center [764, 286] width 360 height 19
click at [840, 216] on div at bounding box center [857, 220] width 102 height 14
click at [933, 360] on button "Save" at bounding box center [922, 357] width 33 height 19
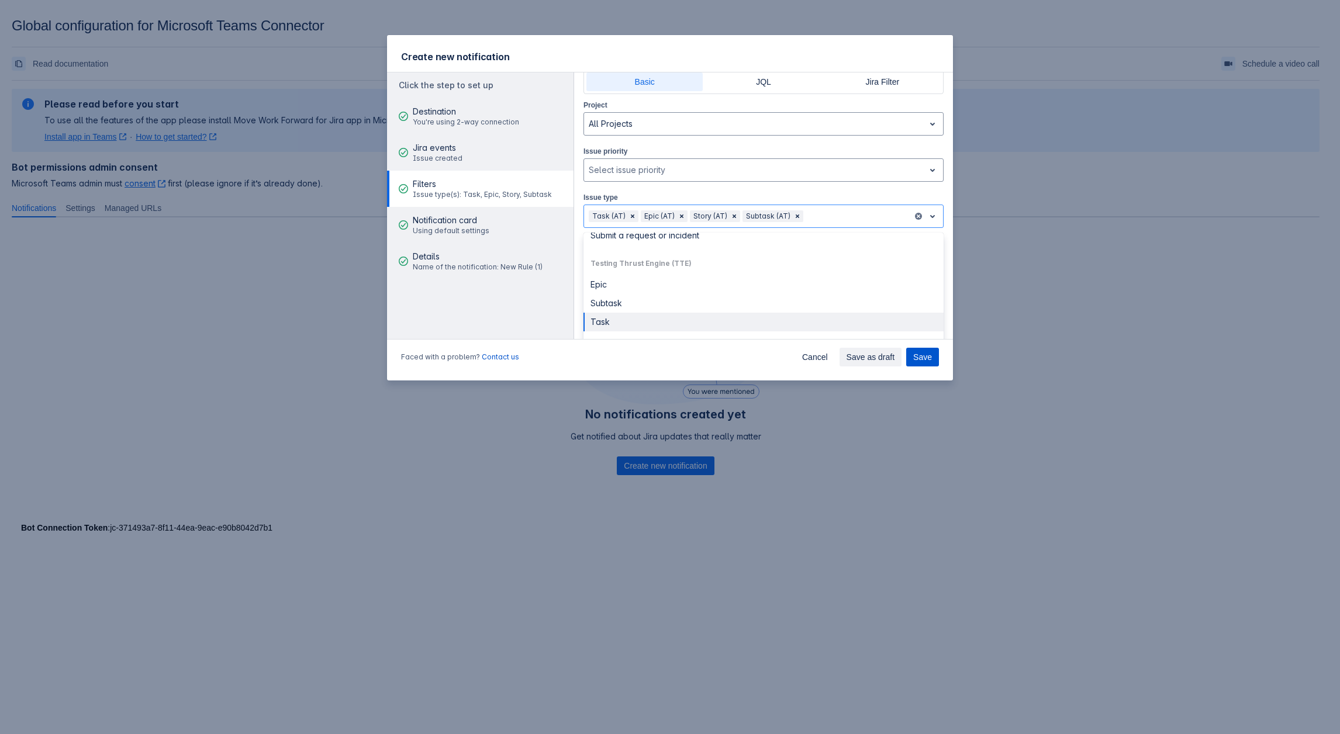
scroll to position [0, 0]
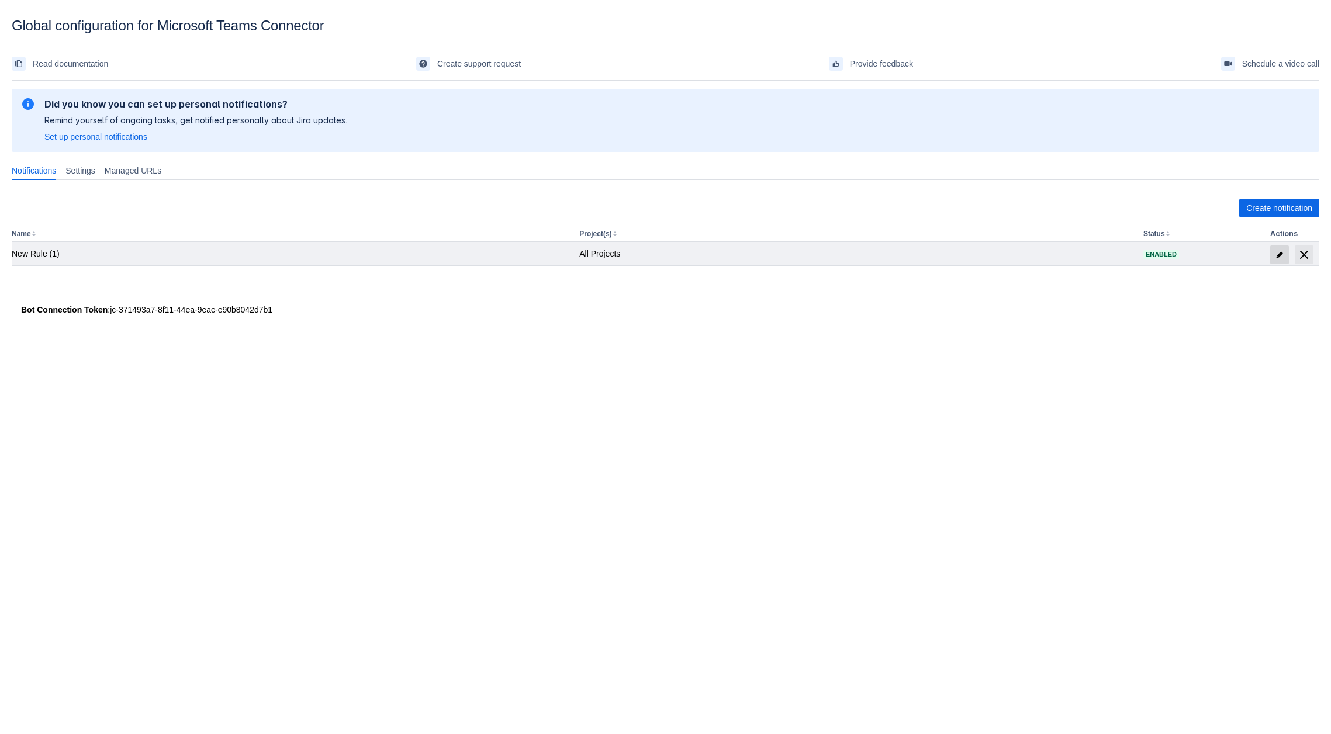
click at [1282, 256] on span "edit" at bounding box center [1279, 254] width 9 height 9
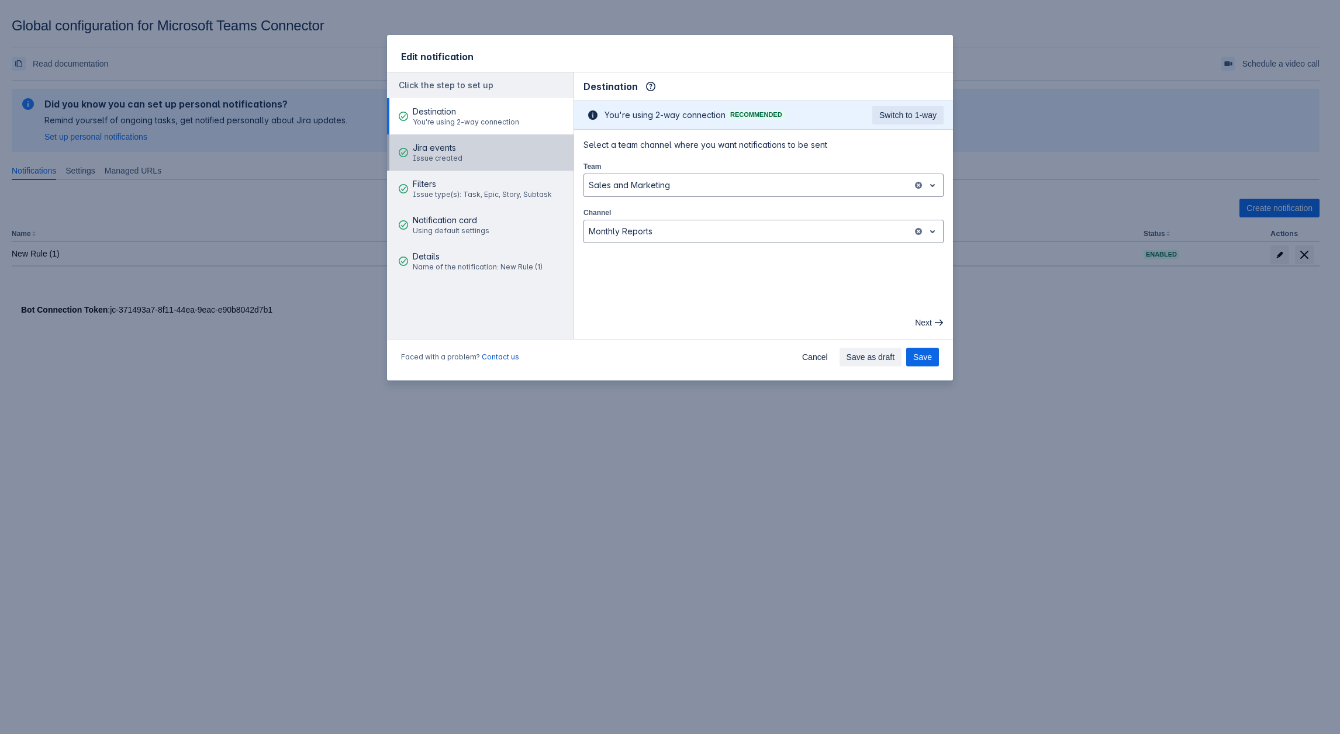
click at [436, 151] on span "Jira events" at bounding box center [438, 148] width 50 height 12
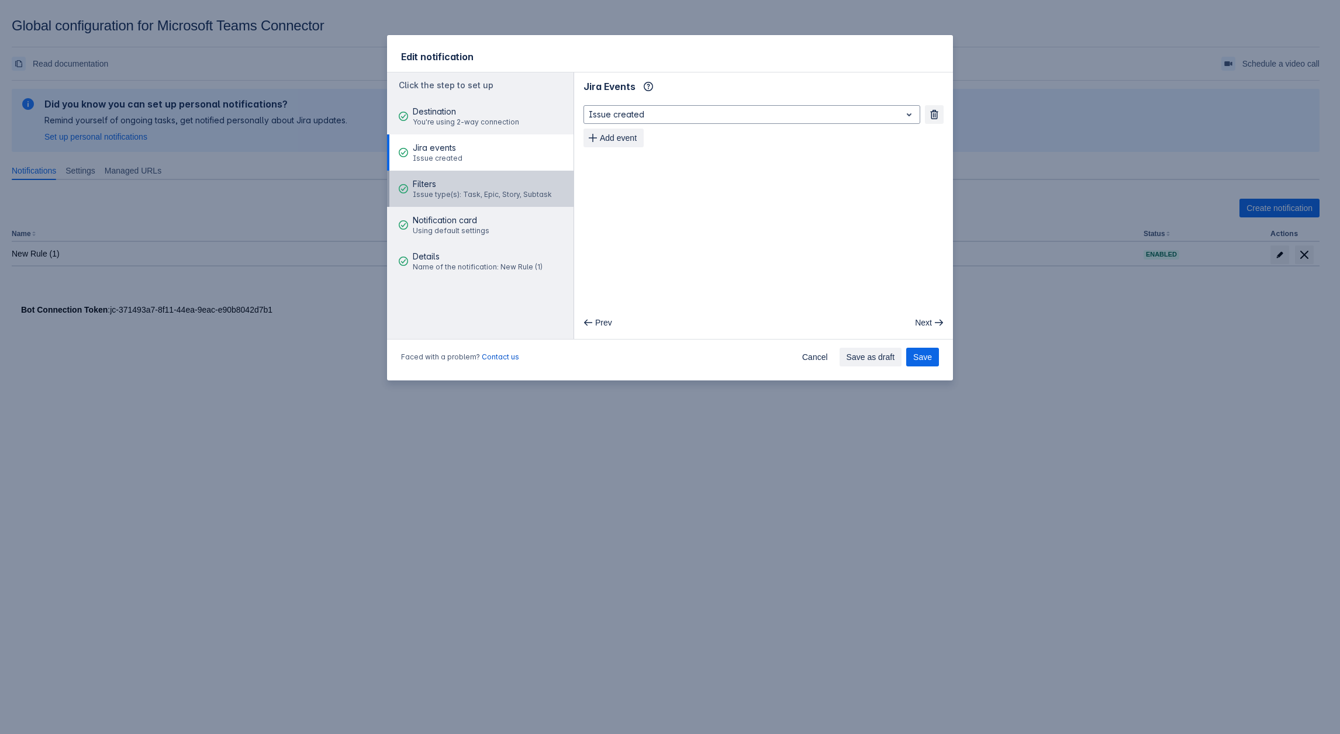
click at [466, 186] on span "Filters" at bounding box center [482, 184] width 139 height 12
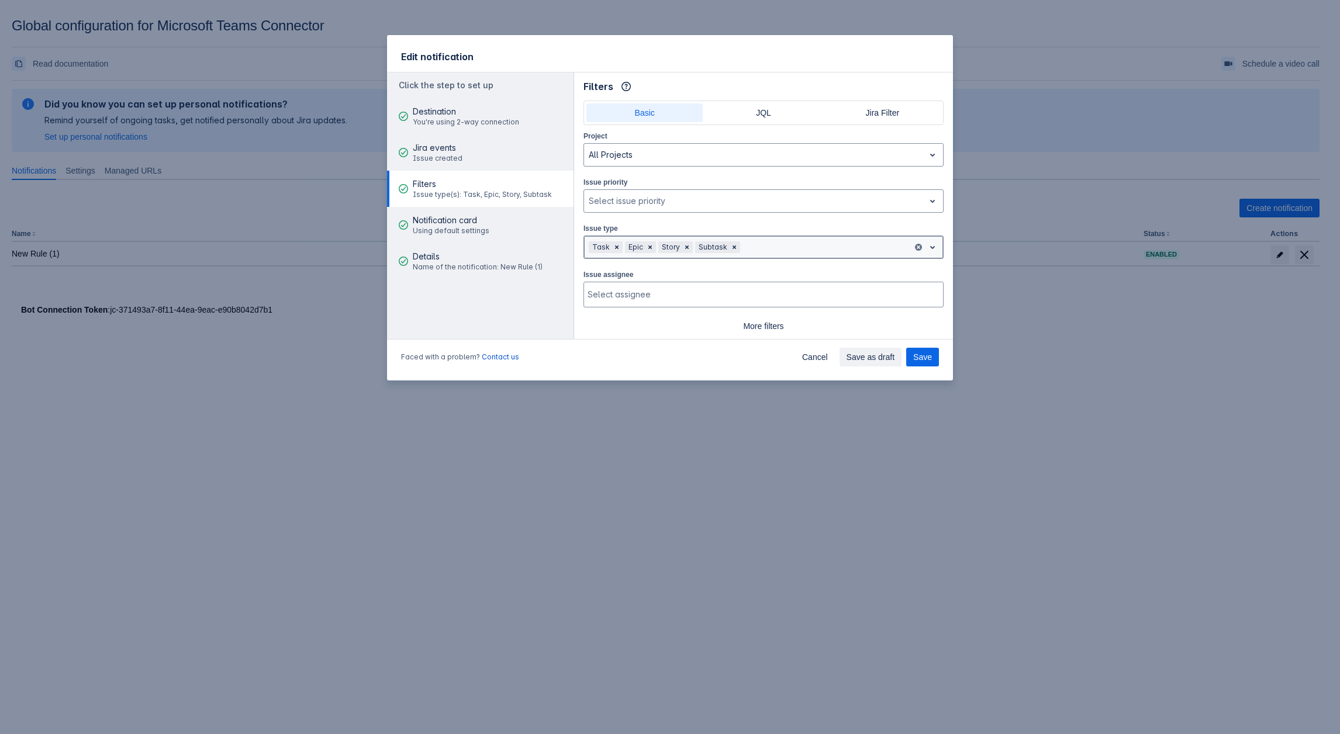
click at [781, 255] on div "Task Epic Story Subtask" at bounding box center [764, 247] width 360 height 23
click at [768, 238] on div "Task Epic Story Subtask" at bounding box center [748, 247] width 329 height 19
click at [762, 250] on div at bounding box center [825, 247] width 165 height 14
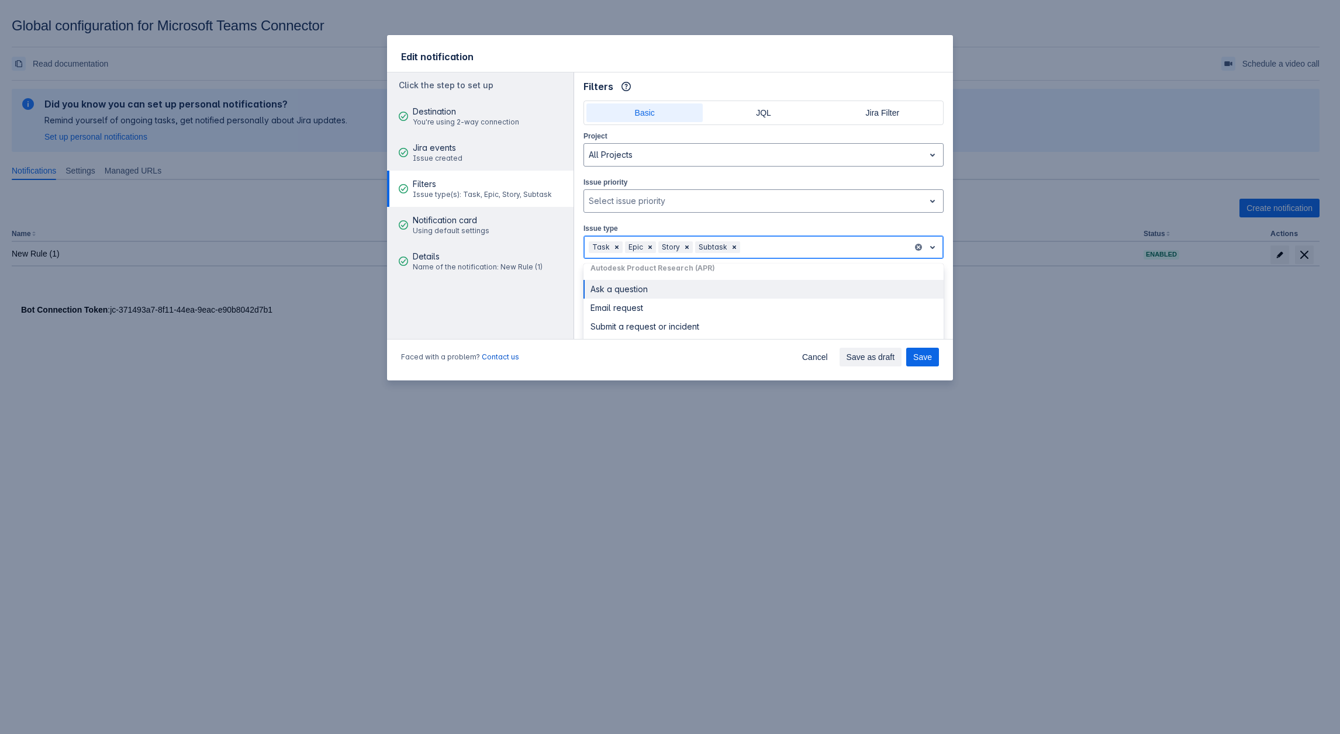
click at [626, 289] on div "Ask a question" at bounding box center [764, 289] width 360 height 19
click at [924, 360] on span "Save" at bounding box center [922, 357] width 19 height 19
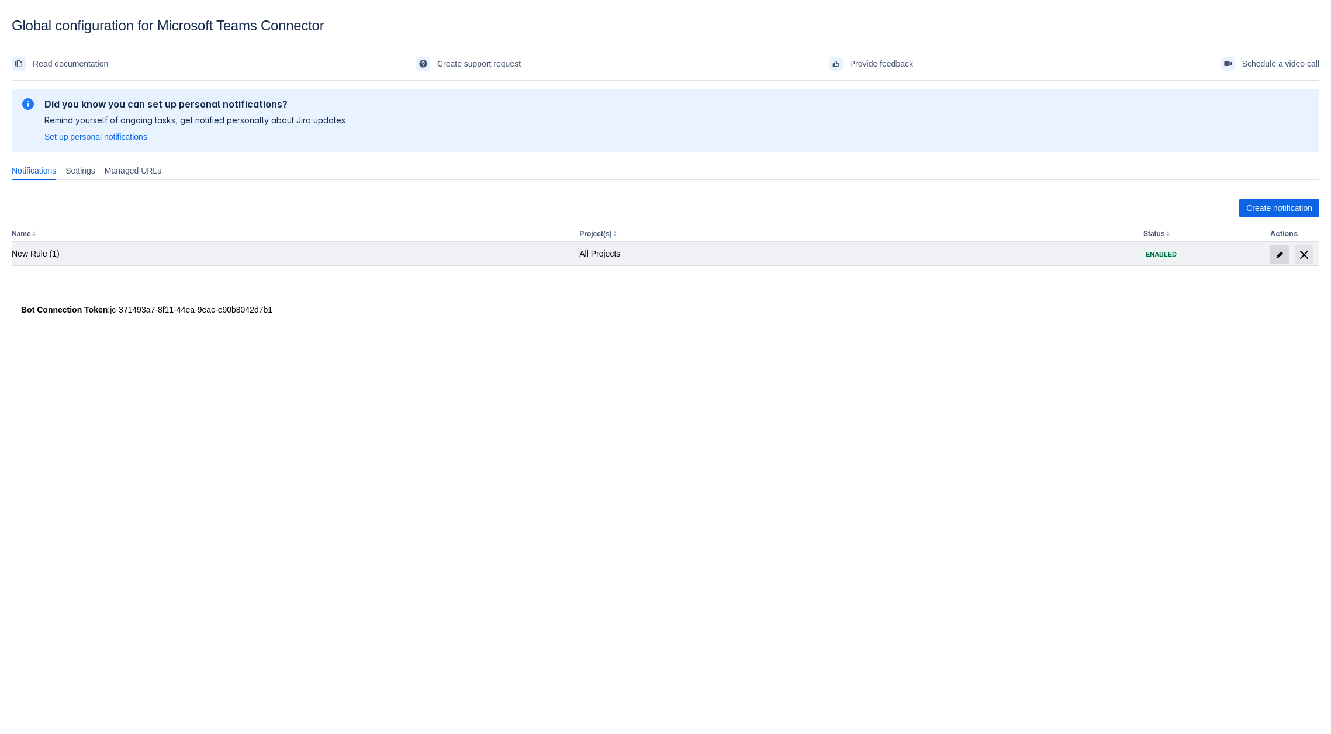
click at [1281, 253] on span "edit" at bounding box center [1279, 254] width 9 height 9
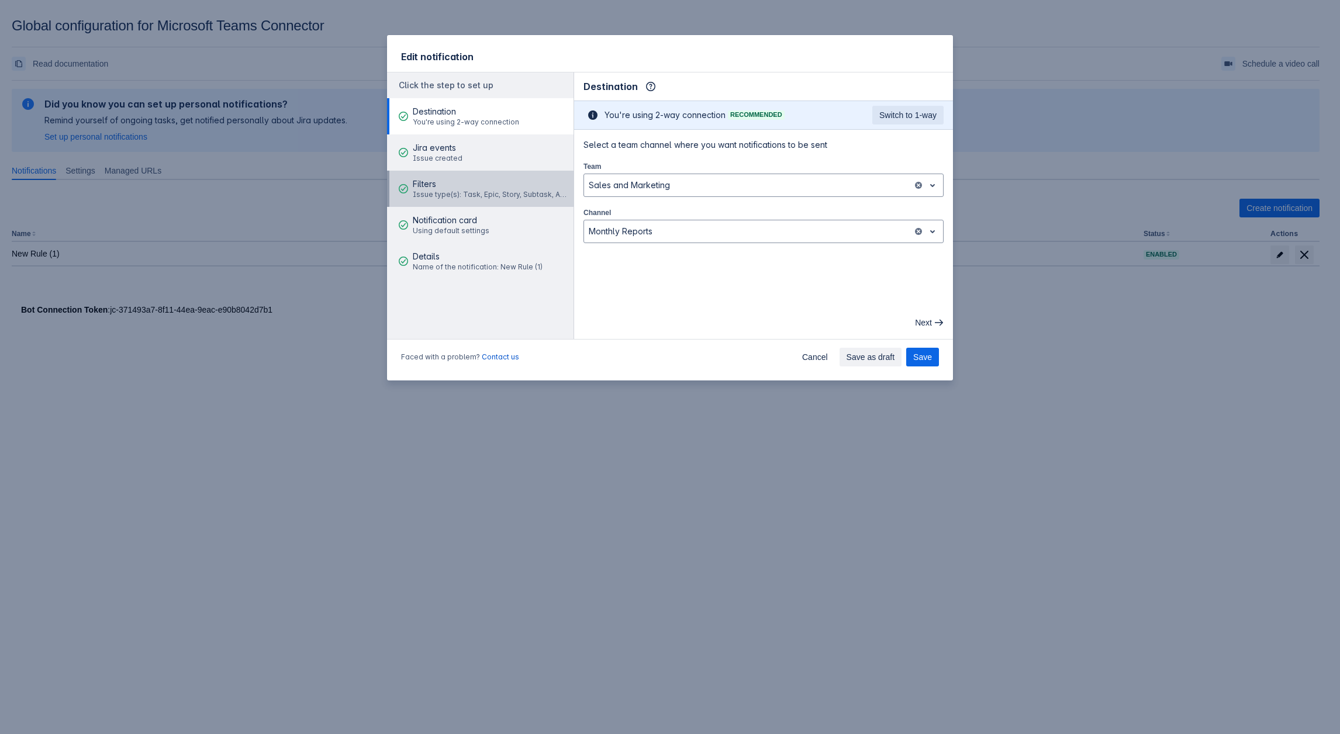
click at [415, 183] on span "Filters" at bounding box center [491, 184] width 157 height 12
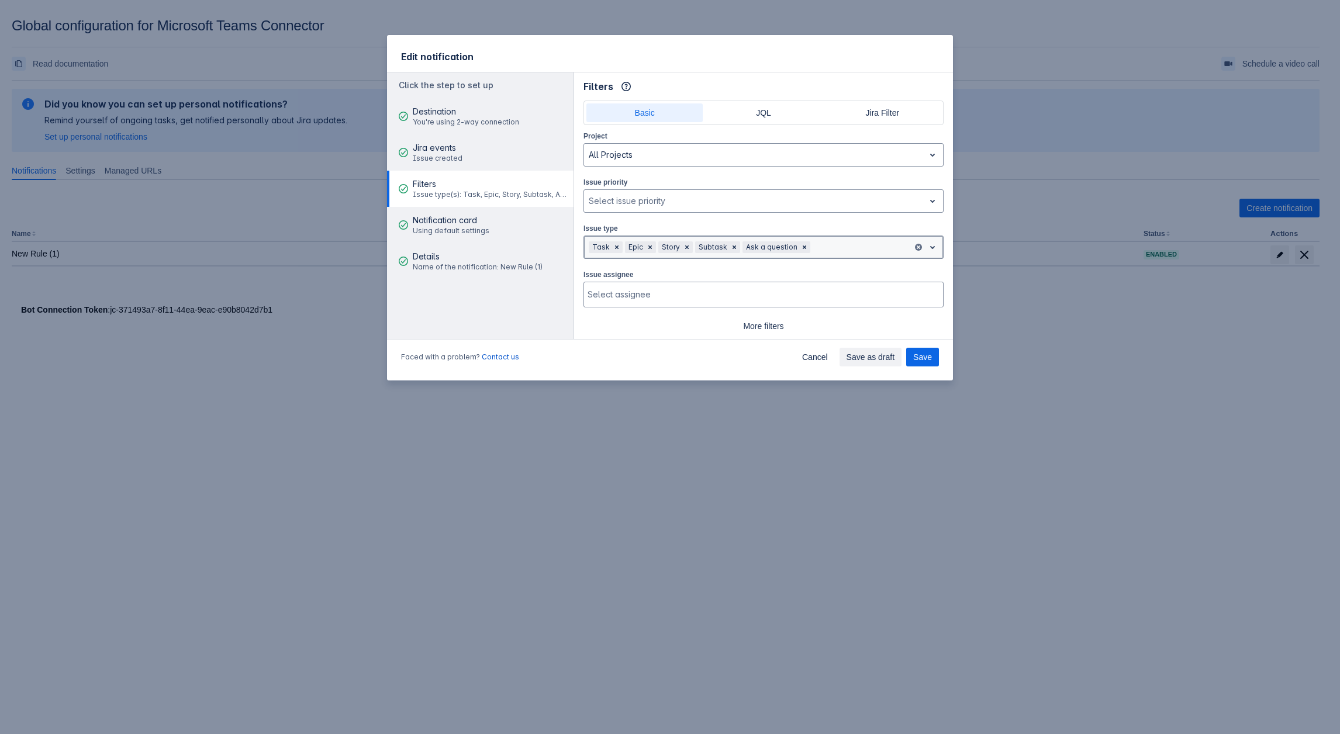
click at [819, 243] on div at bounding box center [860, 247] width 95 height 14
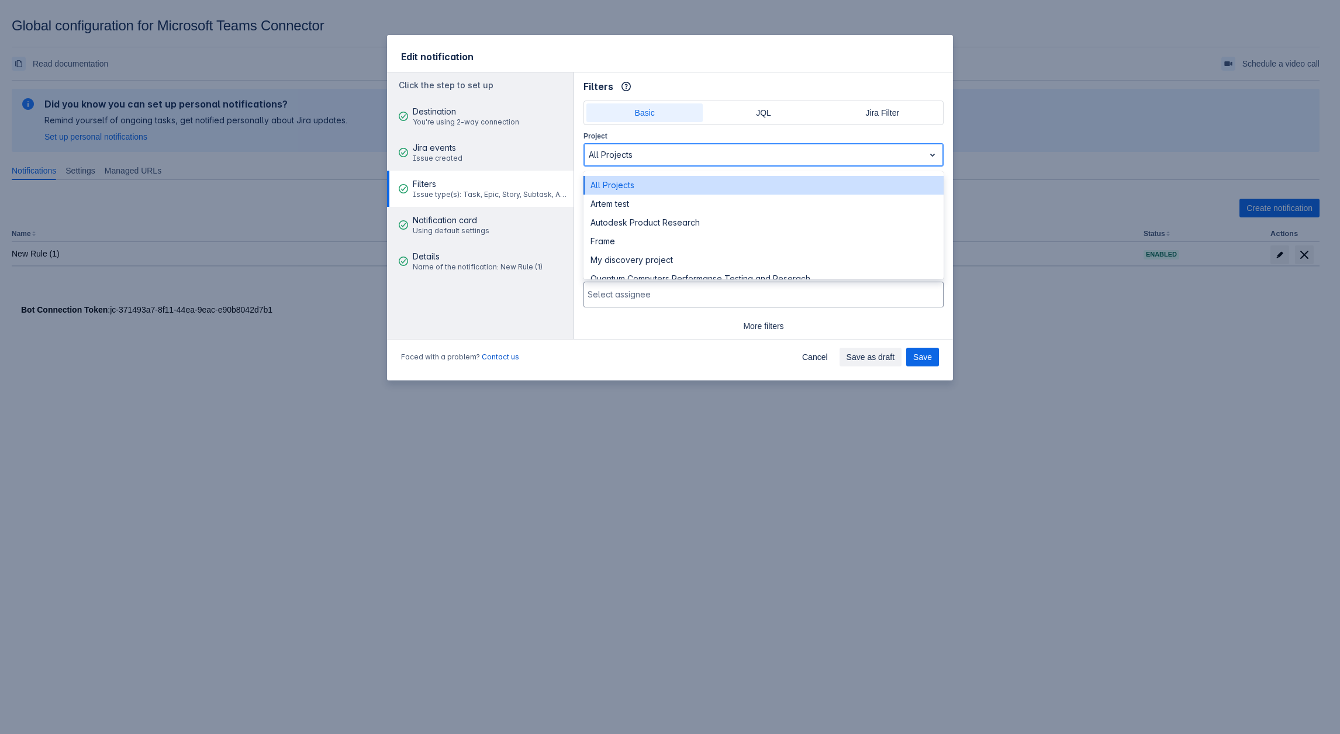
click at [644, 154] on div at bounding box center [754, 155] width 331 height 14
click at [638, 196] on div "Artem test" at bounding box center [764, 204] width 360 height 19
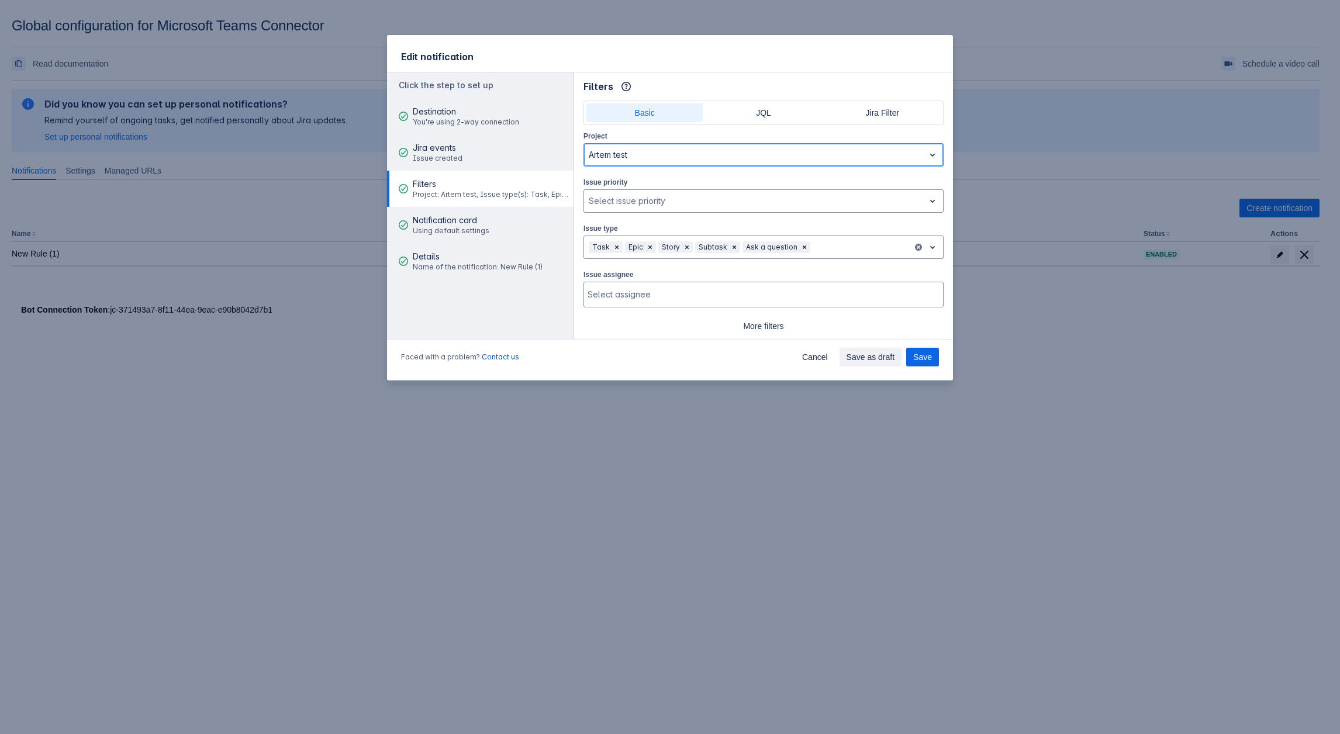
click at [705, 160] on div at bounding box center [754, 155] width 331 height 14
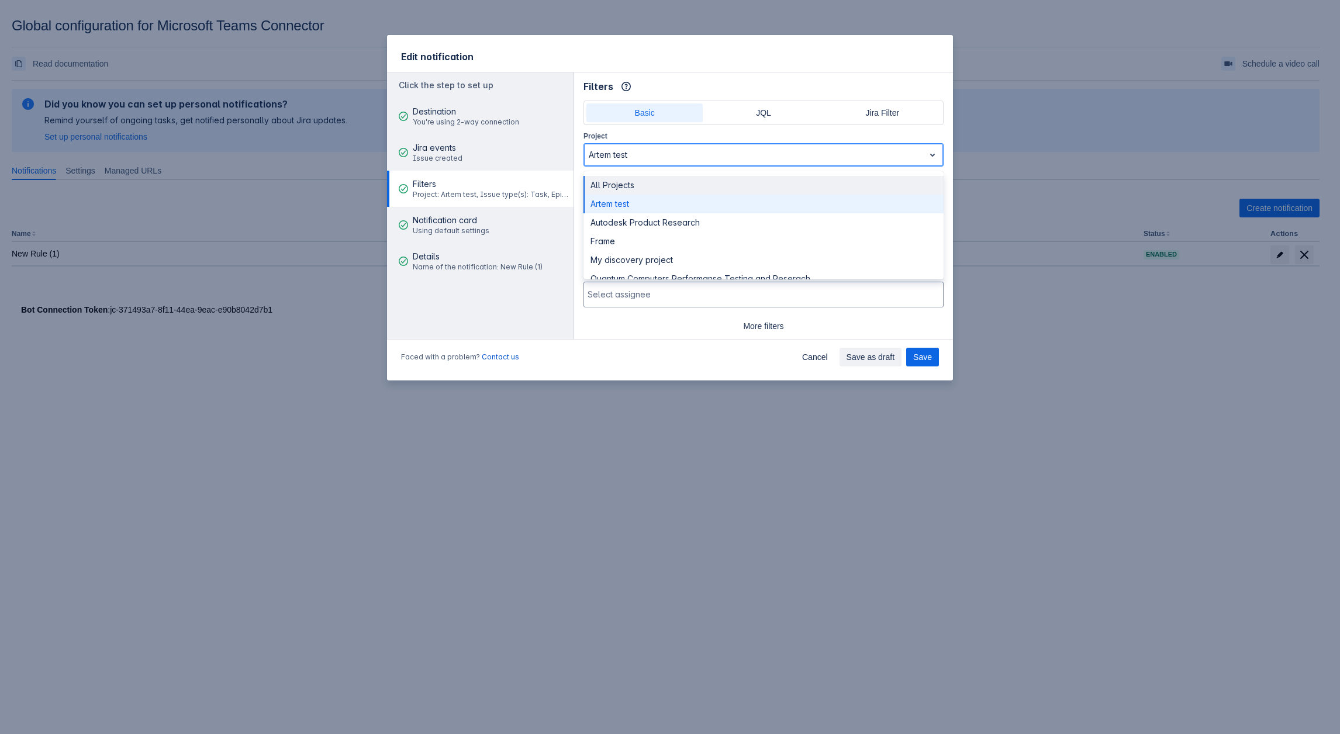
click at [624, 191] on div "All Projects" at bounding box center [764, 185] width 360 height 19
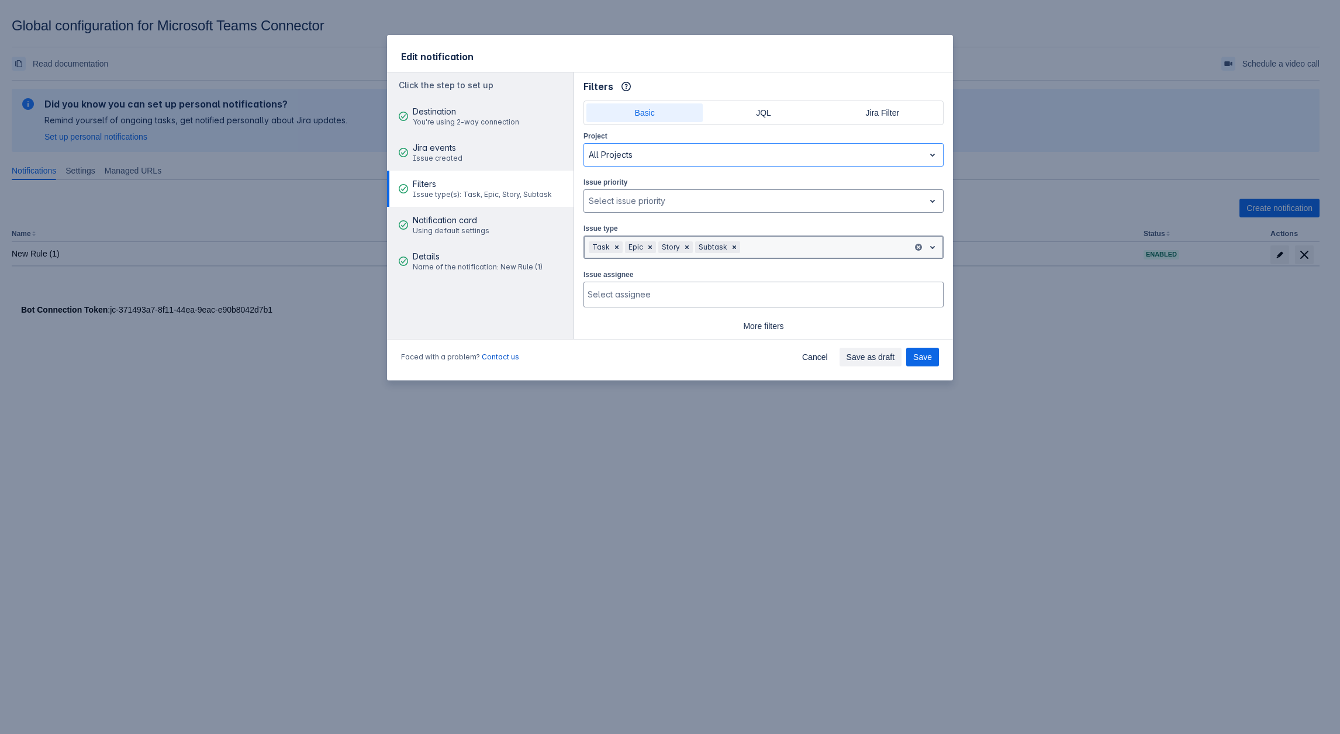
click at [769, 247] on div at bounding box center [825, 247] width 165 height 14
click at [615, 299] on div "Email request" at bounding box center [764, 308] width 360 height 19
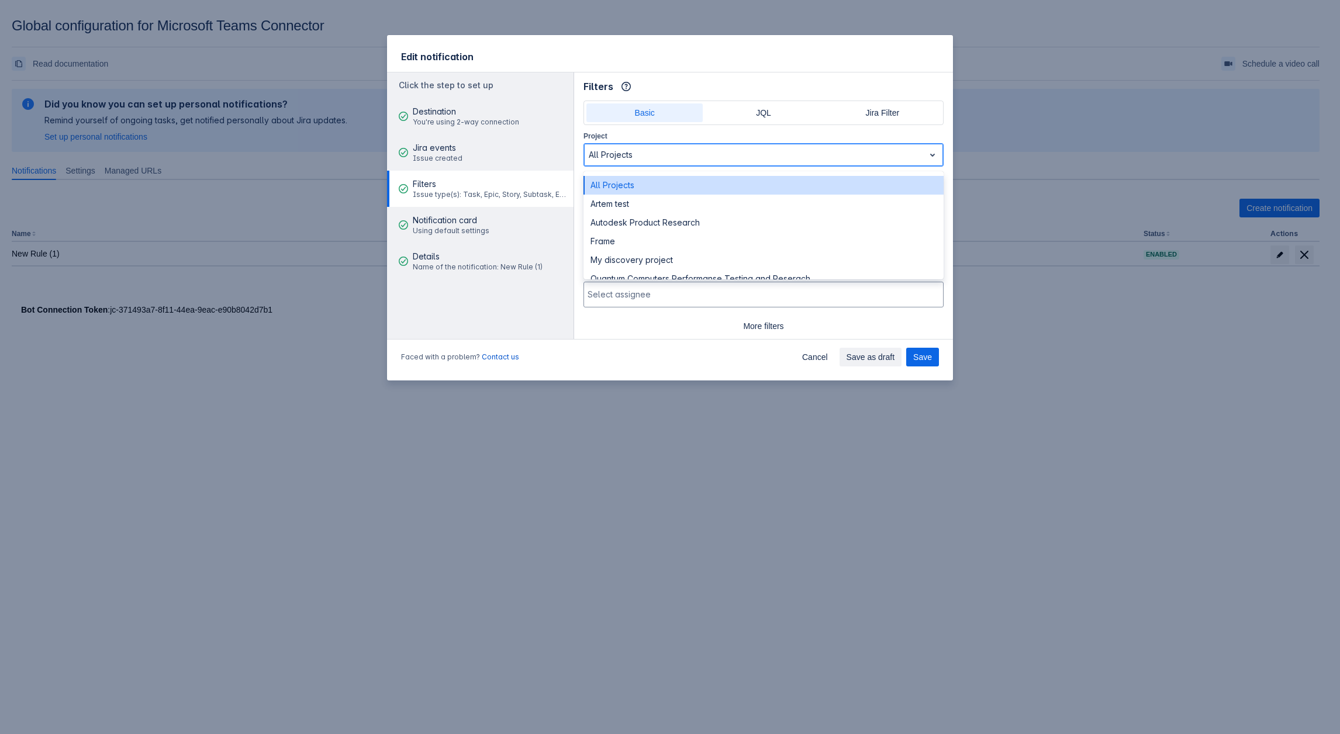
click at [669, 156] on div at bounding box center [754, 155] width 331 height 14
click at [645, 199] on div "Artem test" at bounding box center [764, 204] width 360 height 19
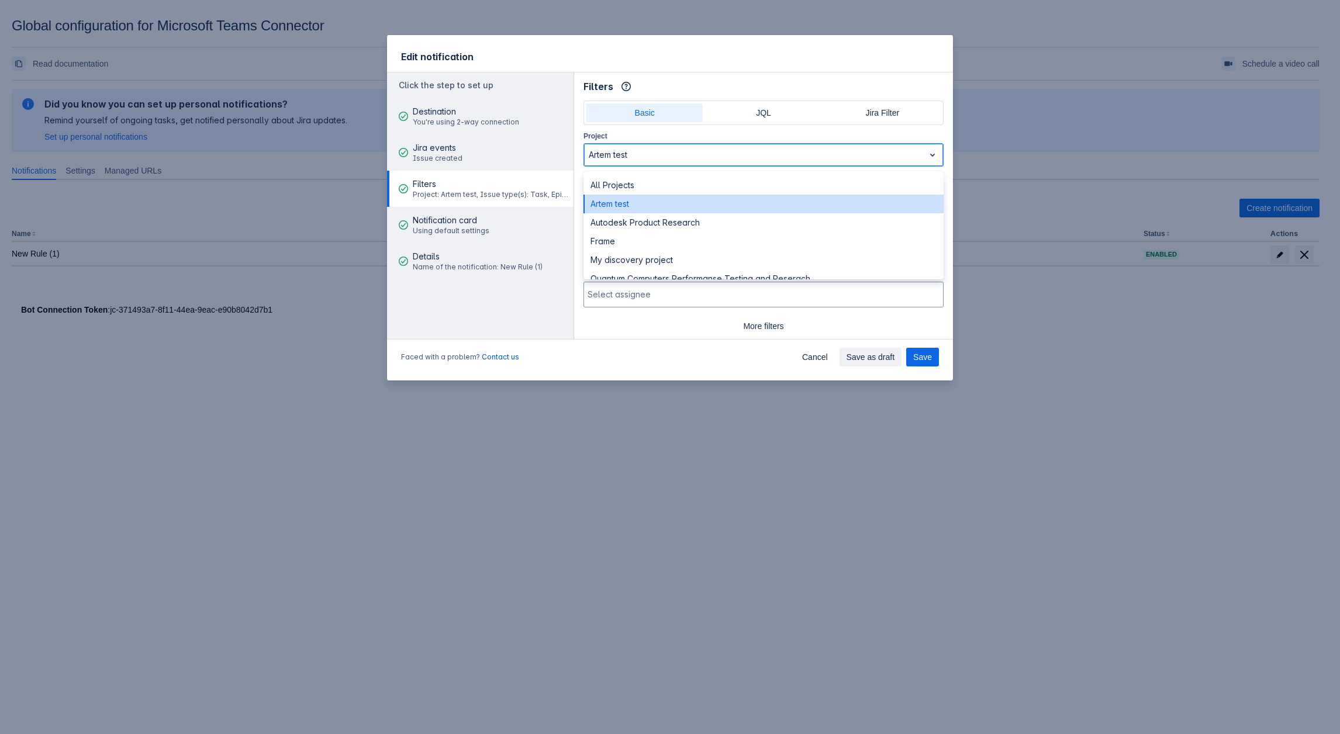
click at [636, 150] on div at bounding box center [754, 155] width 331 height 14
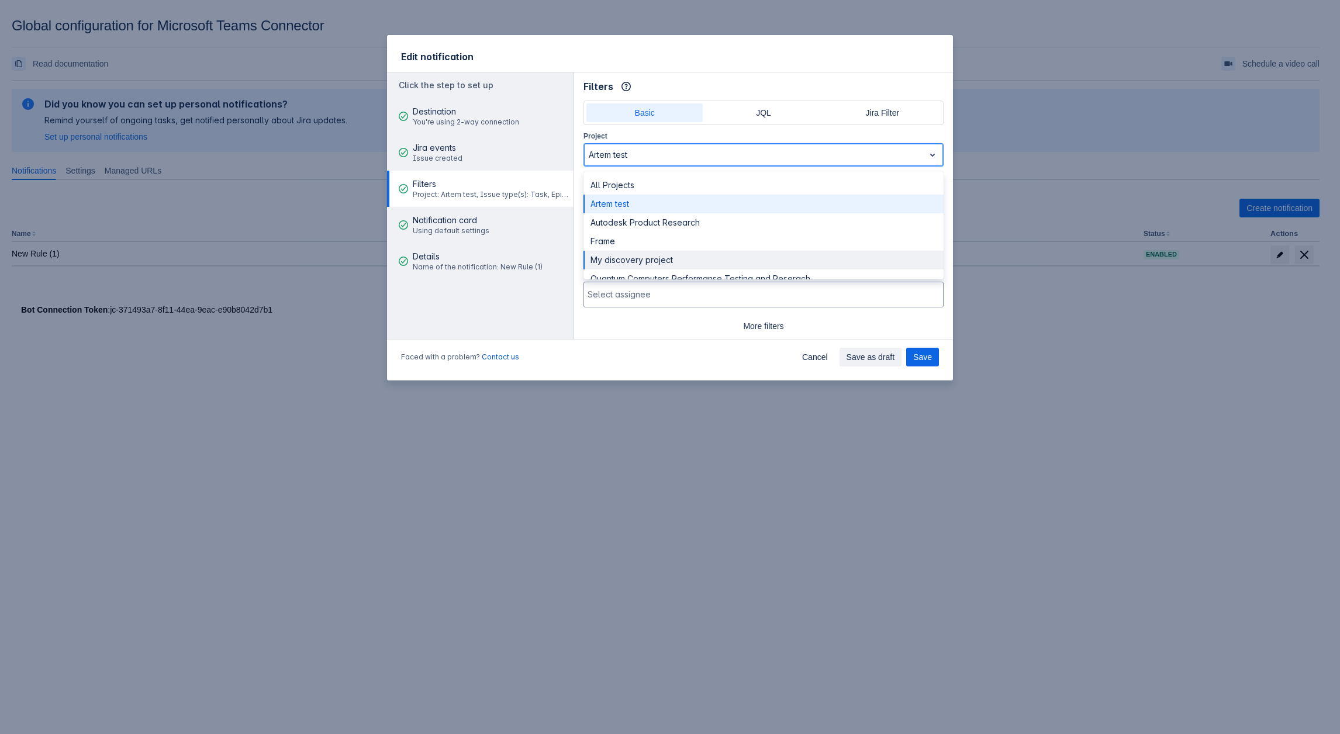
click at [623, 263] on div "My discovery project" at bounding box center [764, 260] width 360 height 19
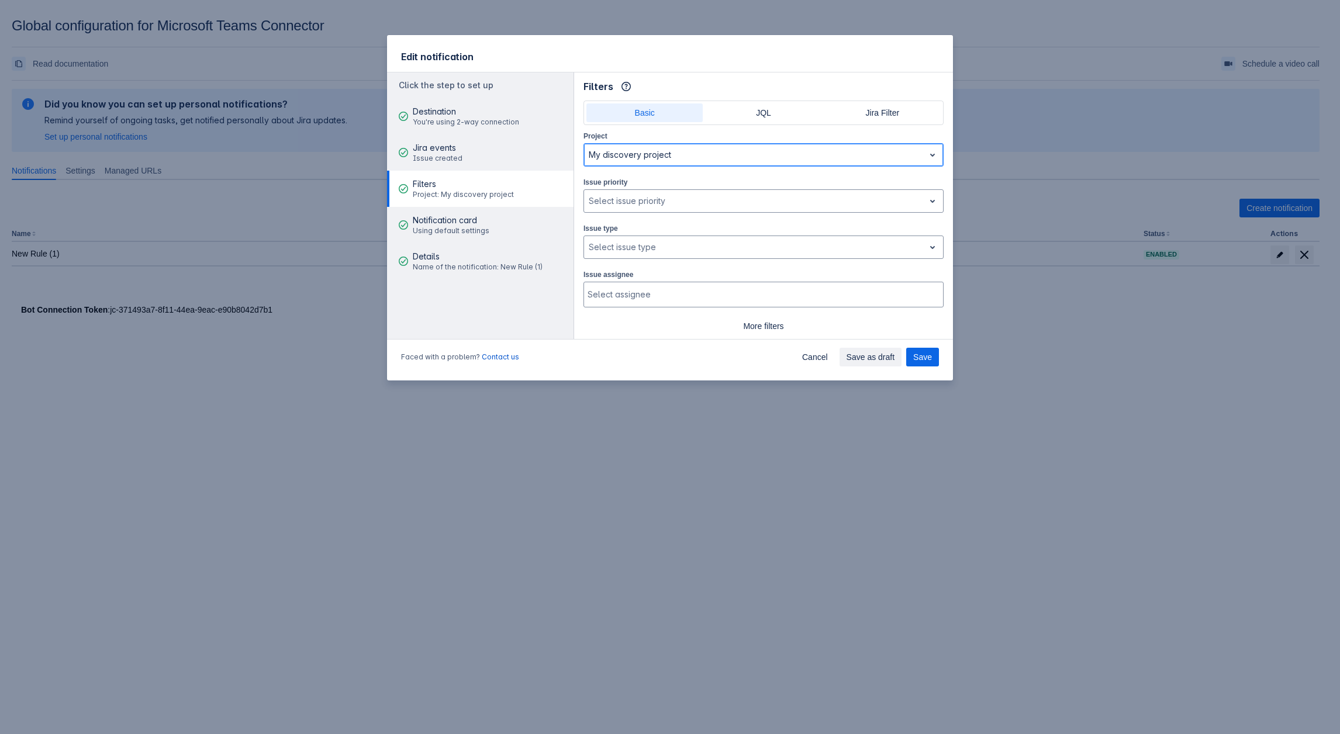
click at [653, 154] on div at bounding box center [754, 155] width 331 height 14
click at [684, 345] on div "Faced with a problem? Contact us Cancel Save as draft Save" at bounding box center [670, 360] width 566 height 42
click at [647, 249] on div at bounding box center [754, 247] width 331 height 14
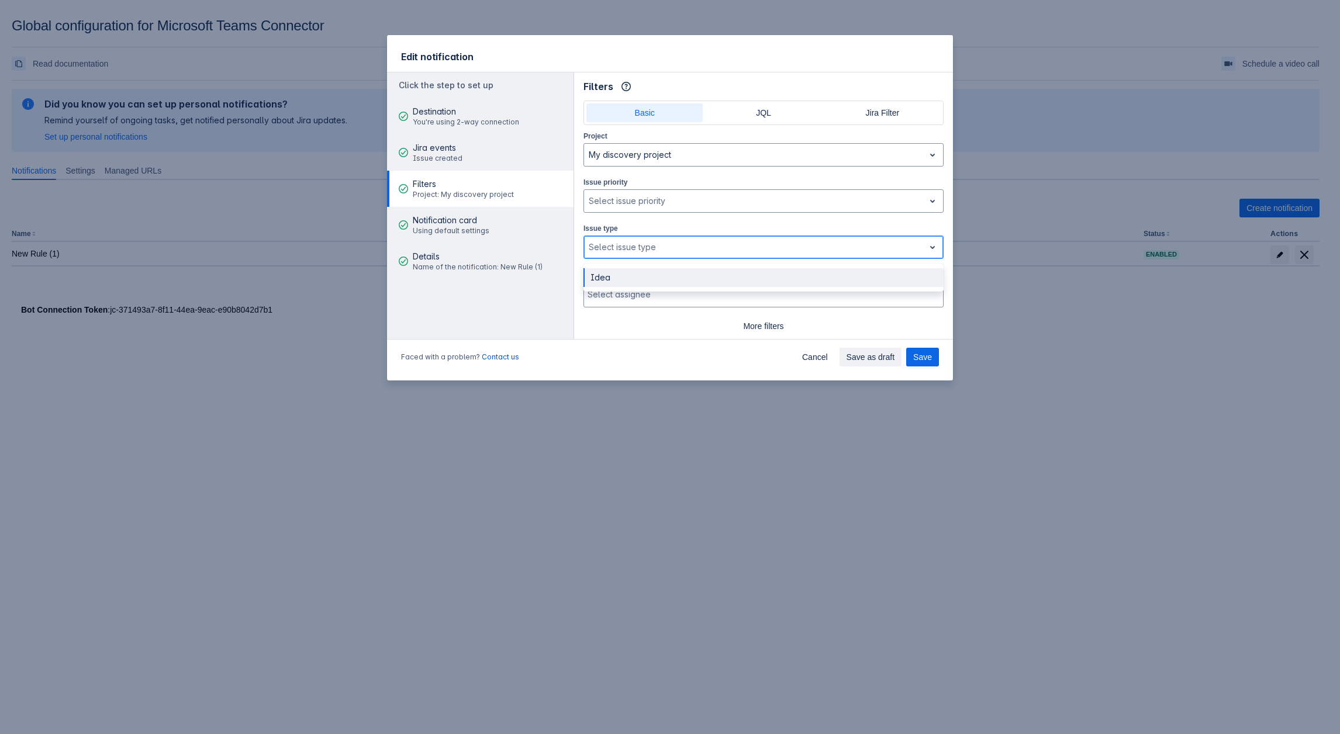
click at [645, 276] on div "Idea" at bounding box center [764, 277] width 360 height 19
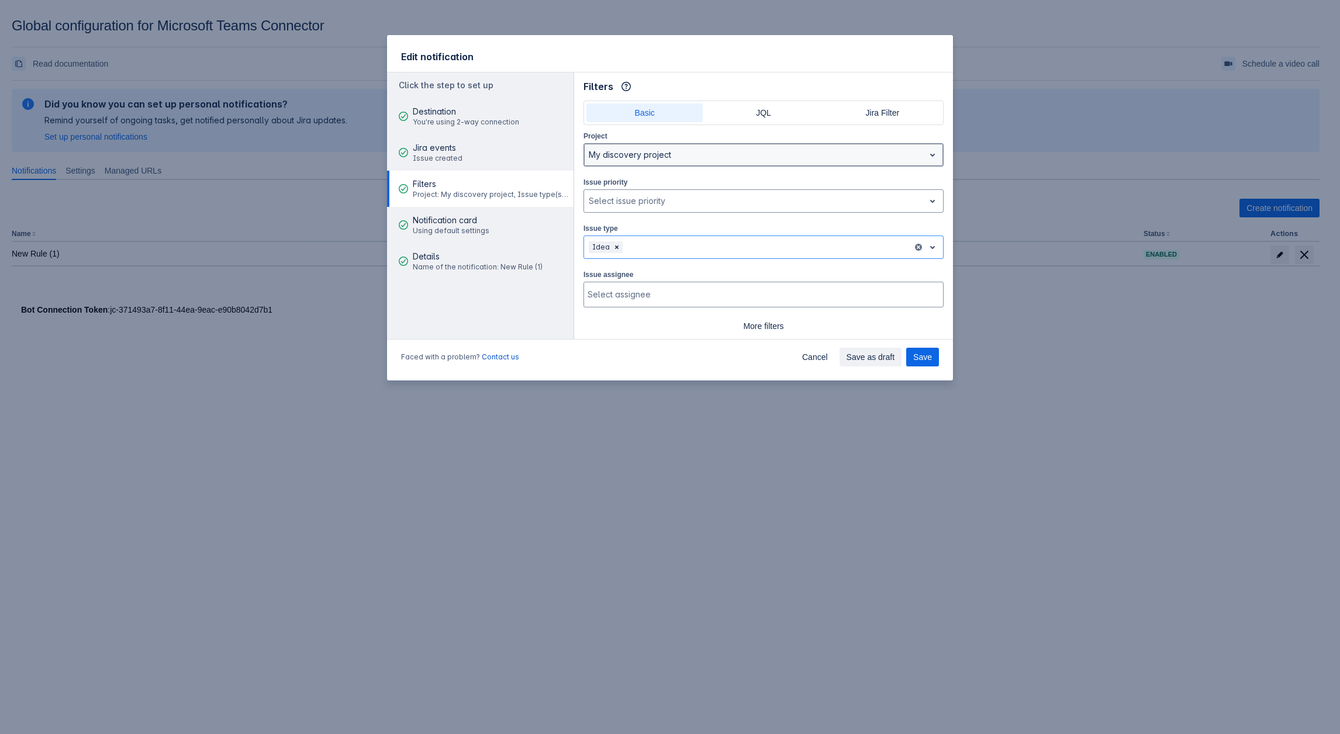
click at [661, 163] on div "My discovery project" at bounding box center [754, 155] width 340 height 19
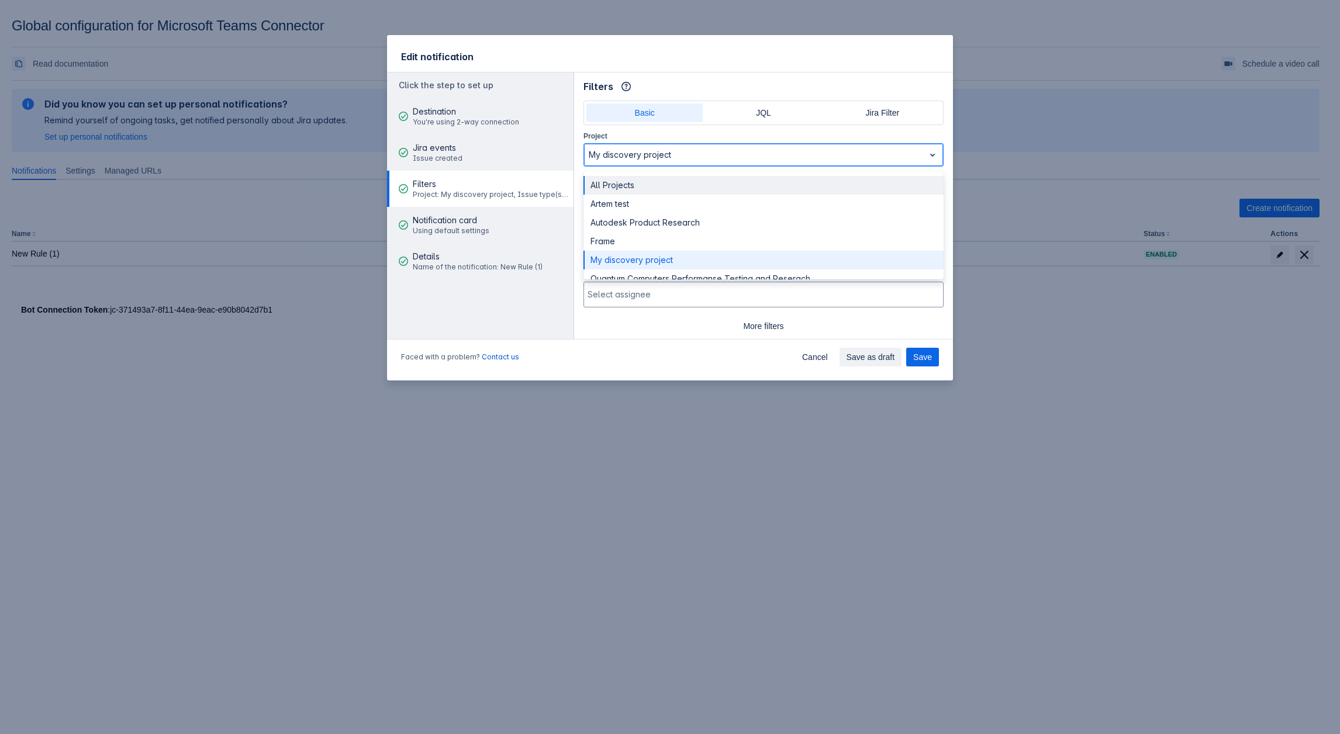
click at [643, 193] on div "All Projects" at bounding box center [764, 185] width 360 height 19
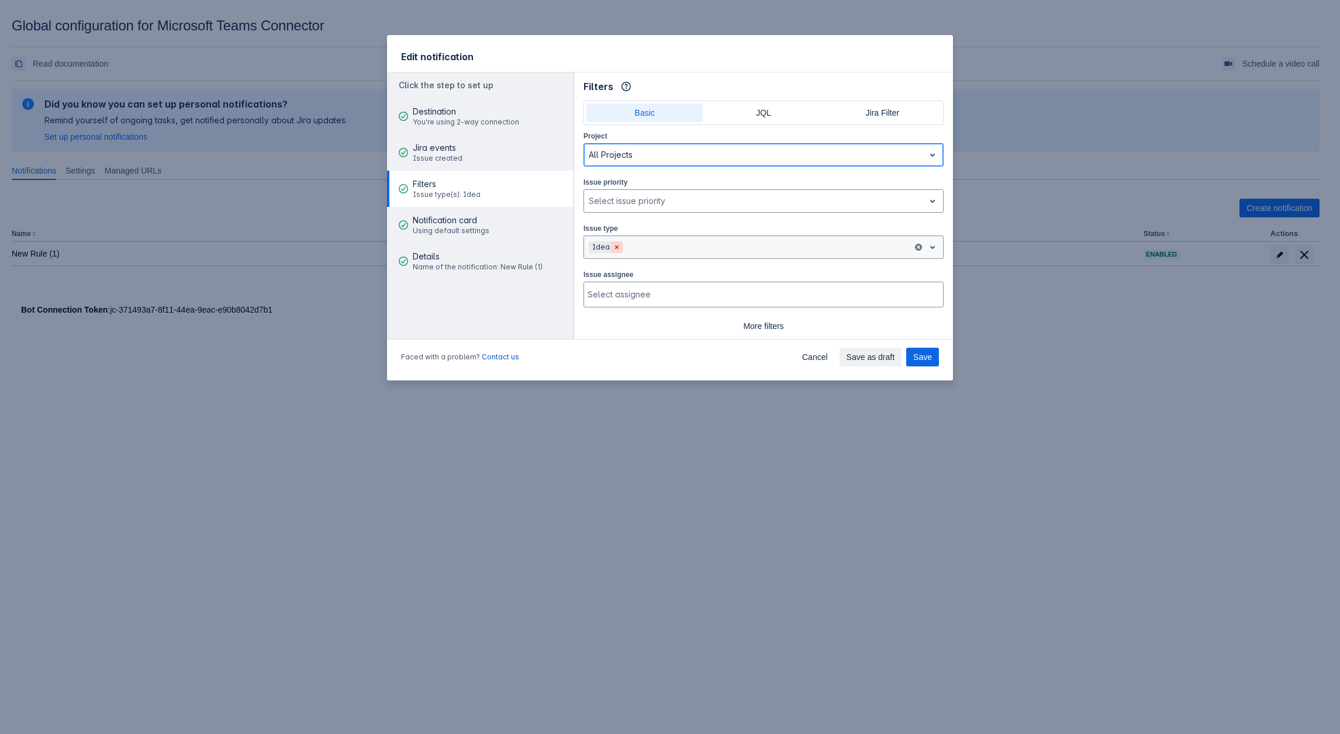
click at [619, 247] on span "Clear" at bounding box center [616, 247] width 9 height 9
click at [609, 247] on div at bounding box center [754, 247] width 331 height 14
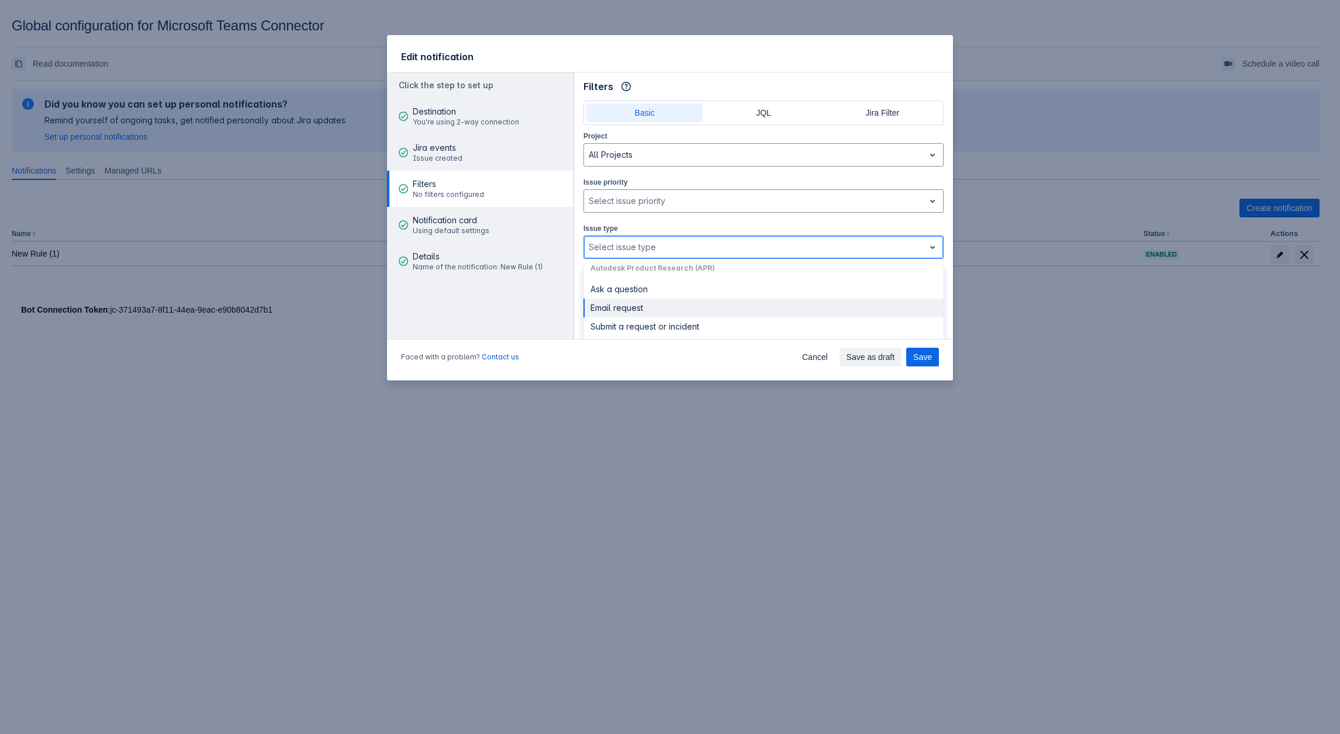
click at [643, 307] on div "Email request" at bounding box center [764, 308] width 360 height 19
click at [708, 249] on div at bounding box center [791, 247] width 233 height 14
click at [665, 325] on div "Emailed request" at bounding box center [764, 322] width 360 height 19
click at [816, 356] on span "Cancel" at bounding box center [815, 357] width 26 height 19
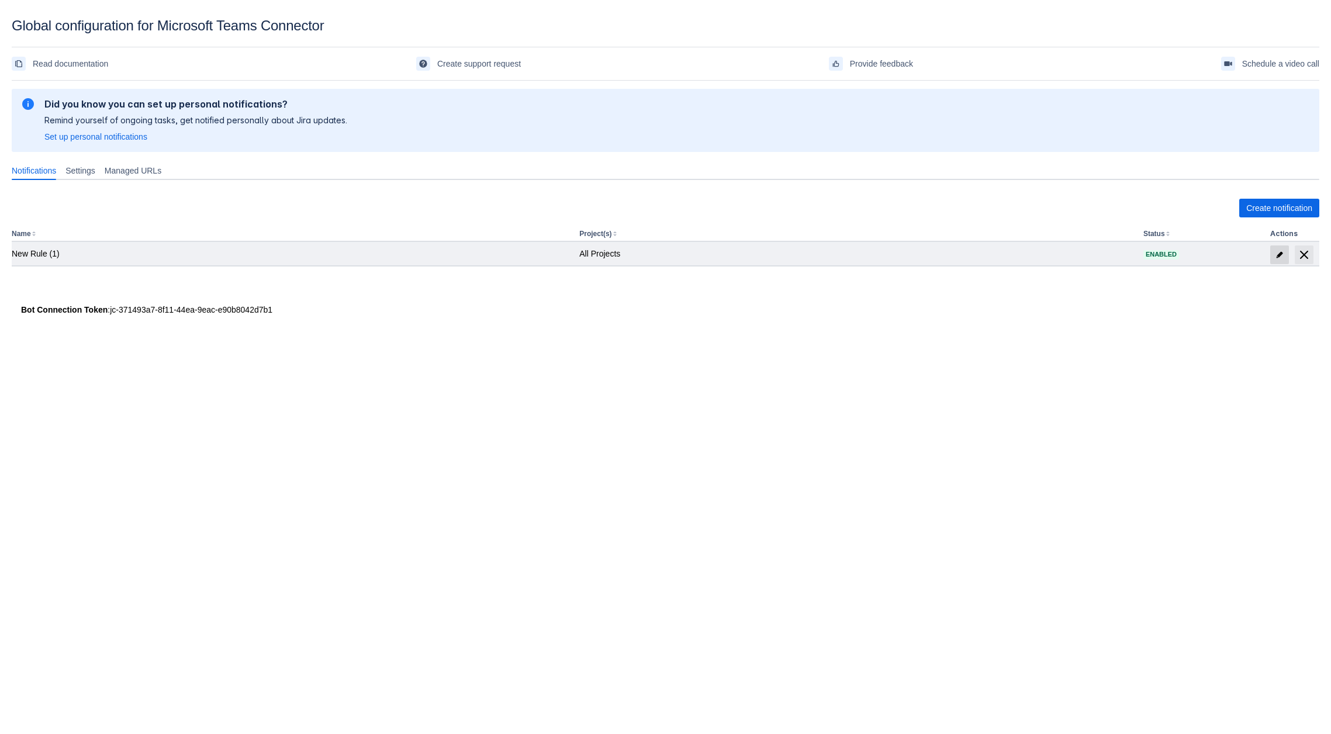
click at [1280, 253] on span "edit" at bounding box center [1279, 254] width 9 height 9
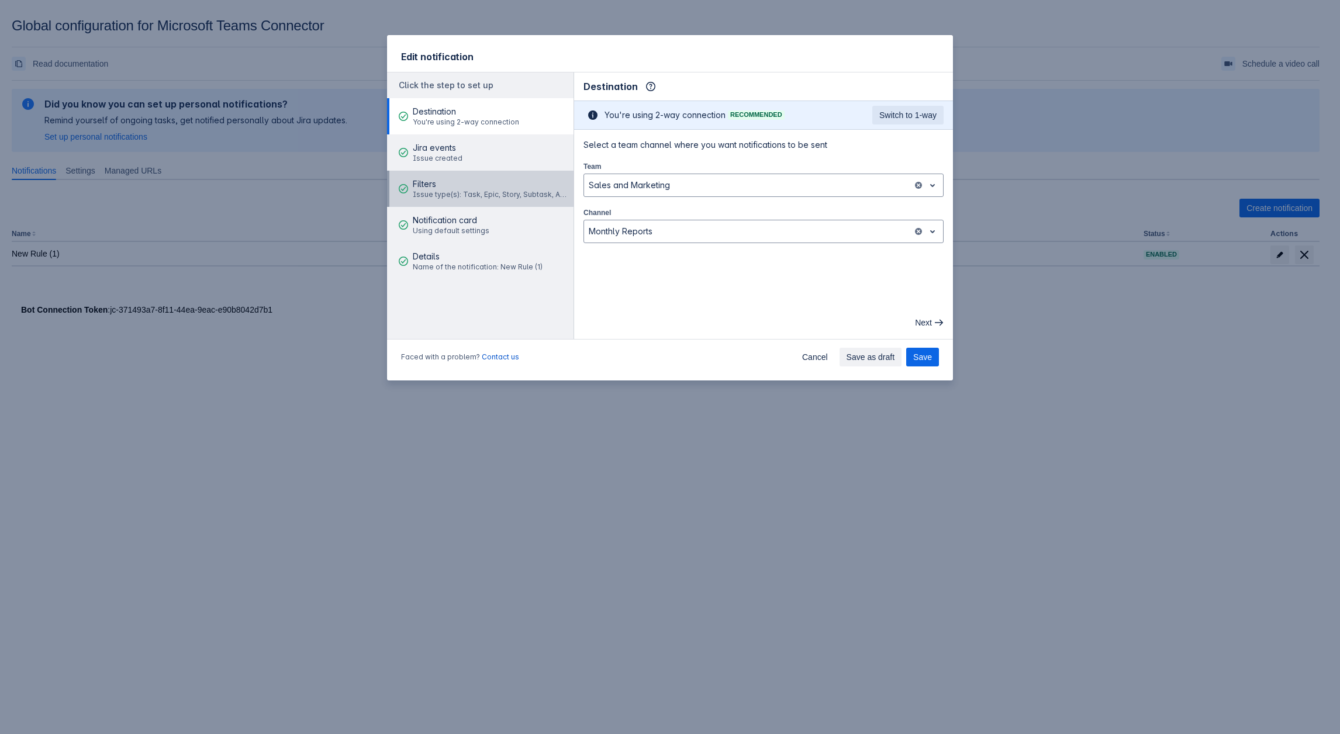
click at [450, 189] on span "Filters" at bounding box center [491, 184] width 157 height 12
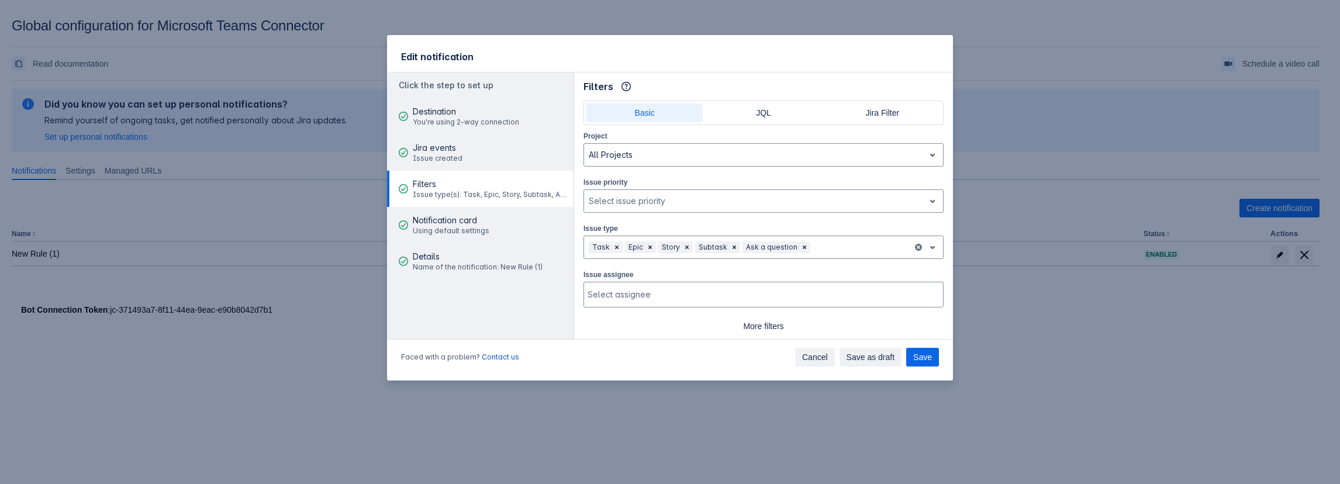
click at [823, 360] on span "Cancel" at bounding box center [815, 357] width 26 height 19
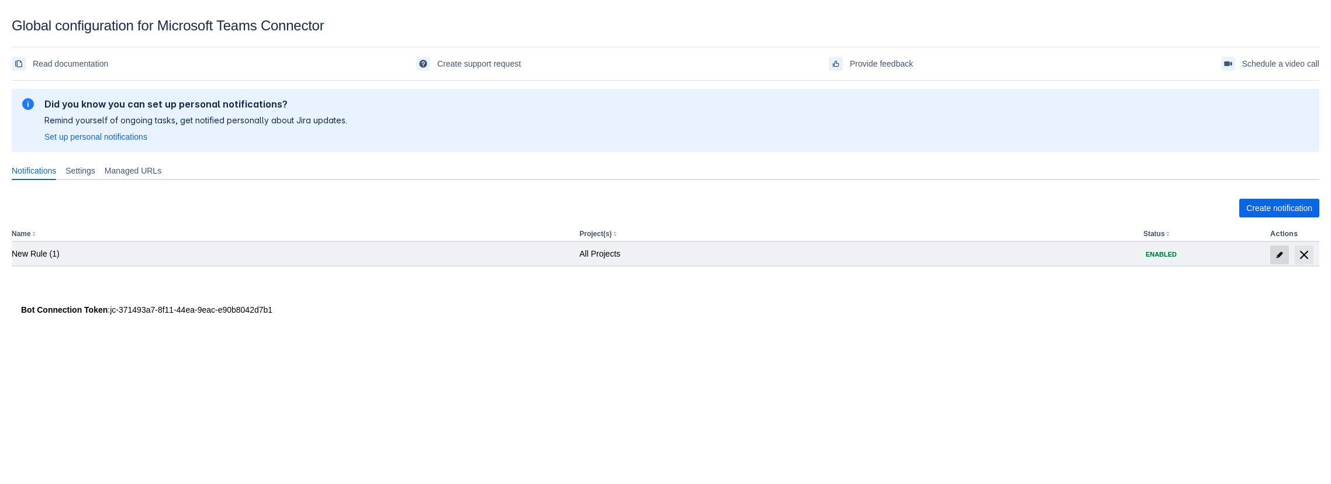
click at [1281, 256] on span "edit" at bounding box center [1279, 254] width 9 height 9
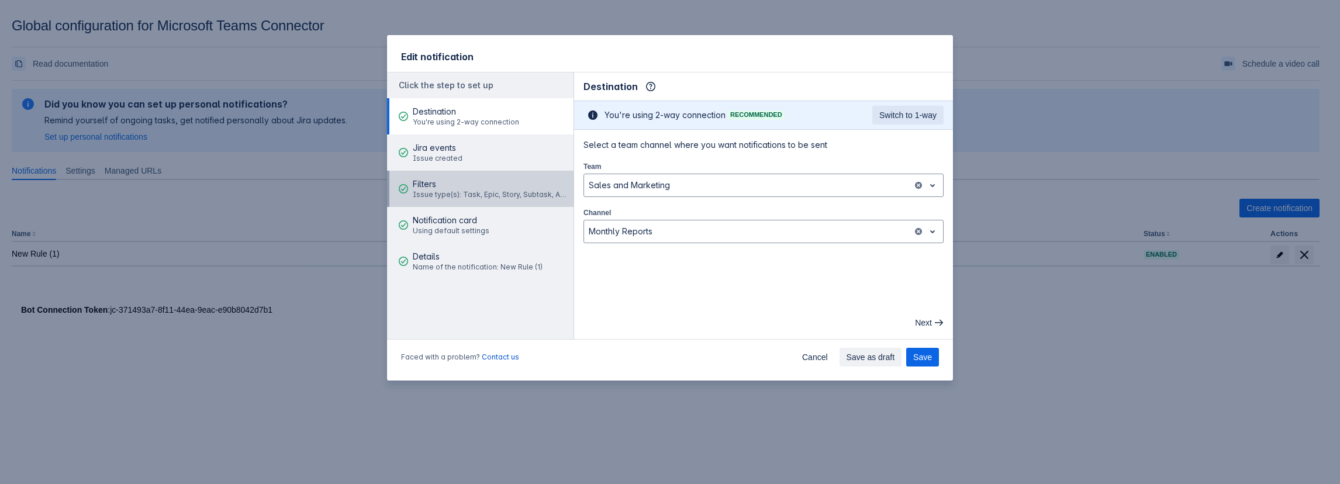
click at [447, 184] on span "Filters" at bounding box center [491, 184] width 157 height 12
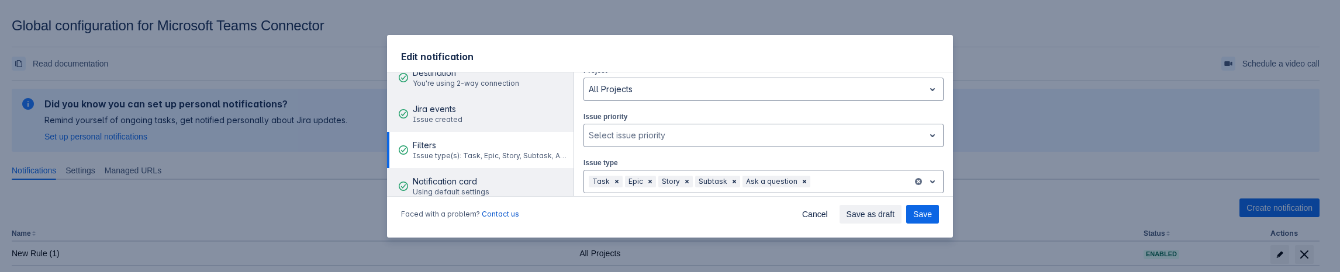
scroll to position [58, 0]
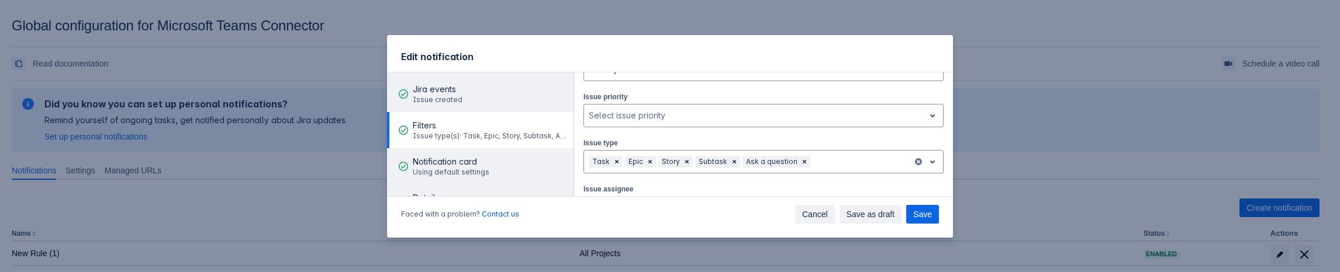
click at [828, 214] on span "Cancel" at bounding box center [815, 214] width 26 height 19
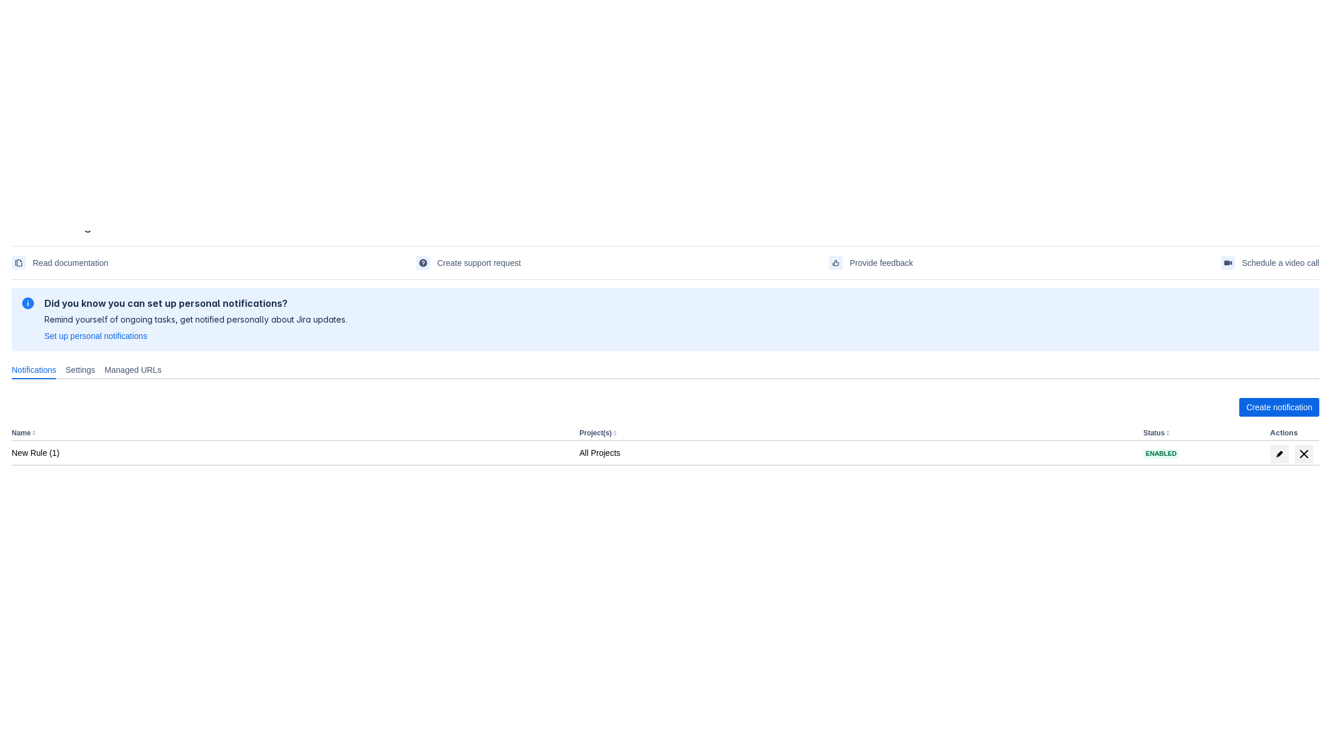
scroll to position [18, 0]
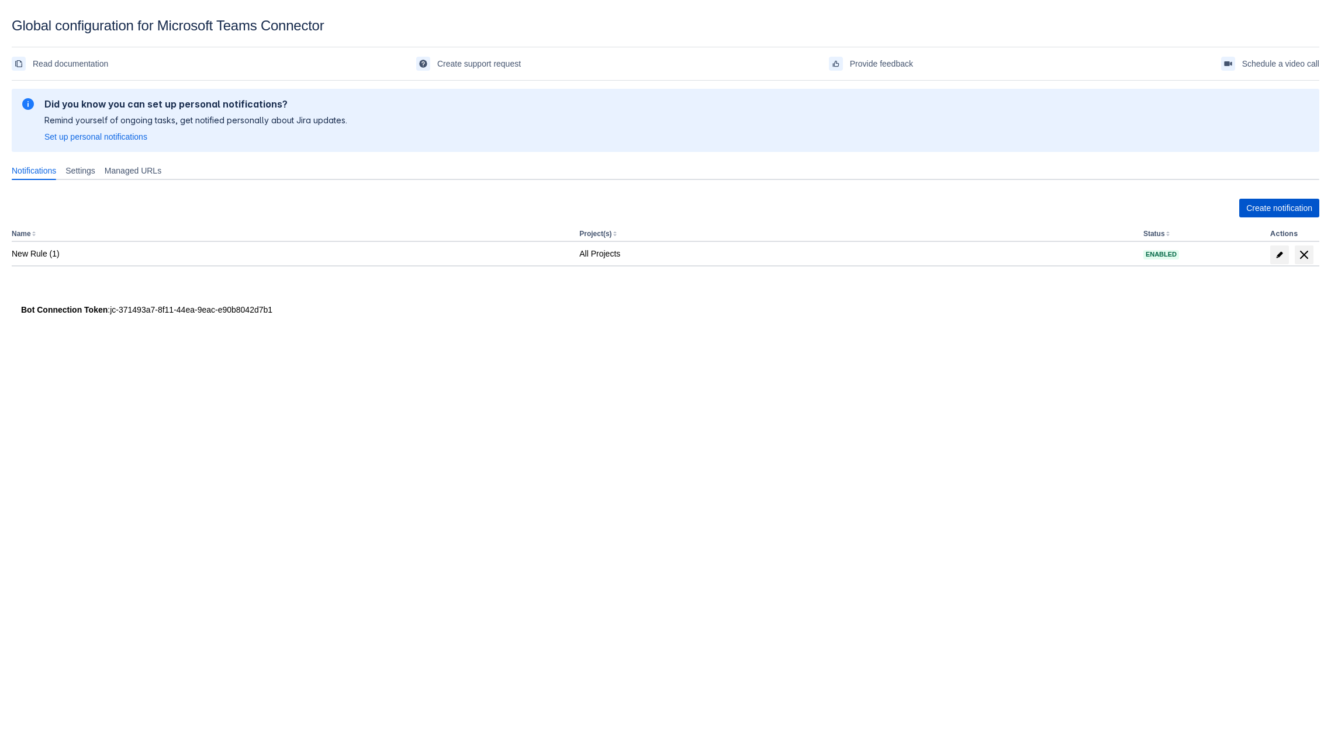
click at [1293, 207] on span "Create notification" at bounding box center [1280, 208] width 66 height 19
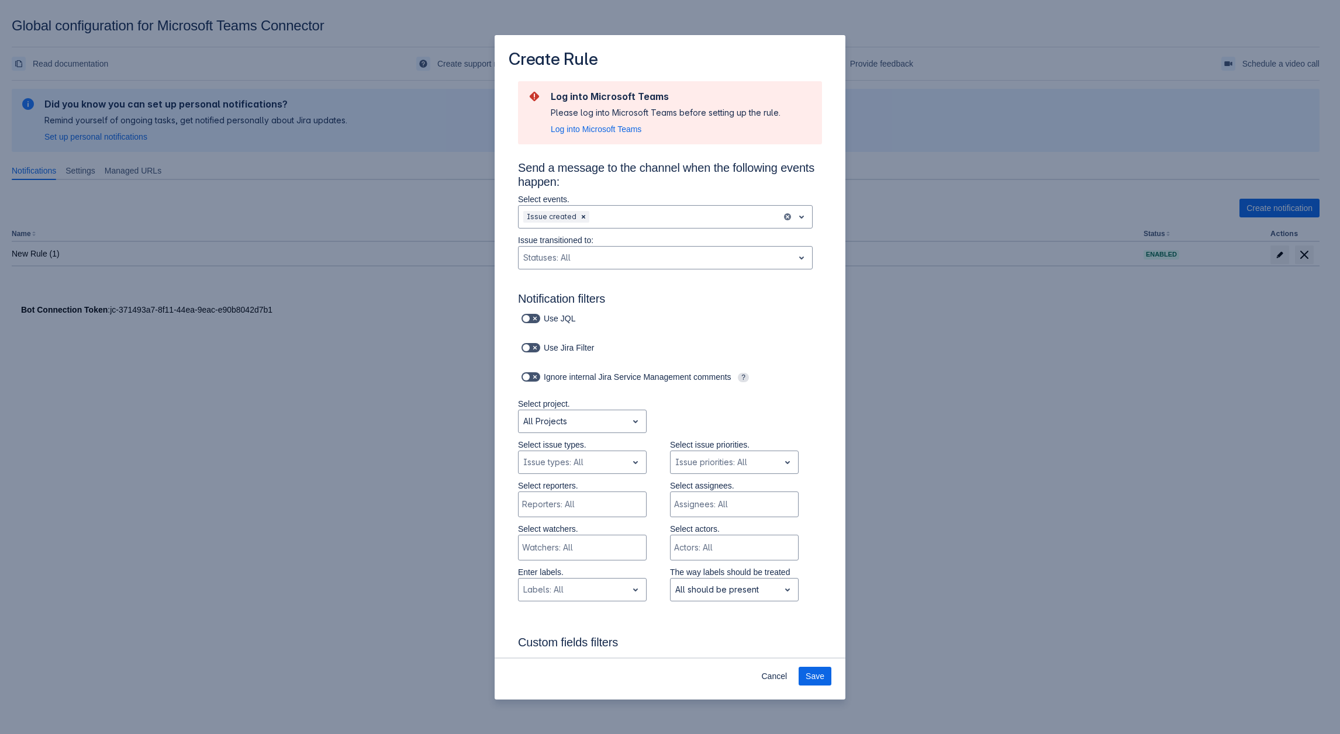
click at [1213, 411] on div "Create Rule Log into Microsoft Teams Please log into Microsoft Teams before set…" at bounding box center [670, 367] width 1340 height 734
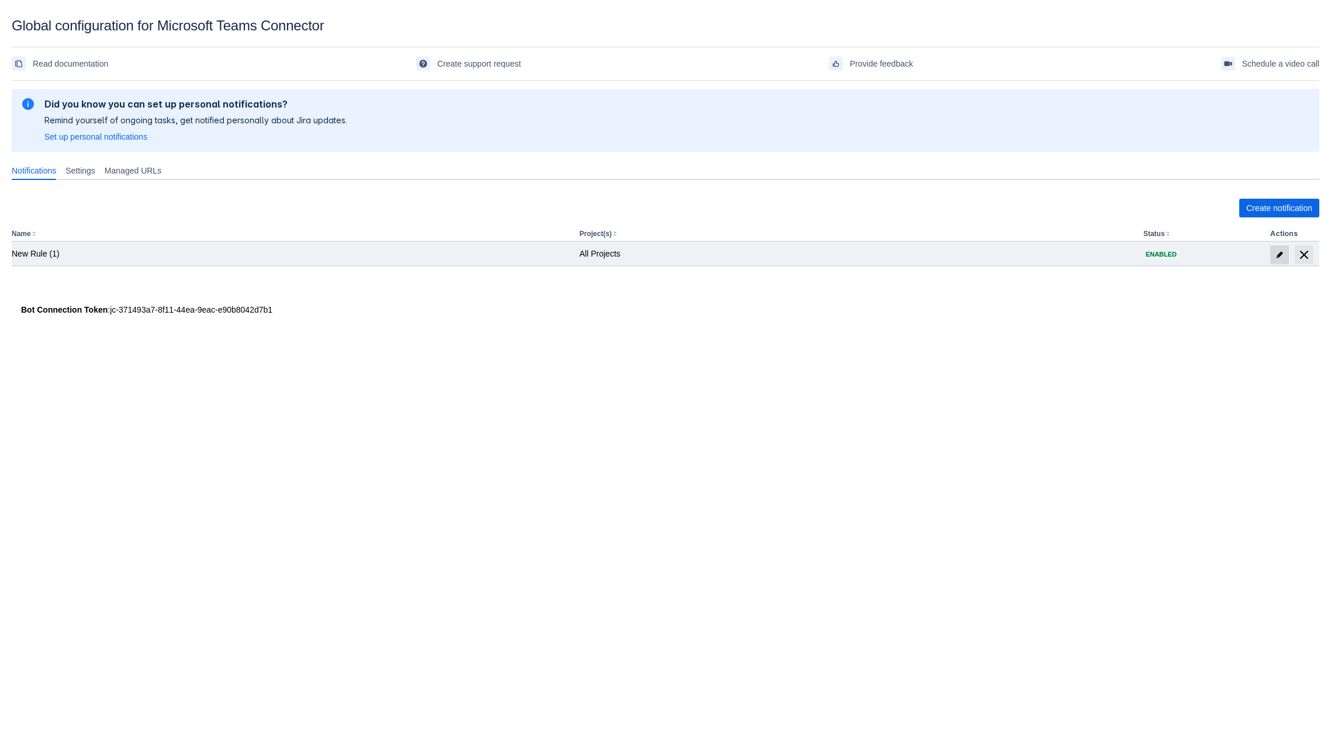
click at [1278, 261] on span at bounding box center [1280, 255] width 19 height 19
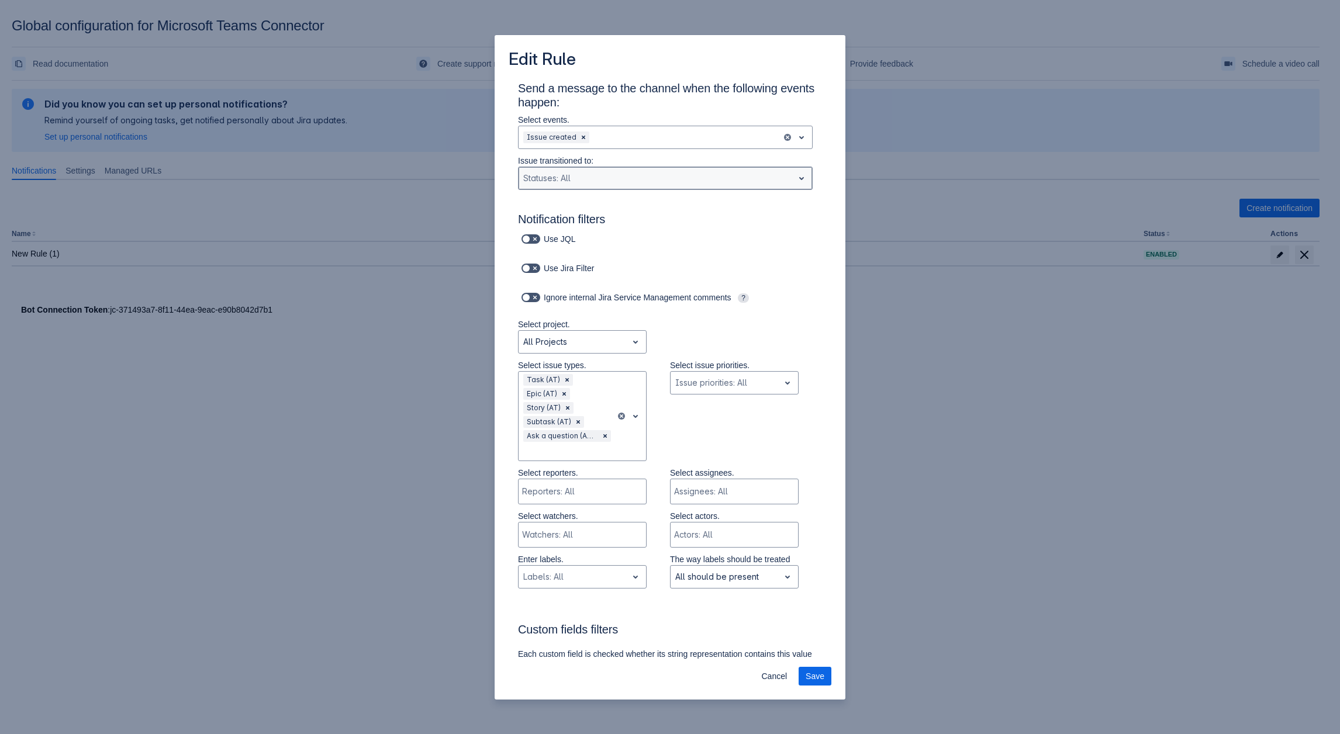
click at [565, 172] on div at bounding box center [655, 178] width 265 height 14
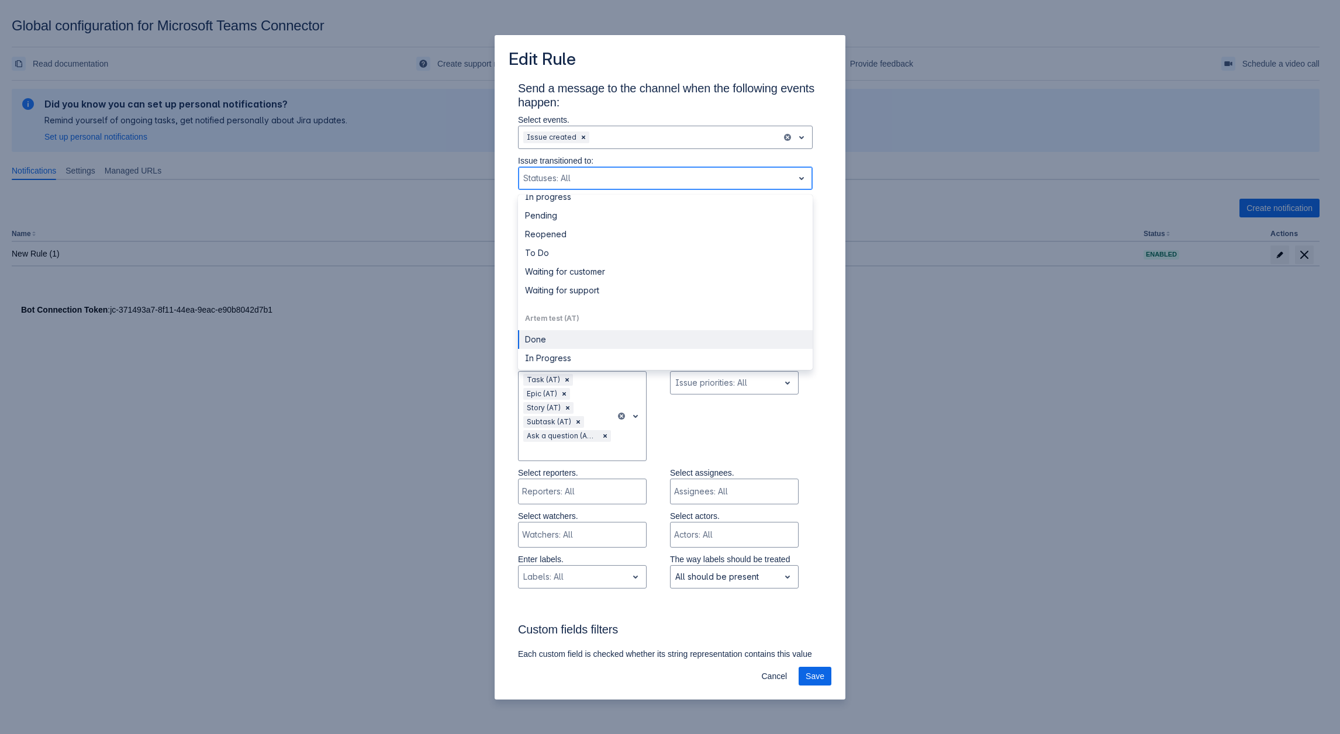
scroll to position [409, 0]
click at [564, 252] on div "To Do" at bounding box center [665, 260] width 295 height 19
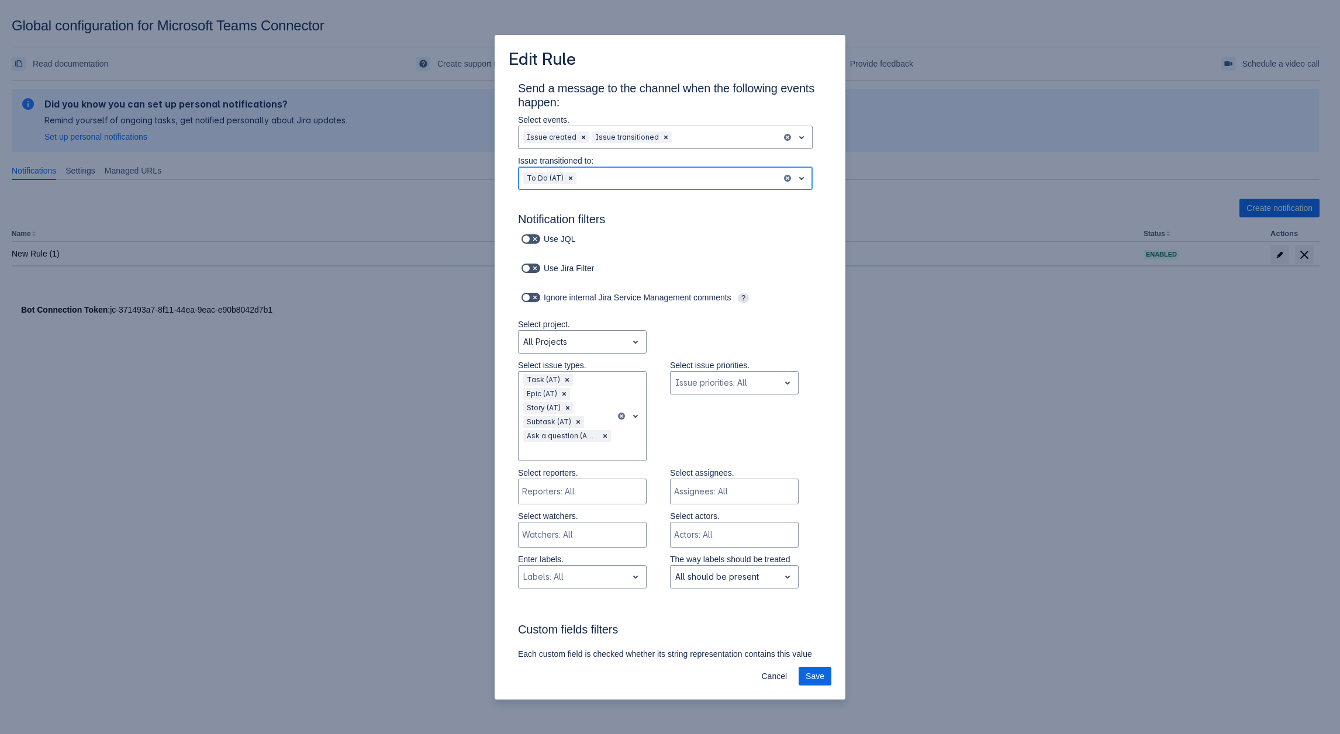
click at [623, 177] on div at bounding box center [678, 178] width 198 height 14
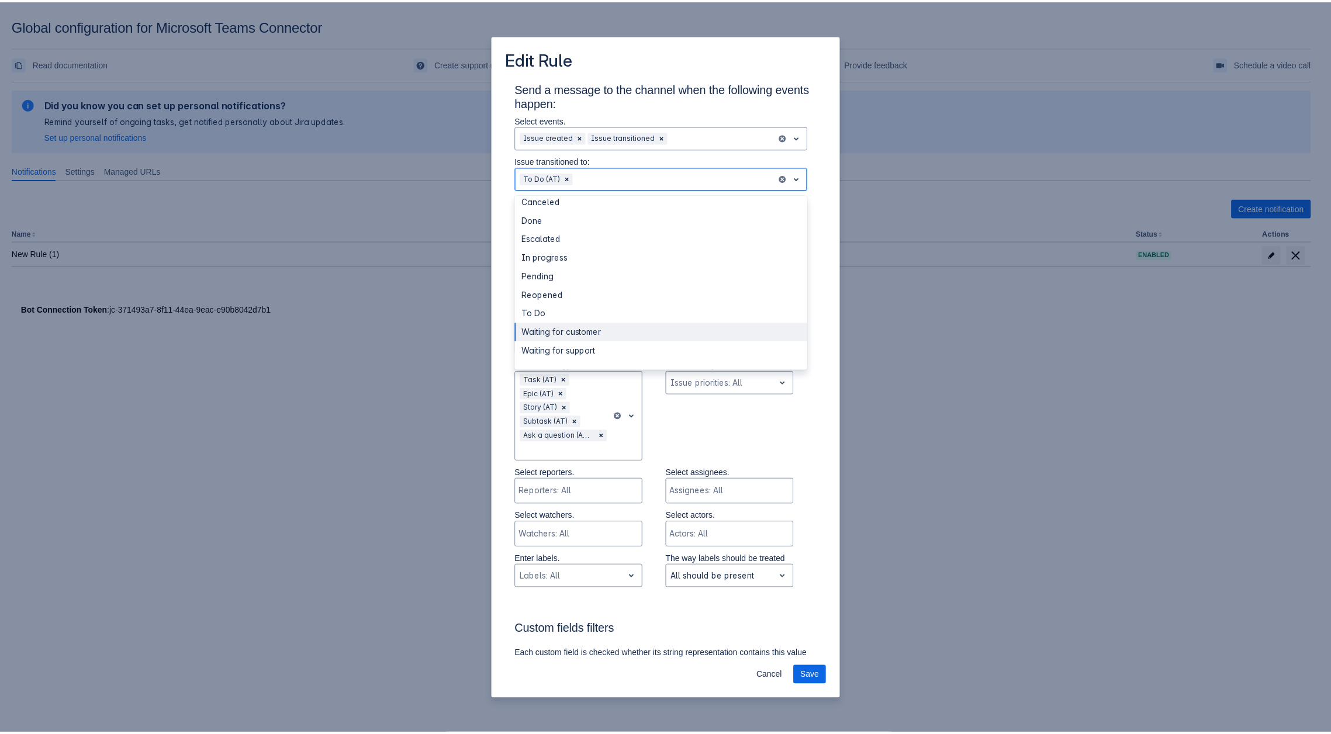
scroll to position [234, 0]
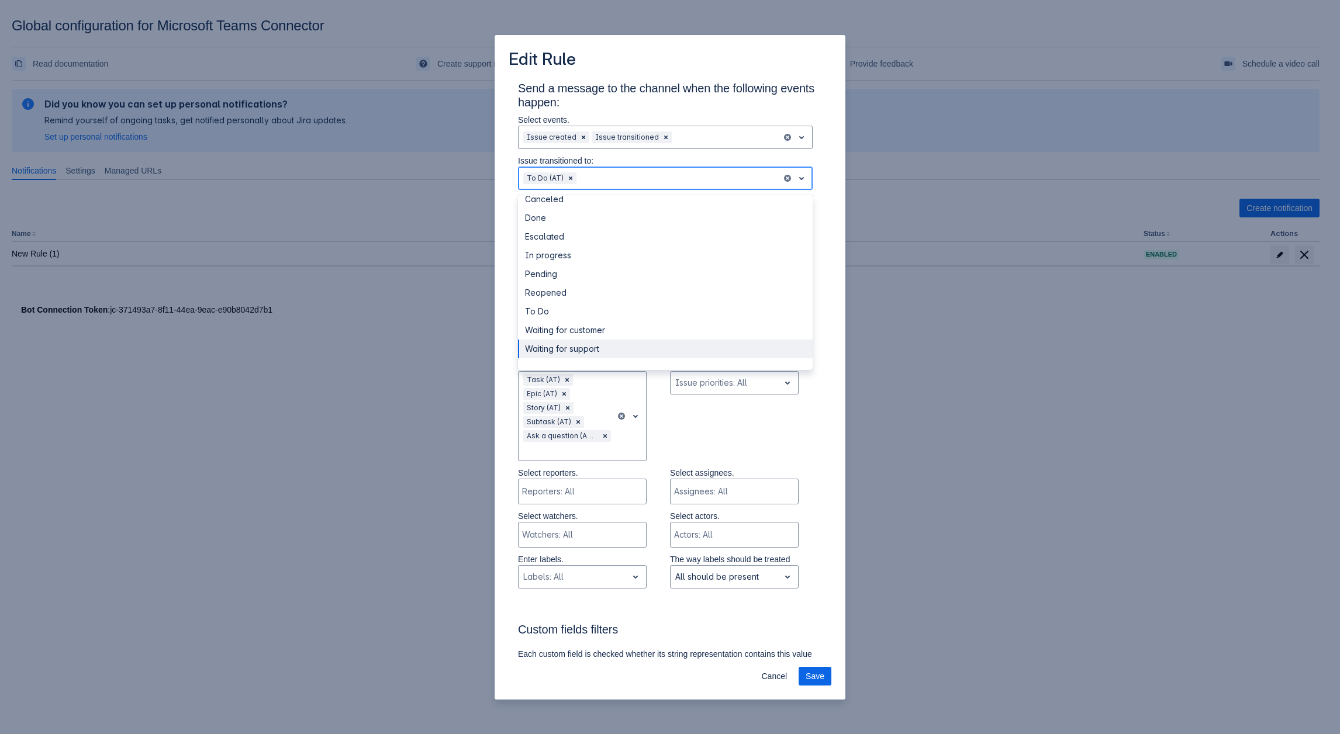
click at [570, 340] on div "Waiting for support" at bounding box center [665, 349] width 295 height 19
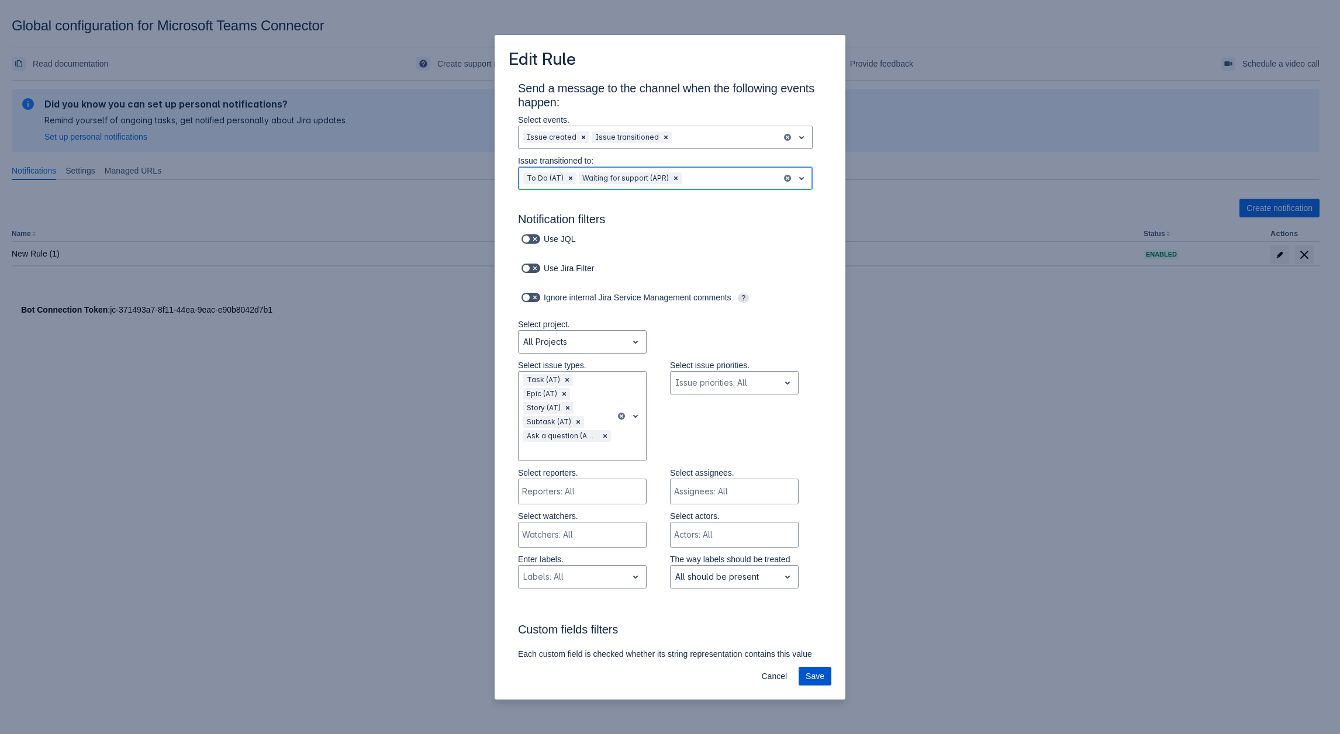
click at [822, 678] on span "Save" at bounding box center [815, 676] width 19 height 19
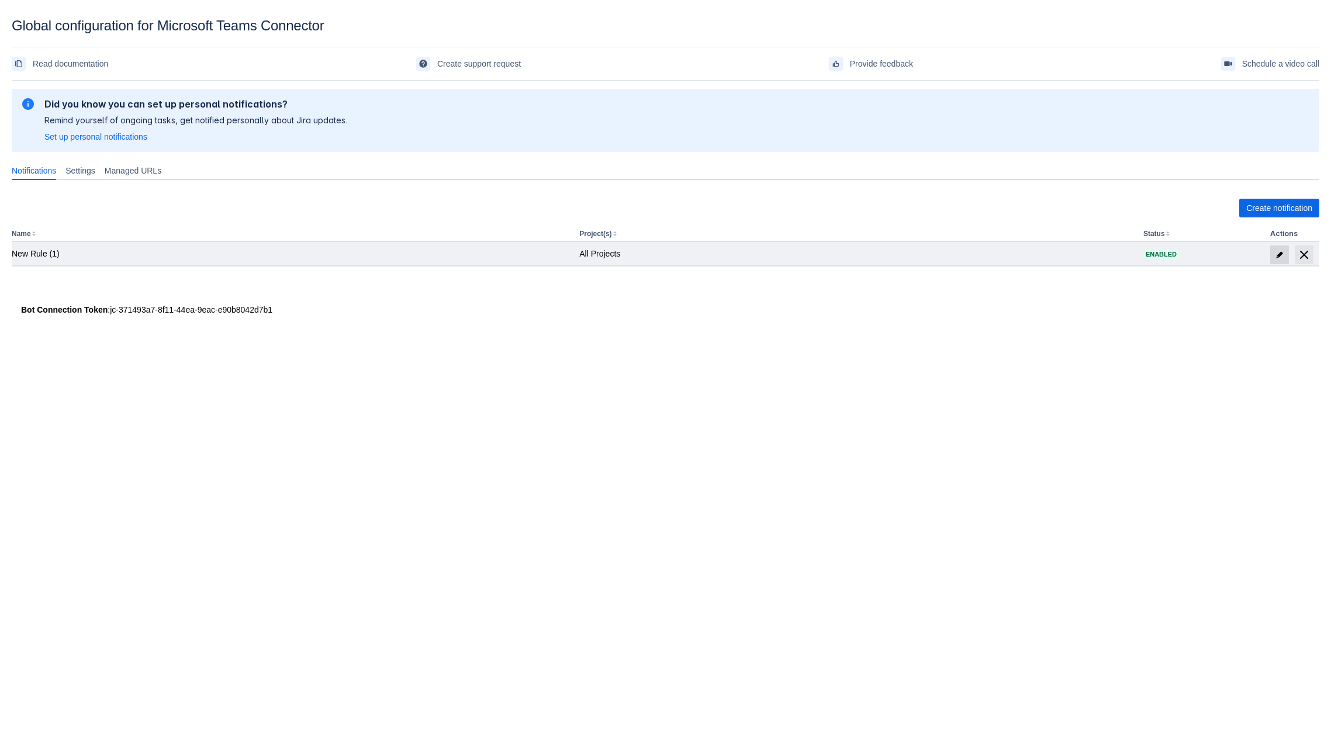
click at [1279, 254] on span "edit" at bounding box center [1279, 254] width 9 height 9
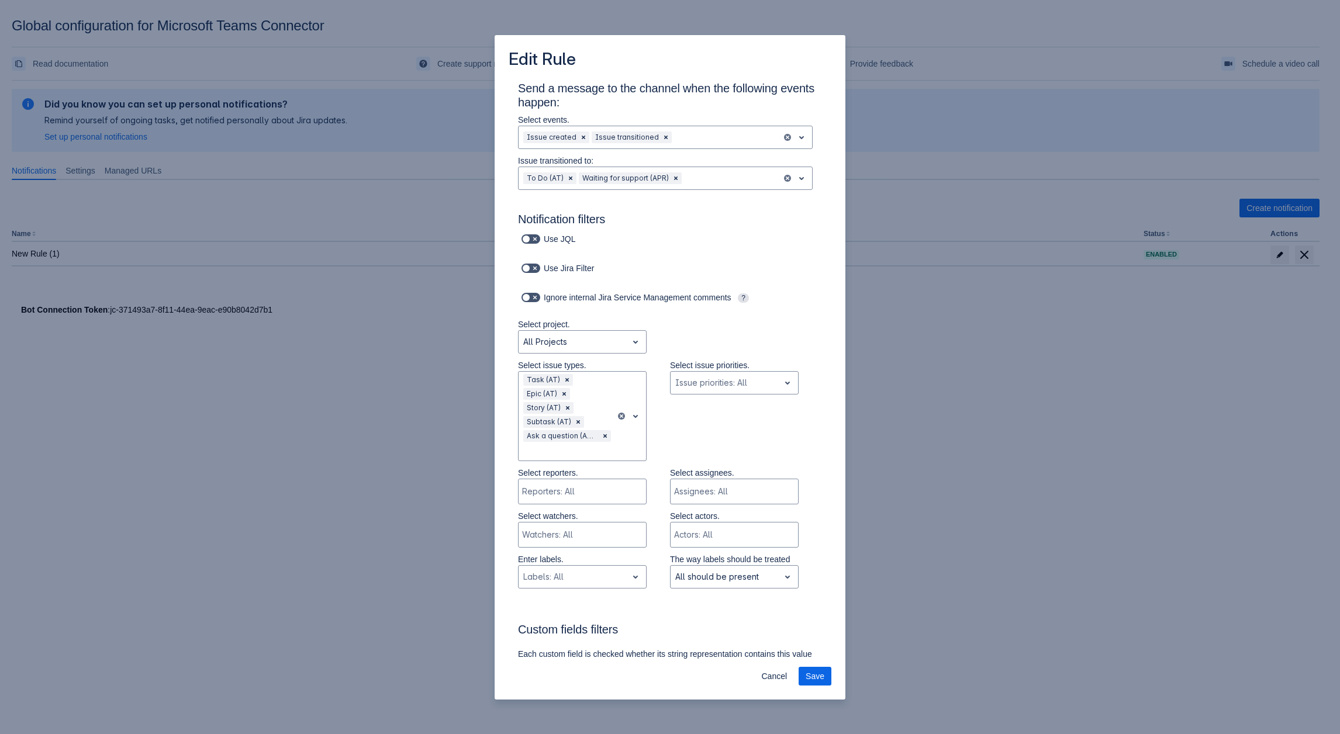
click at [1048, 450] on div "Edit Rule Send a message to the channel when the following events happen: Selec…" at bounding box center [670, 367] width 1340 height 734
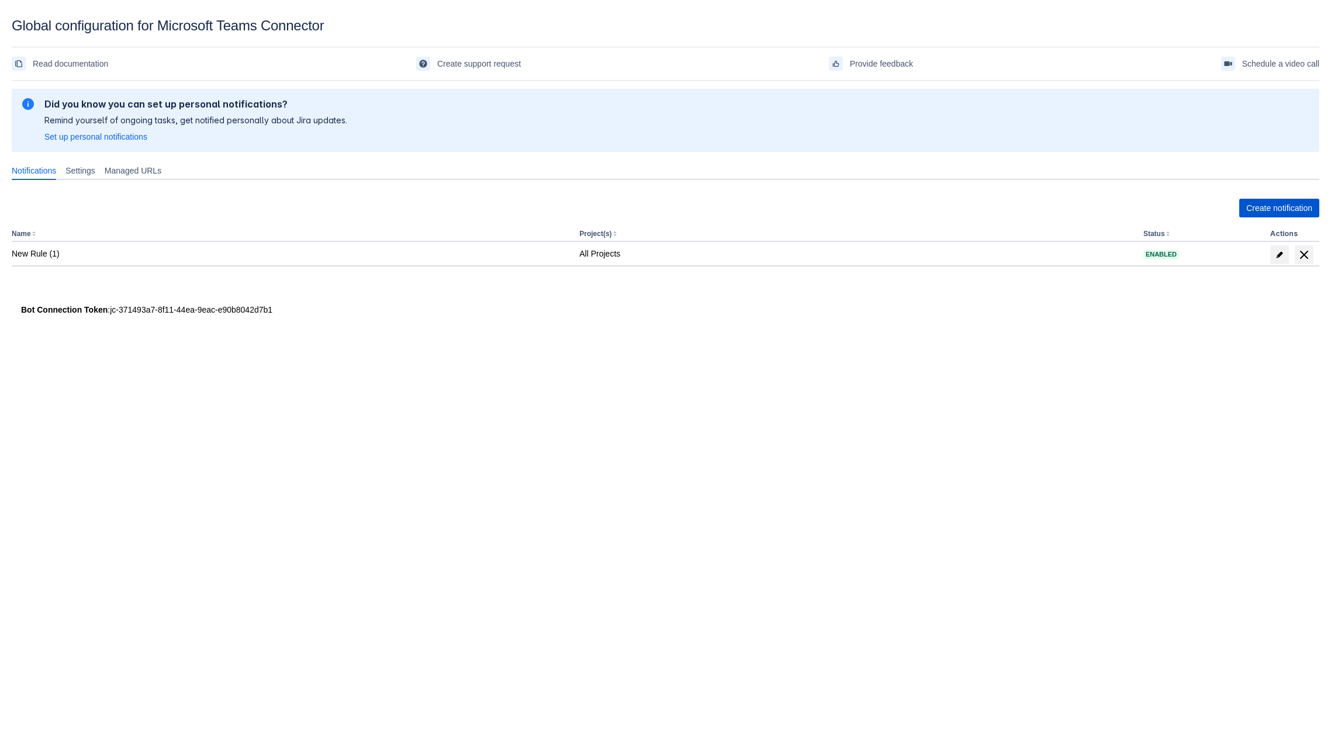
click at [1289, 208] on span "Create notification" at bounding box center [1280, 208] width 66 height 19
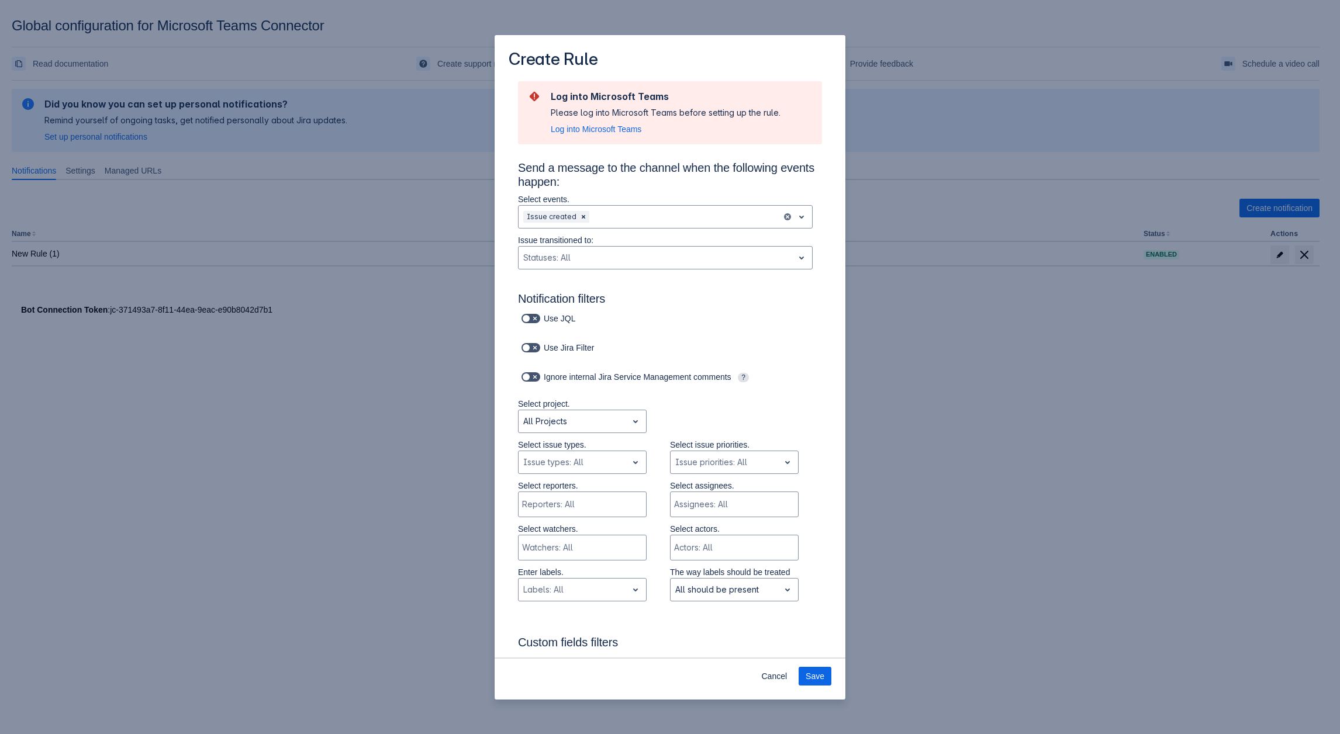
click at [1035, 426] on div "Create Rule Log into Microsoft Teams Please log into Microsoft Teams before set…" at bounding box center [670, 367] width 1340 height 734
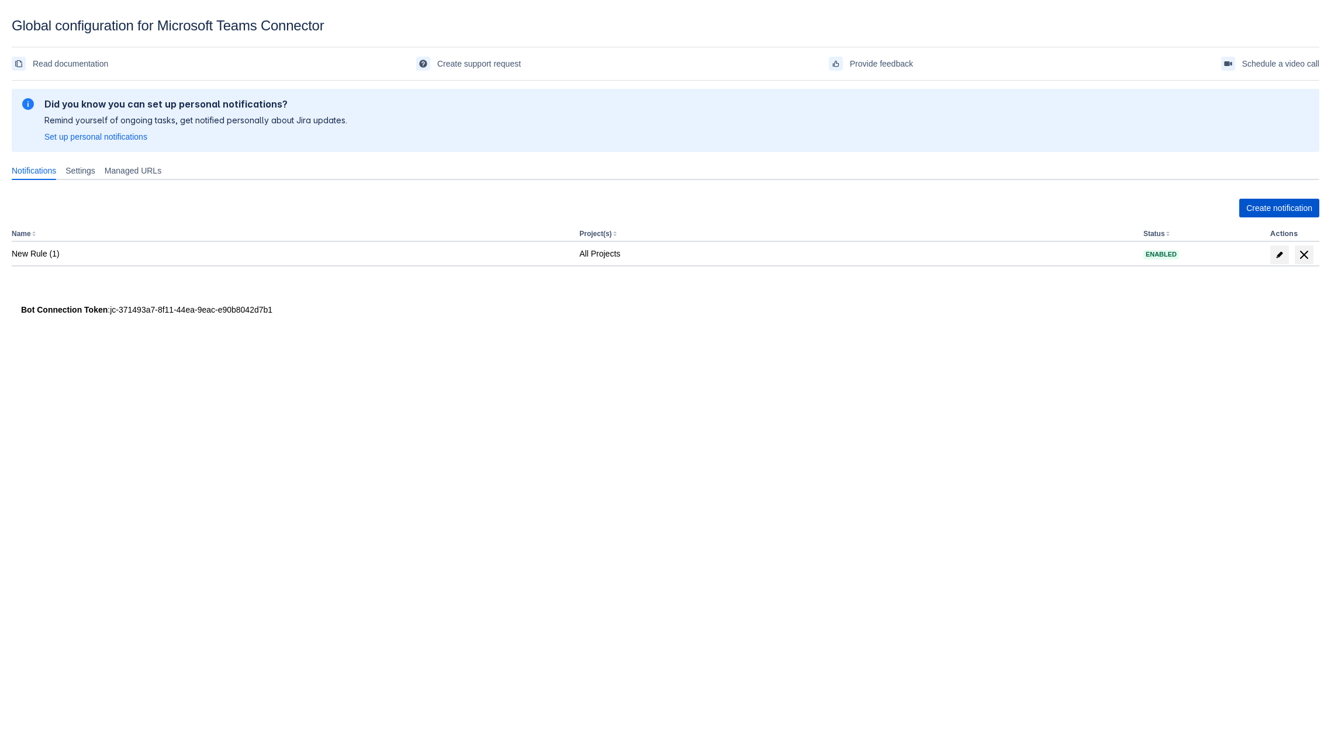
click at [1292, 208] on span "Create notification" at bounding box center [1280, 208] width 66 height 19
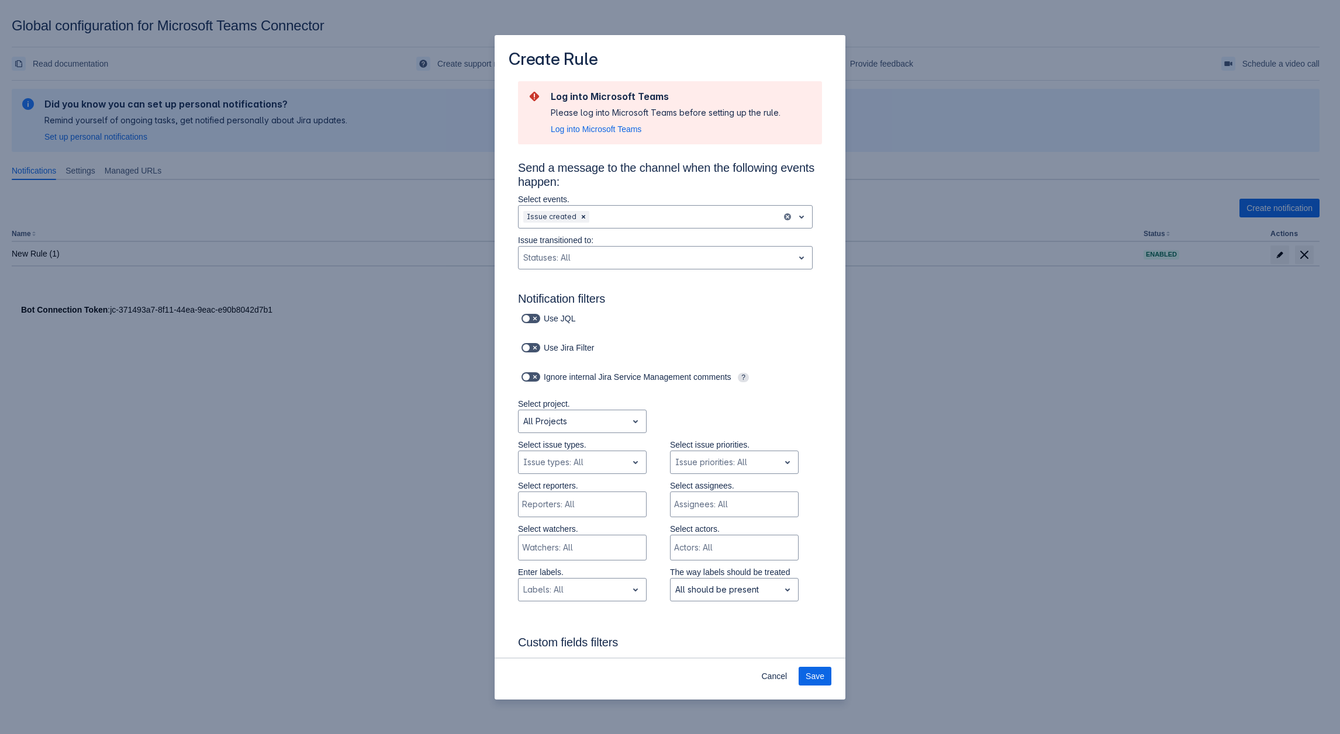
click at [953, 340] on div "Create Rule Log into Microsoft Teams Please log into Microsoft Teams before set…" at bounding box center [670, 367] width 1340 height 734
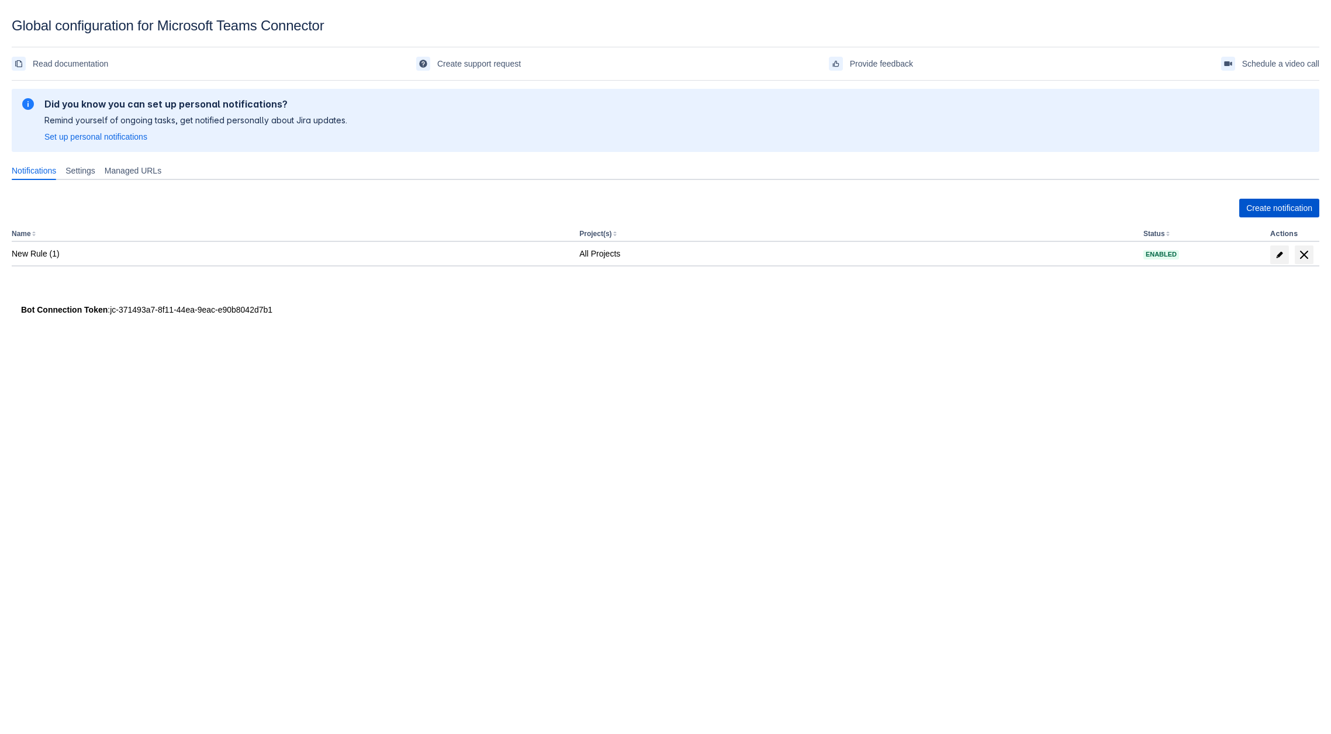
click at [1282, 211] on span "Create notification" at bounding box center [1280, 208] width 66 height 19
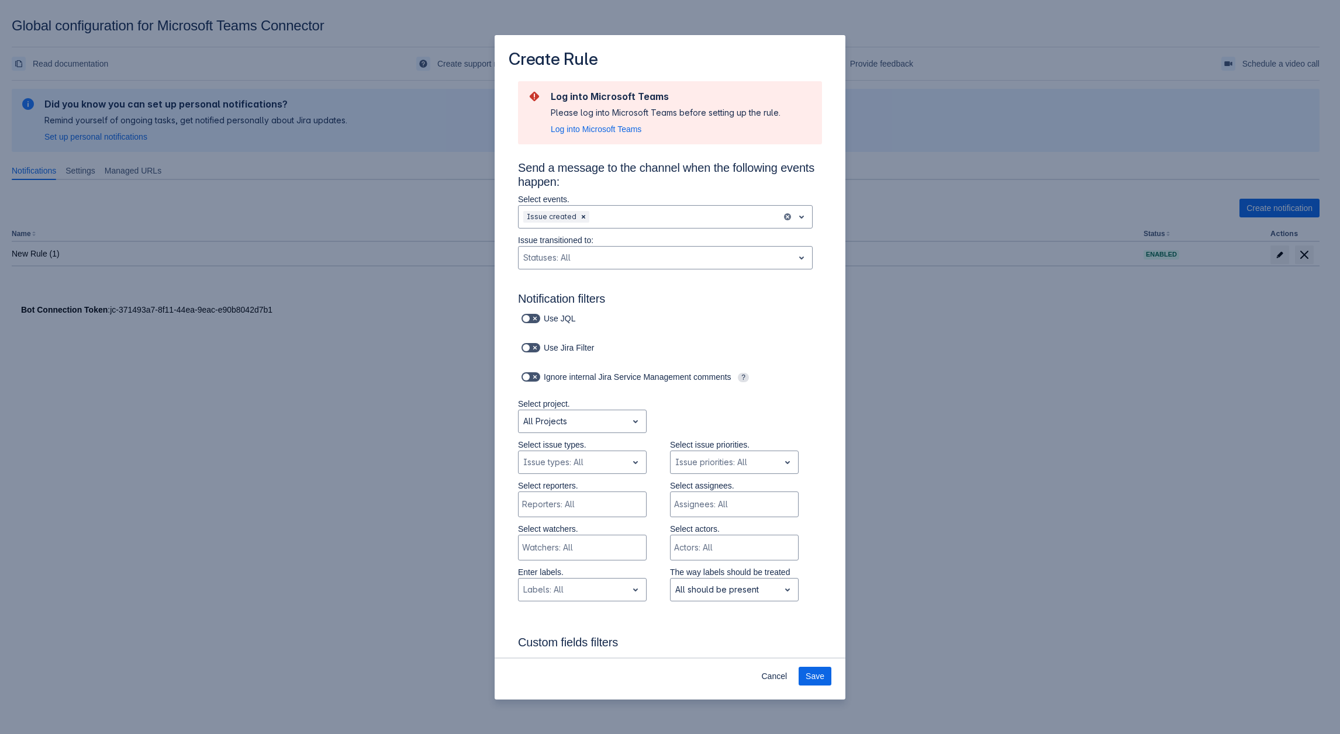
click at [371, 469] on div "Create Rule Log into Microsoft Teams Please log into Microsoft Teams before set…" at bounding box center [670, 367] width 1340 height 734
